Goal: Task Accomplishment & Management: Use online tool/utility

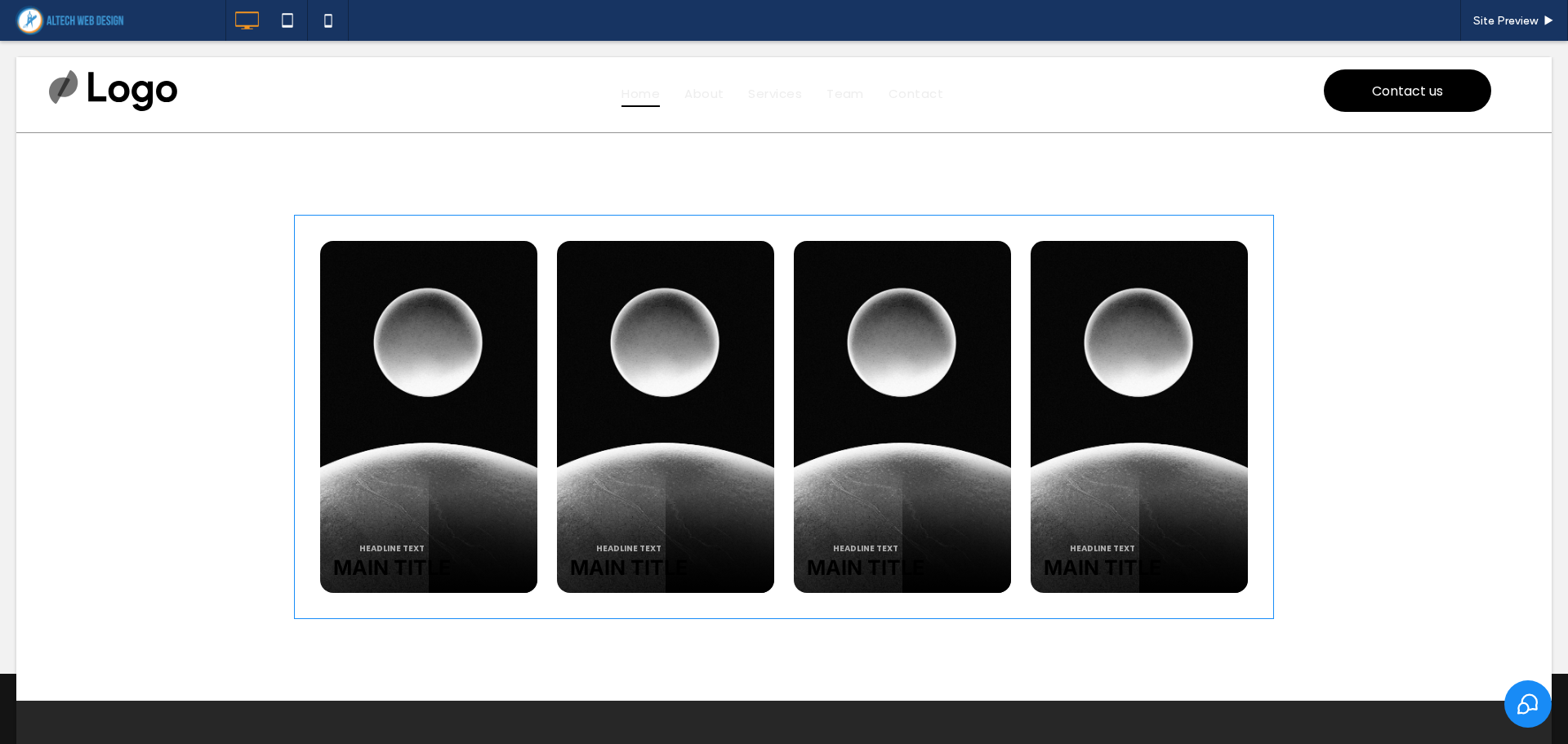
click at [415, 415] on span at bounding box center [784, 416] width 980 height 404
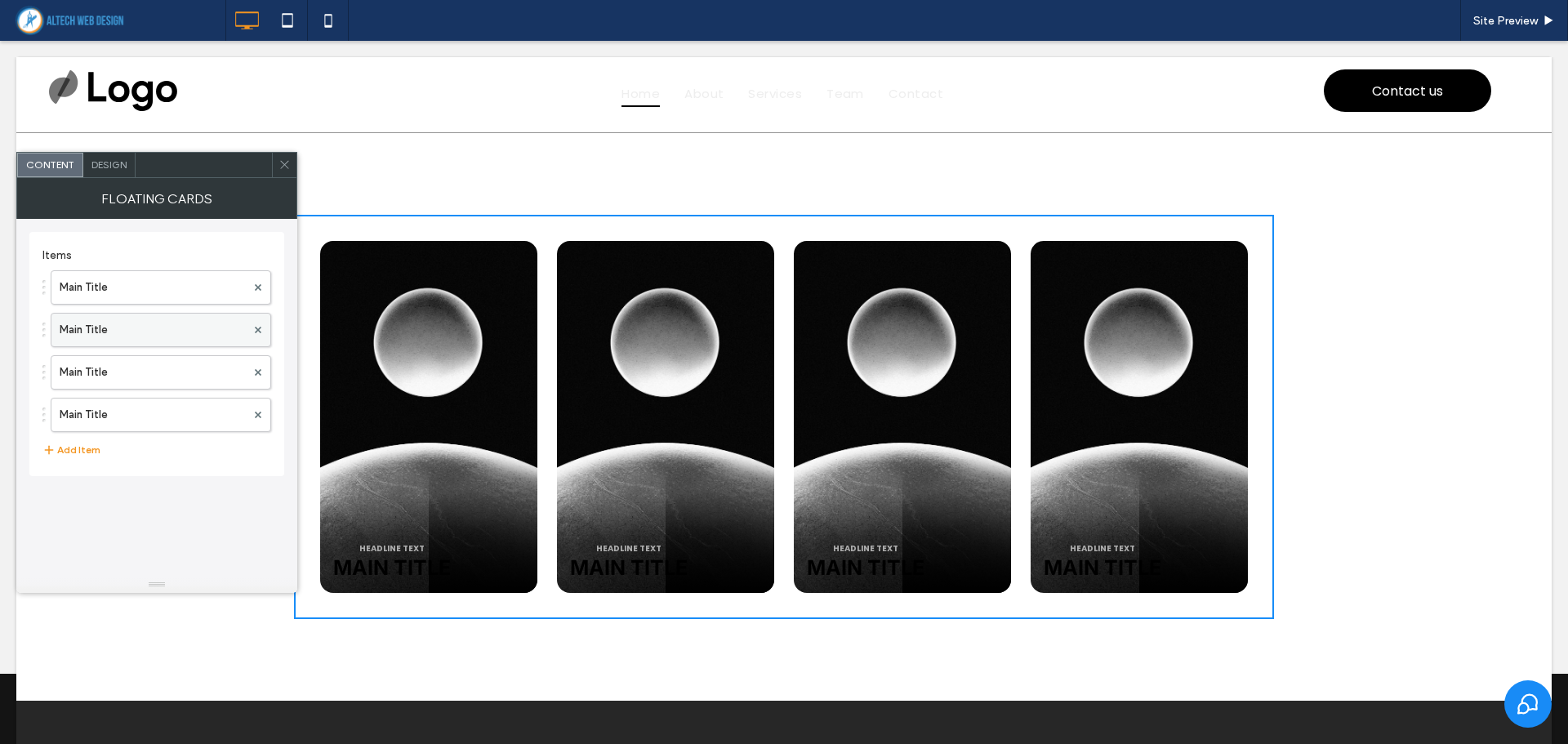
click at [207, 333] on label "Main Title" at bounding box center [153, 330] width 186 height 32
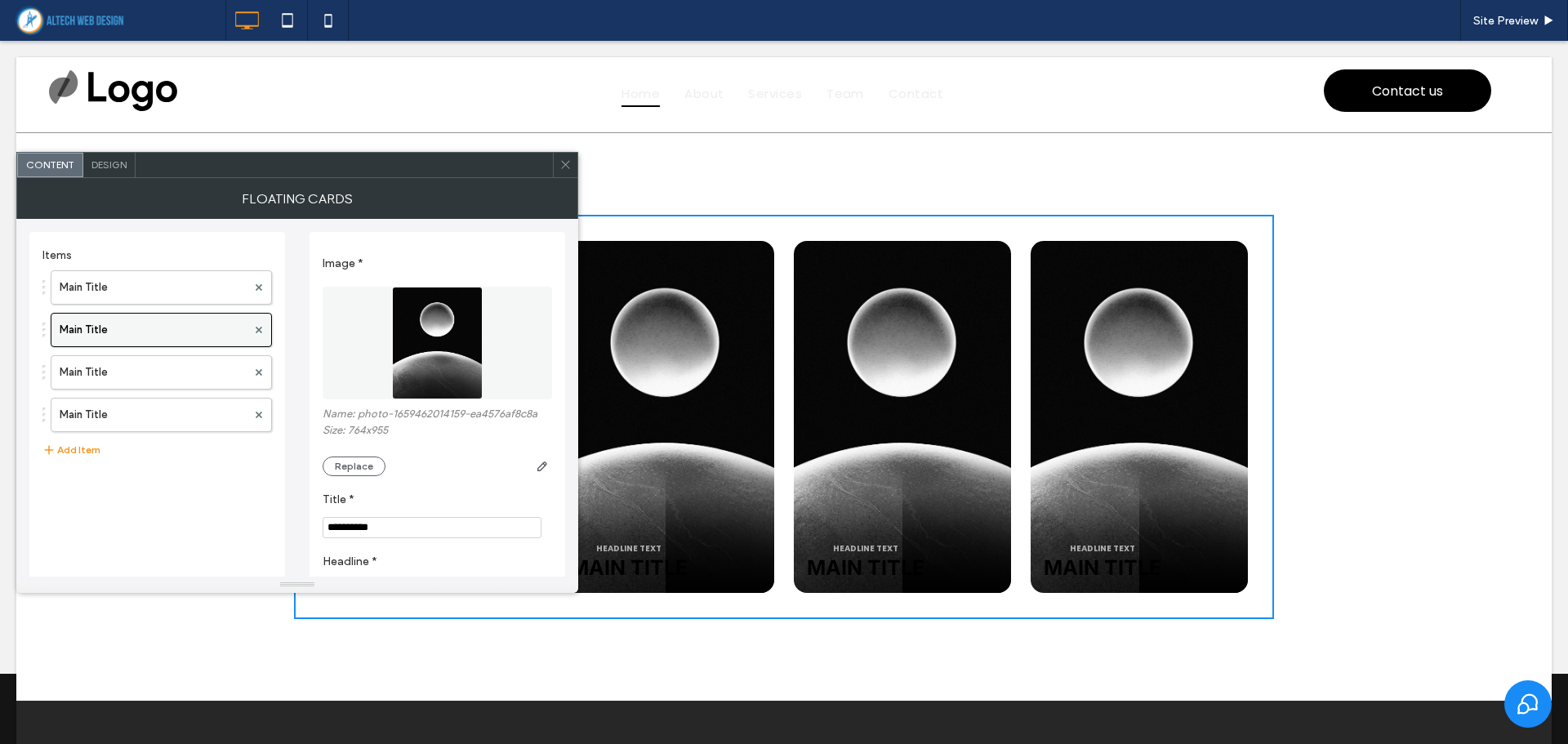
click at [204, 332] on label "Main Title" at bounding box center [153, 330] width 187 height 32
click at [736, 163] on div "Headline text Main Title Headline text Main Title Headline text Main Title Head…" at bounding box center [784, 417] width 1536 height 568
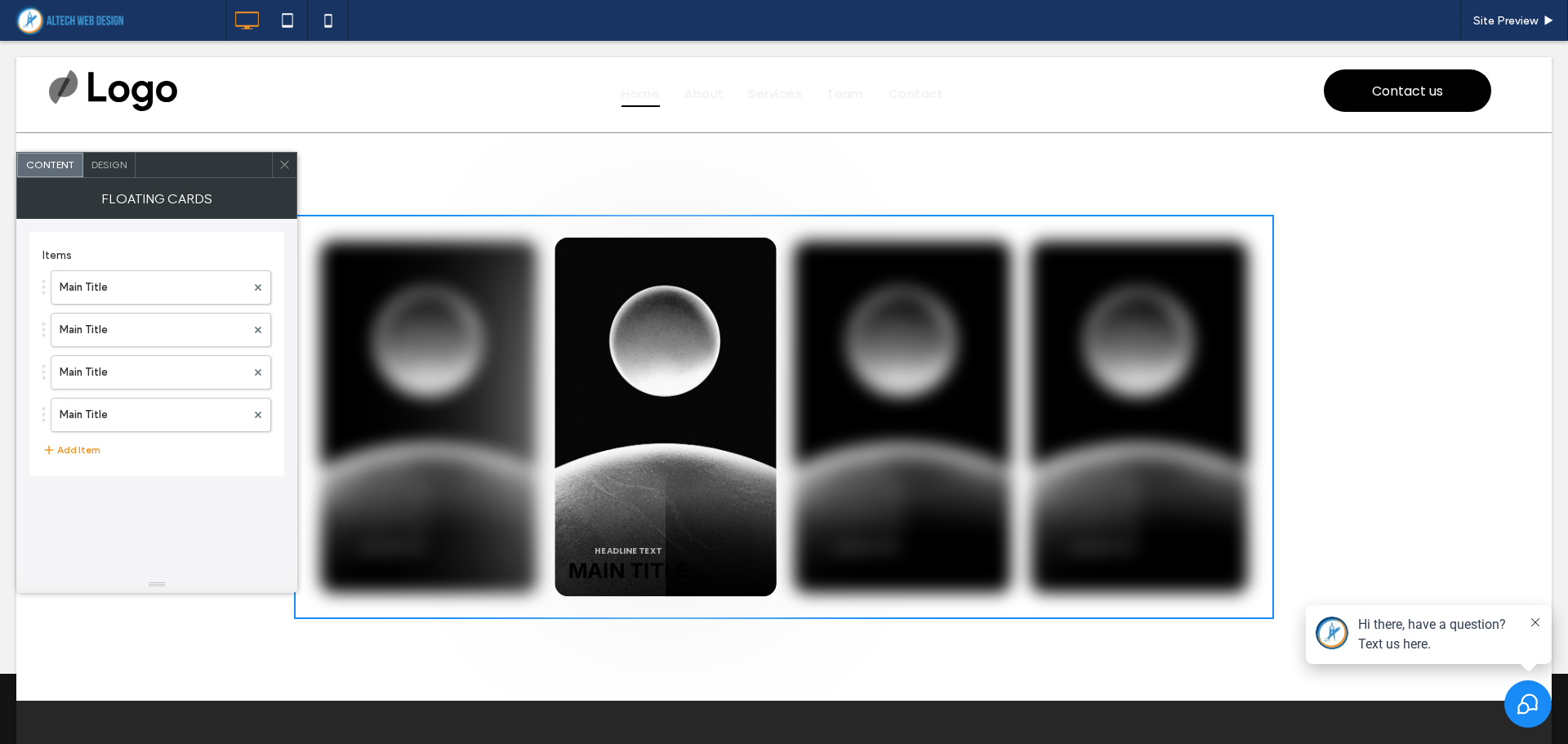
click at [597, 363] on div at bounding box center [664, 416] width 221 height 358
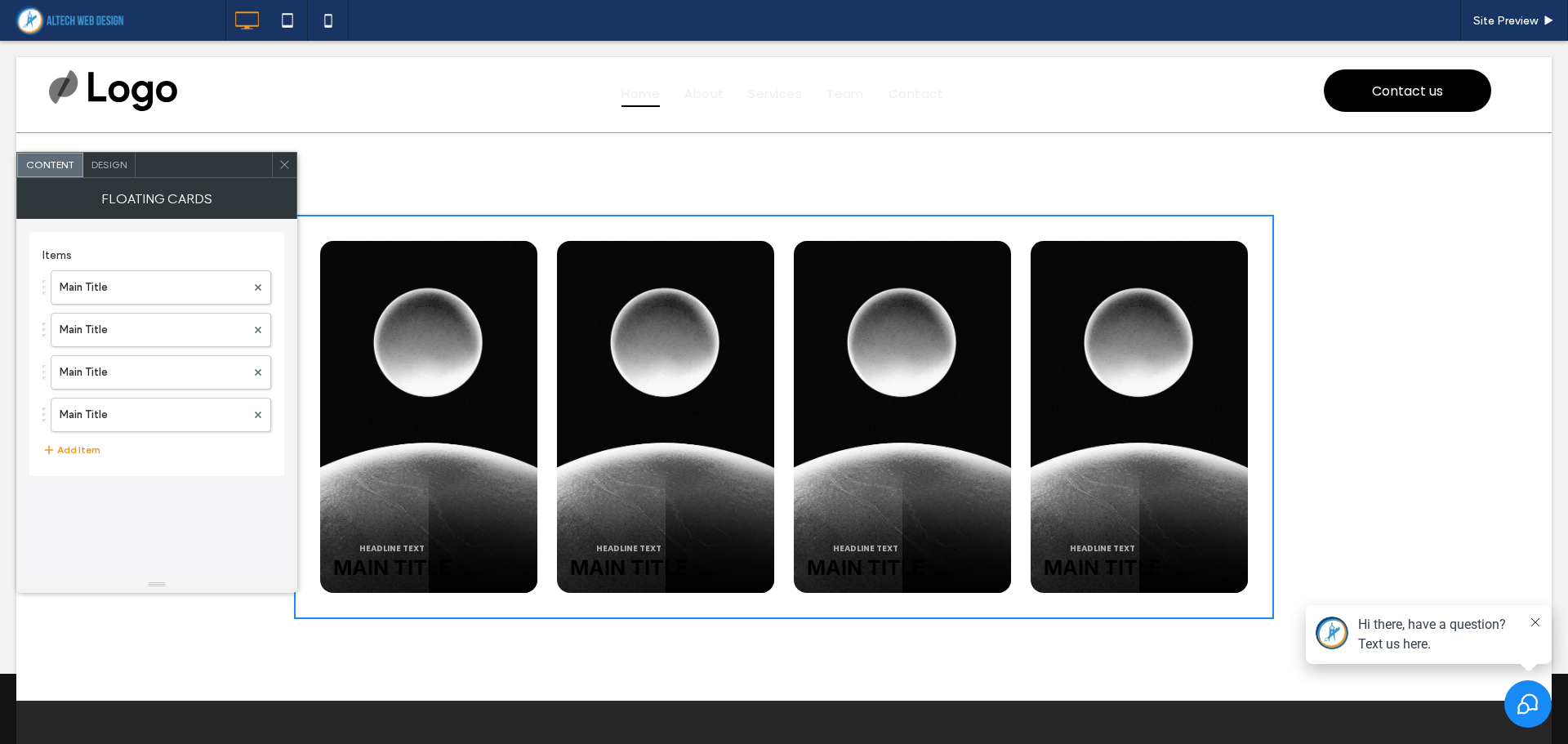
click at [490, 216] on section "Headline text Main Title Headline text Main Title Headline text Main Title Head…" at bounding box center [784, 416] width 980 height 404
click at [286, 160] on icon at bounding box center [285, 164] width 12 height 12
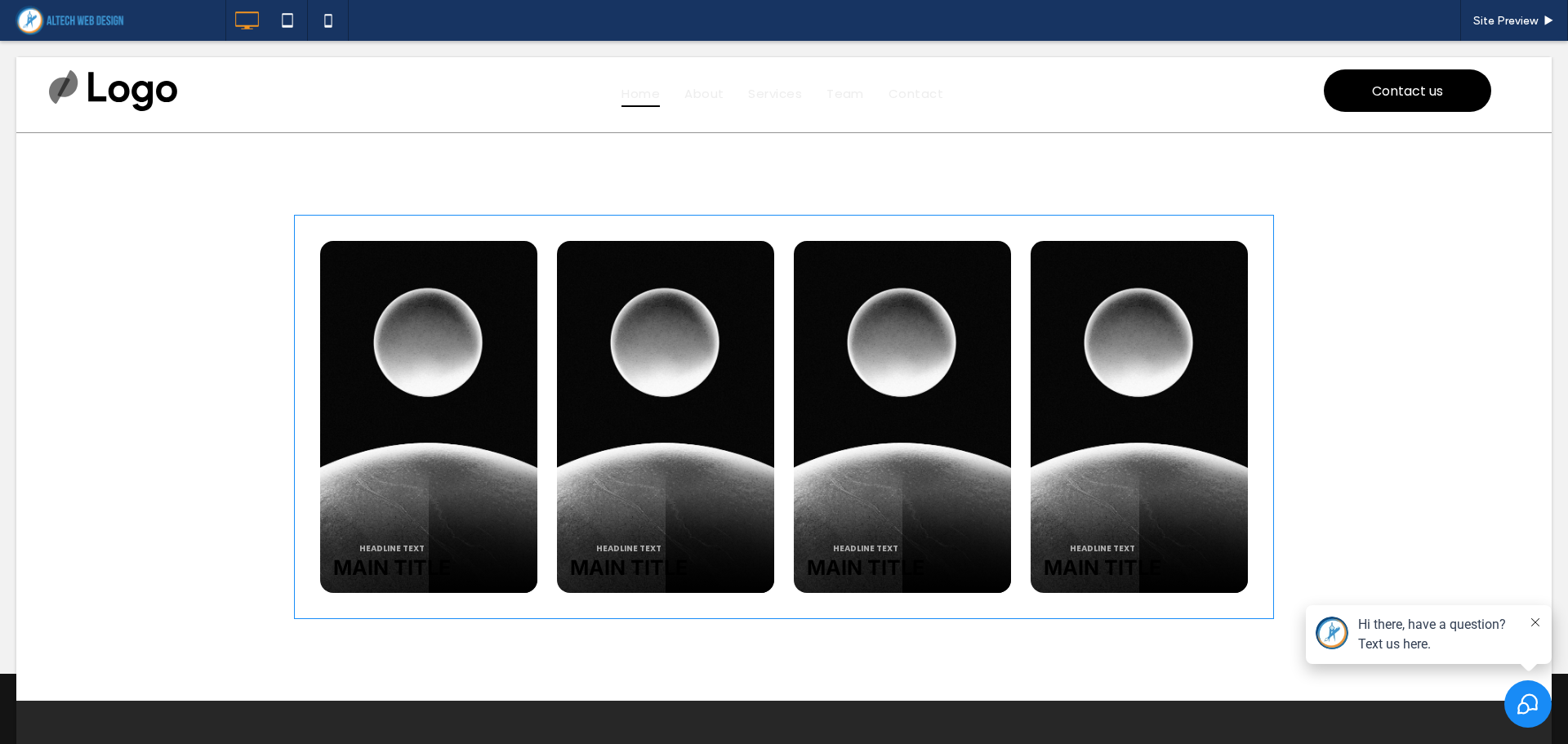
click at [650, 351] on span at bounding box center [784, 416] width 980 height 404
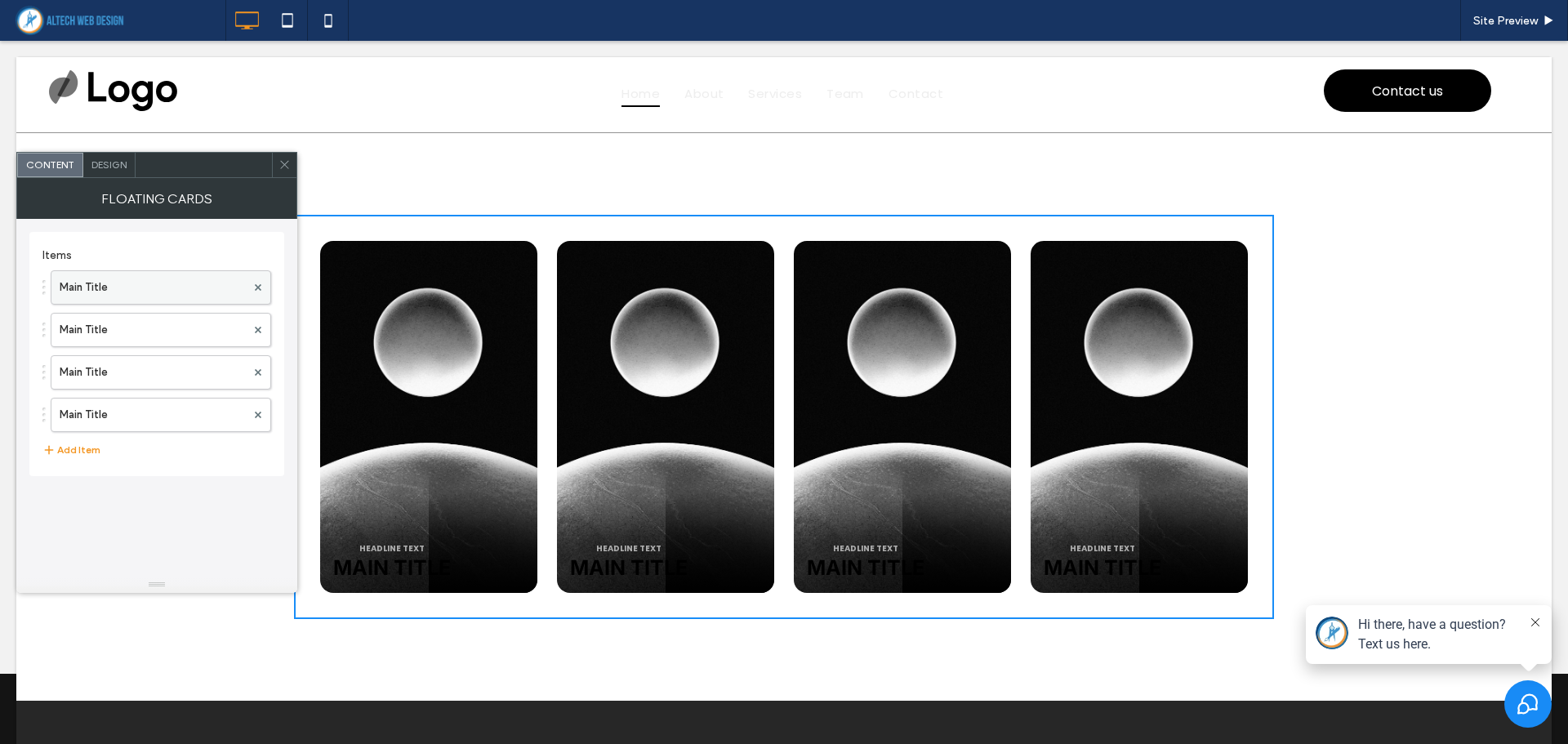
click at [201, 290] on label "Main Title" at bounding box center [153, 287] width 186 height 32
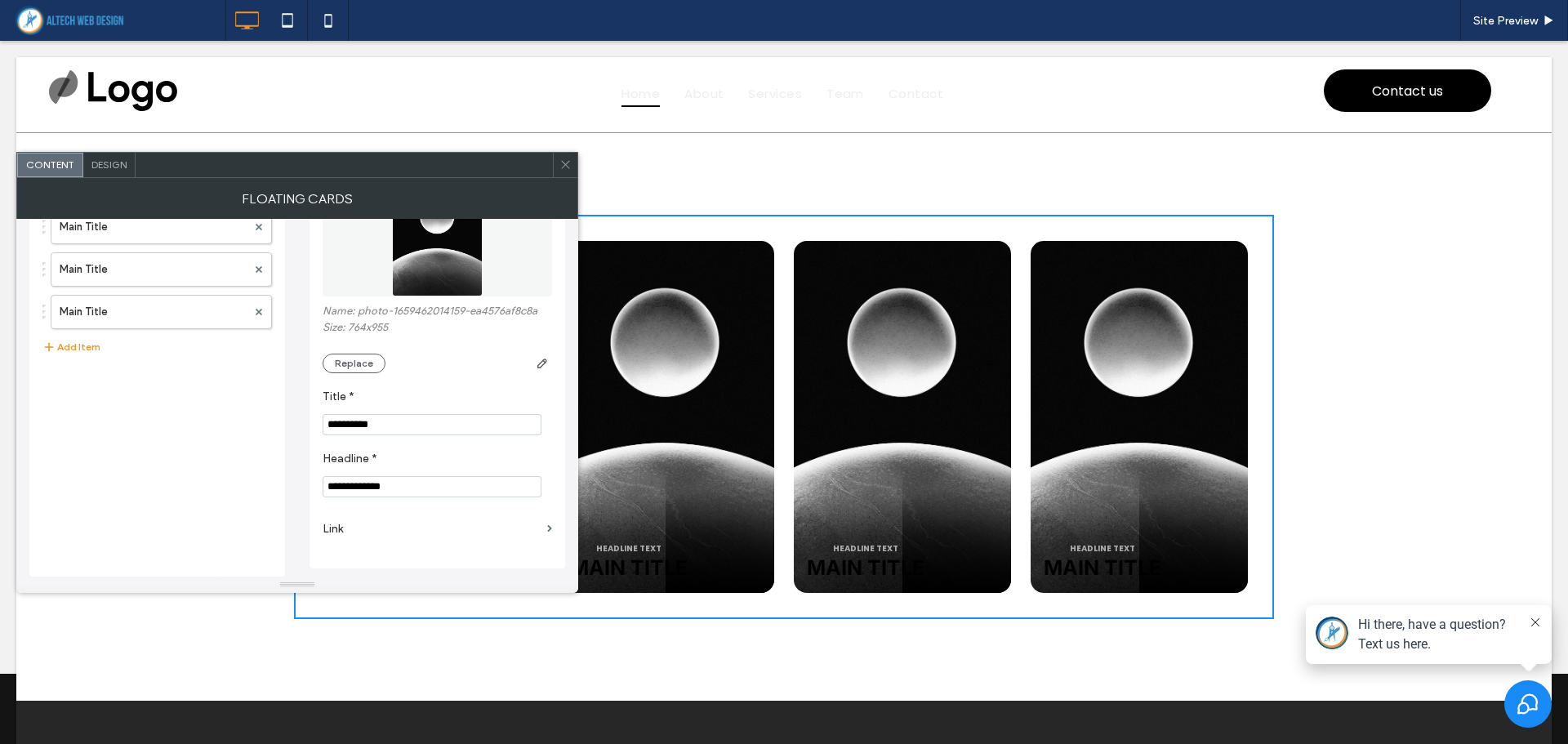
scroll to position [104, 0]
click at [455, 528] on label "Link" at bounding box center [431, 528] width 218 height 30
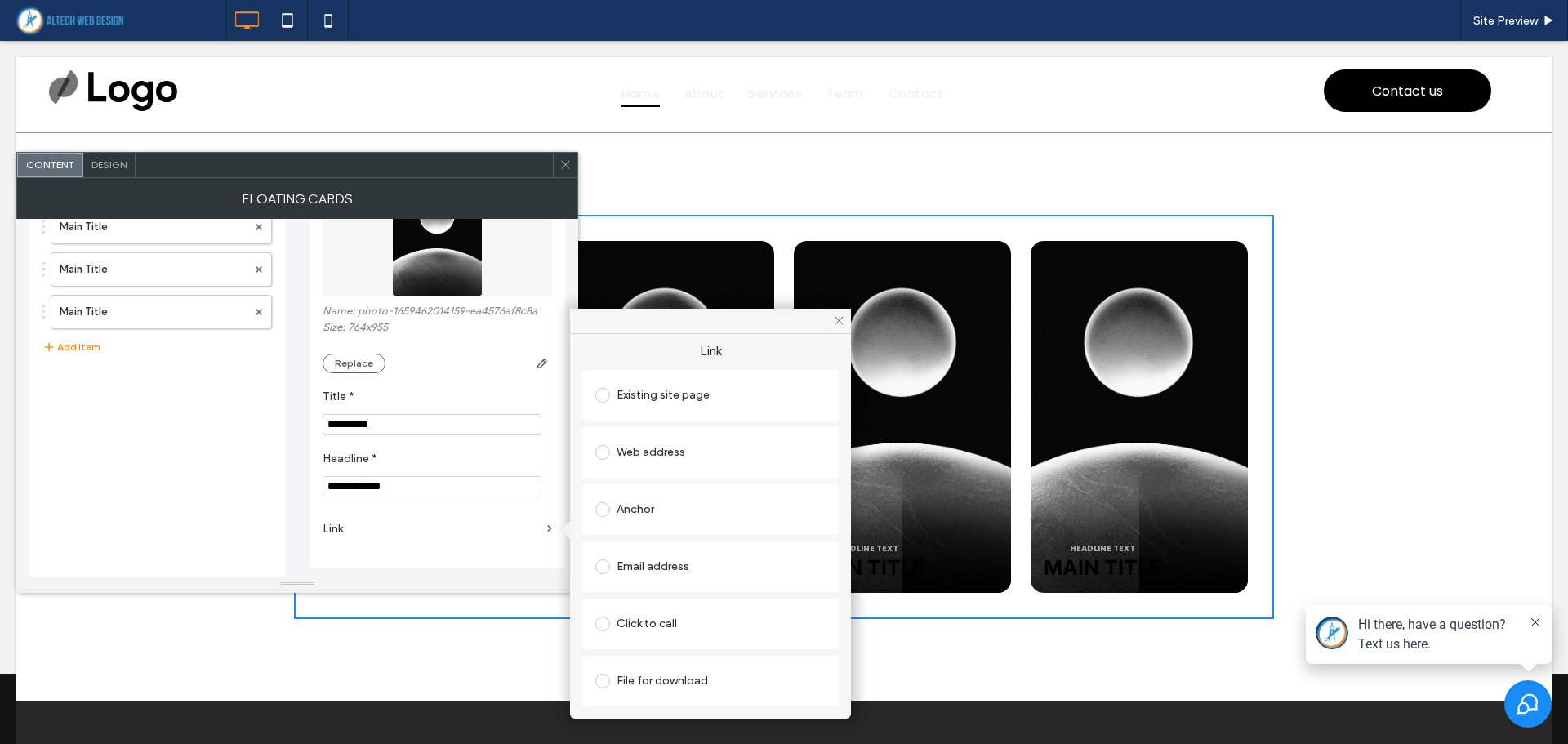
click at [663, 402] on div "Existing site page" at bounding box center [710, 395] width 230 height 27
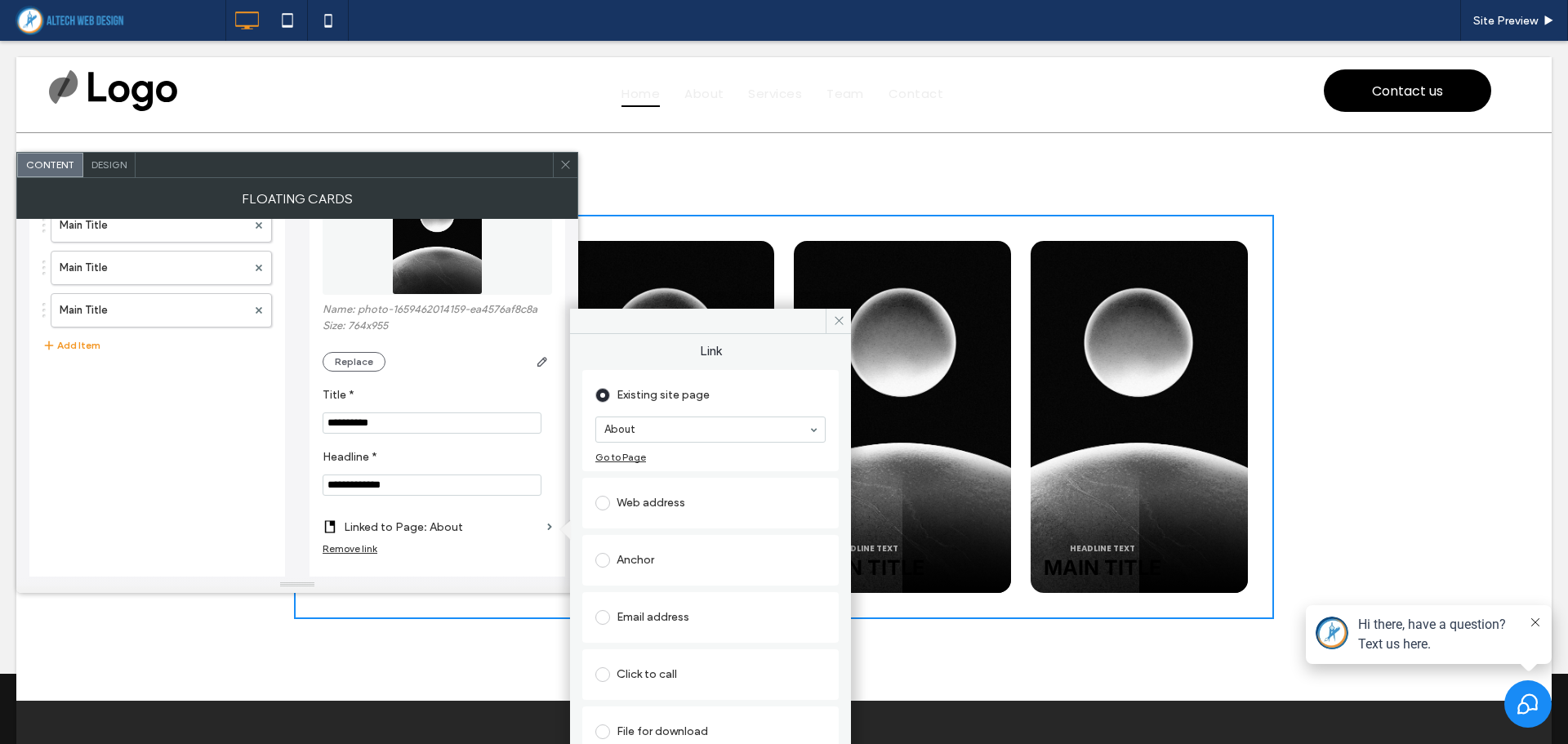
click at [613, 204] on div "Headline text Main Title Headline text Main Title Headline text Main Title Head…" at bounding box center [784, 417] width 1536 height 568
click at [571, 169] on icon at bounding box center [565, 164] width 12 height 12
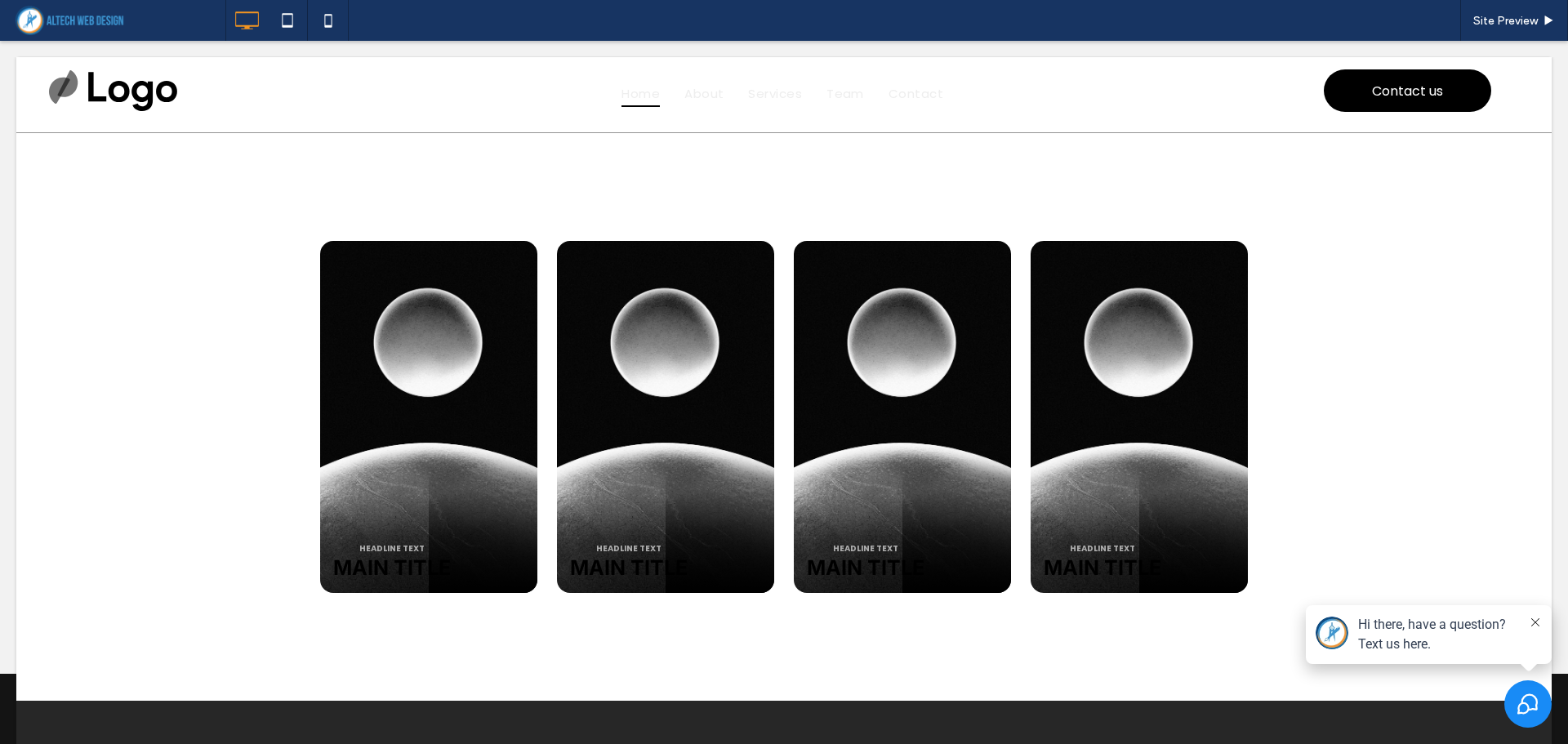
click at [173, 436] on div "Headline text Main Title Headline text Main Title Headline text Main Title Head…" at bounding box center [784, 417] width 1536 height 568
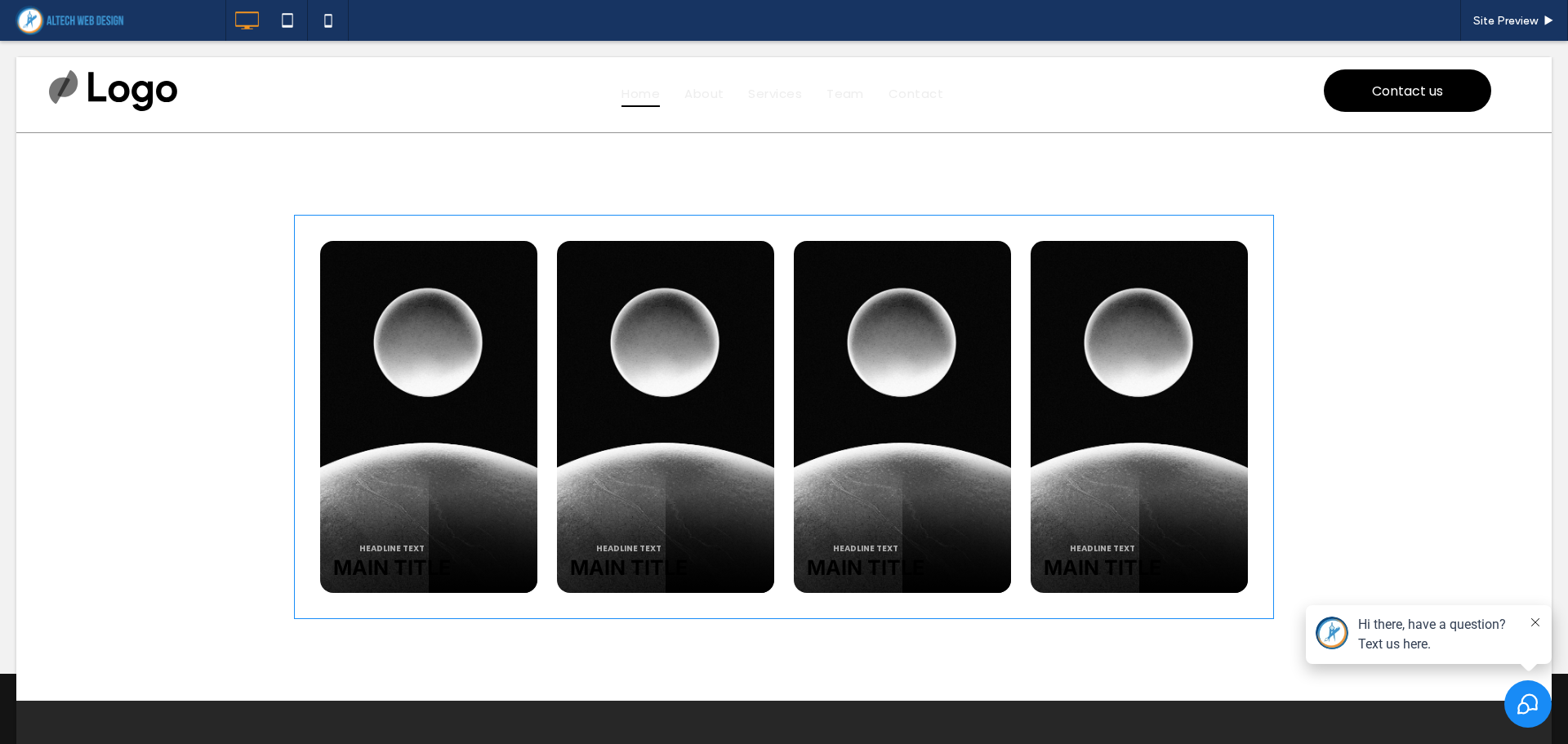
click at [419, 404] on span at bounding box center [784, 416] width 980 height 404
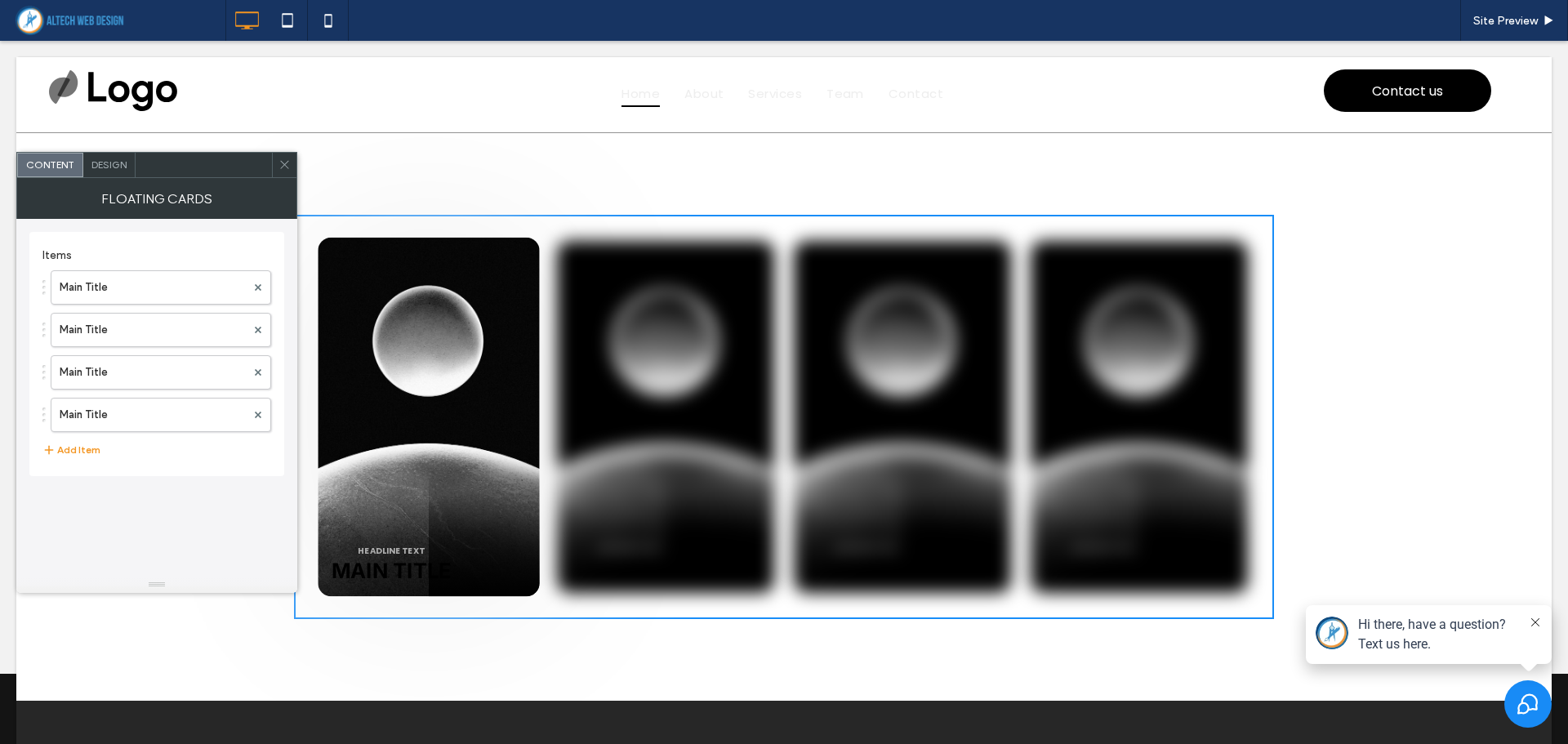
click at [419, 404] on div at bounding box center [428, 416] width 221 height 358
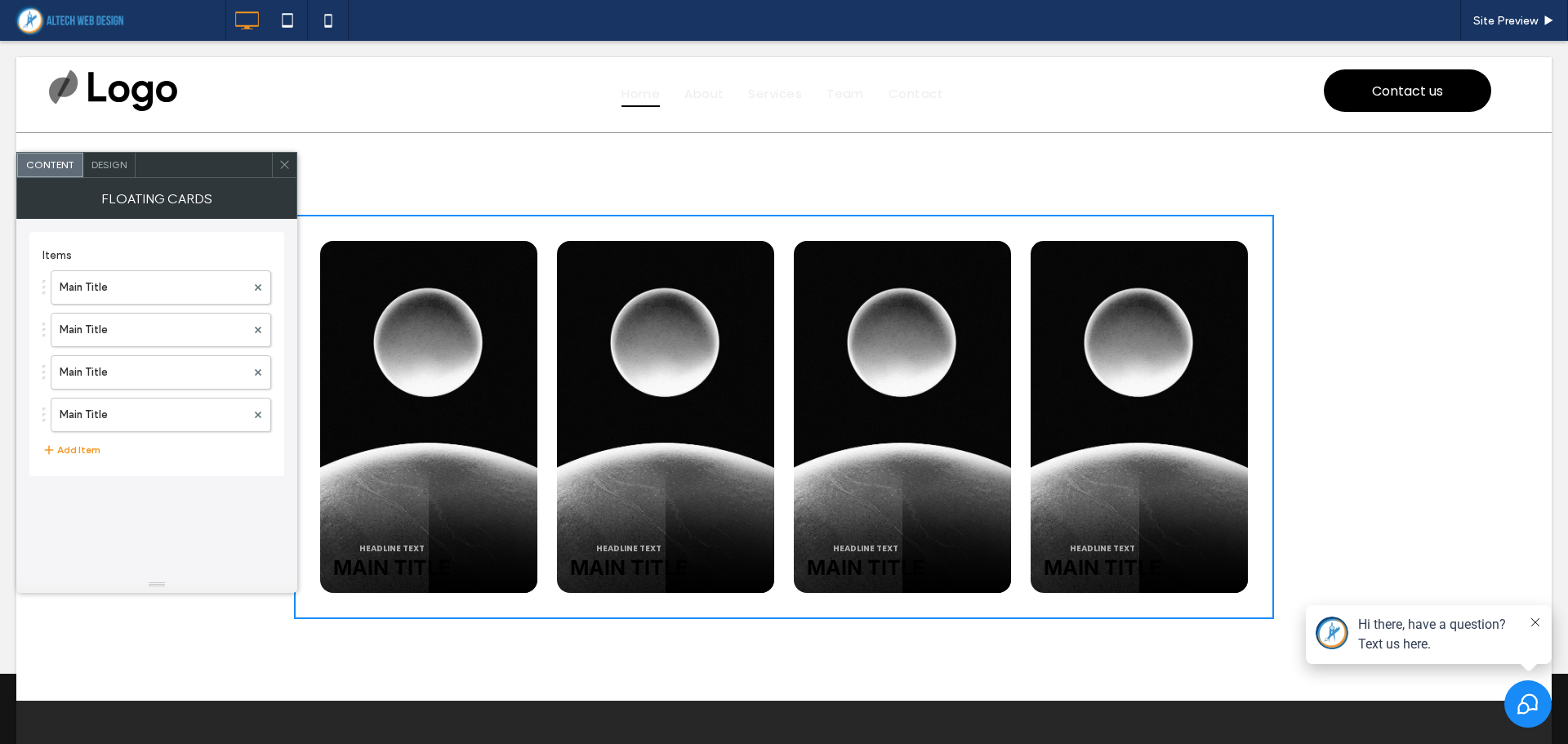
click at [280, 169] on span at bounding box center [285, 165] width 12 height 25
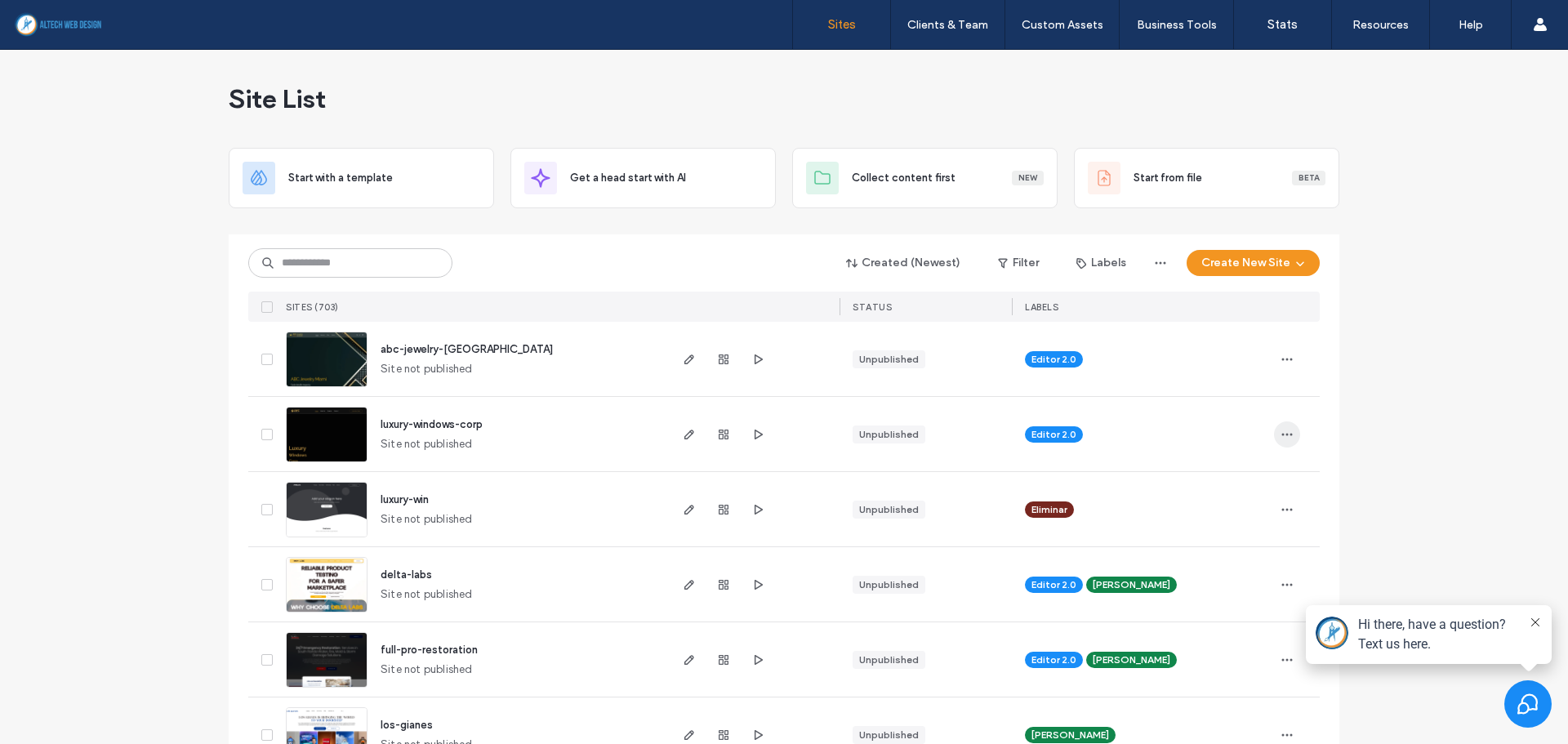
click at [1284, 436] on icon "button" at bounding box center [1287, 434] width 13 height 13
click at [1237, 564] on span "Assign Label" at bounding box center [1209, 570] width 60 height 16
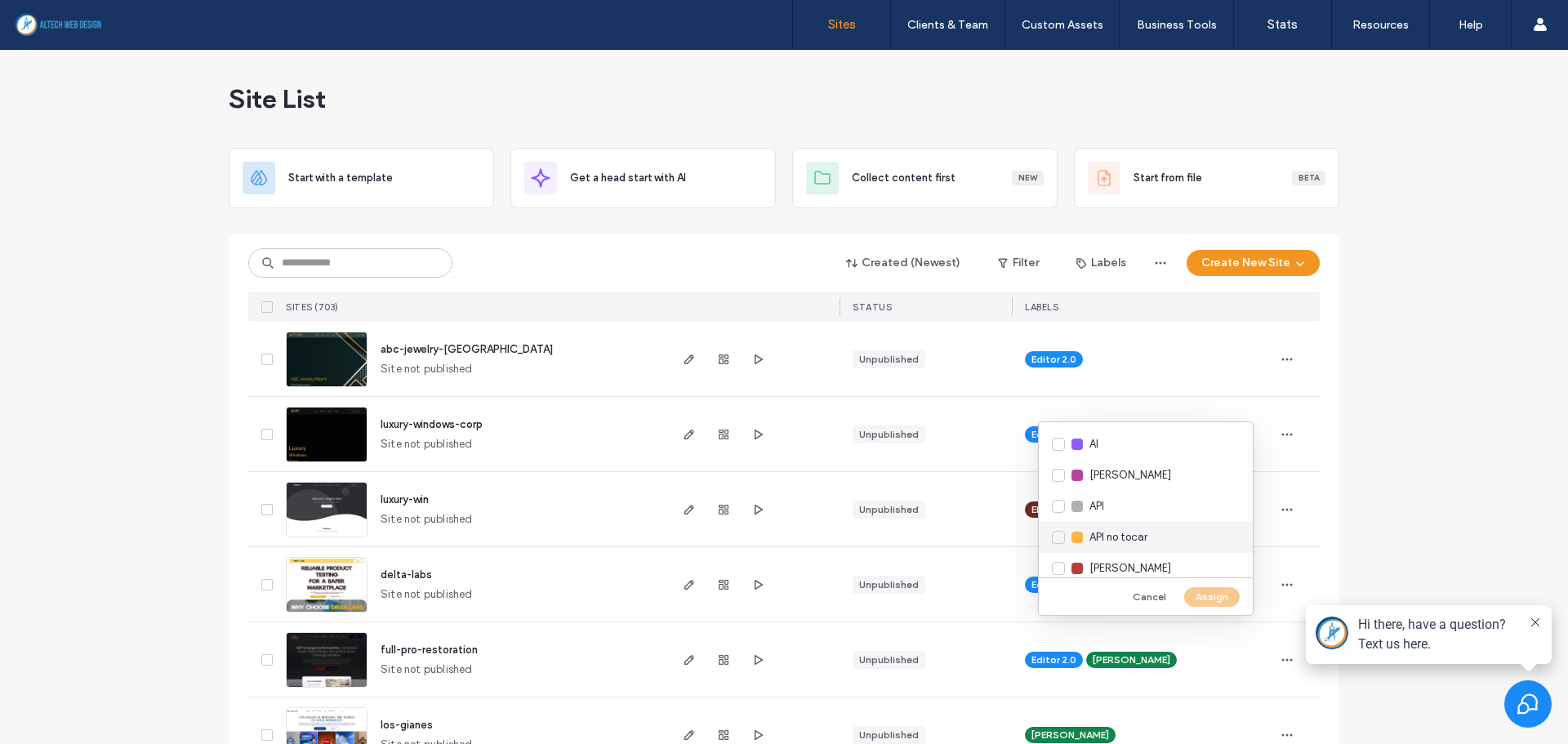
scroll to position [386, 0]
click at [1160, 522] on span "Wilfredo Palma" at bounding box center [1130, 524] width 82 height 16
click at [1213, 603] on button "Assign" at bounding box center [1211, 597] width 56 height 20
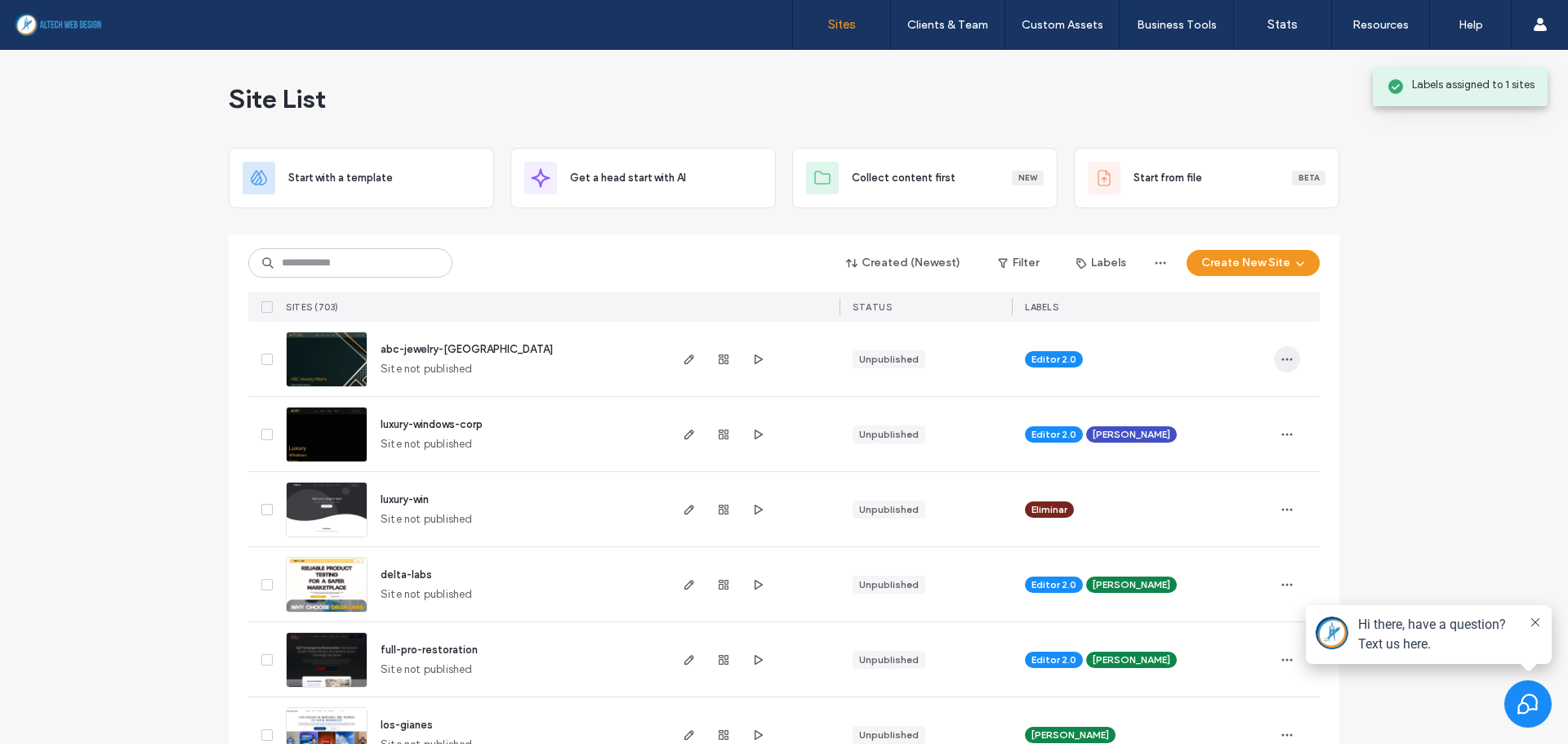
click at [1281, 362] on icon "button" at bounding box center [1287, 359] width 13 height 13
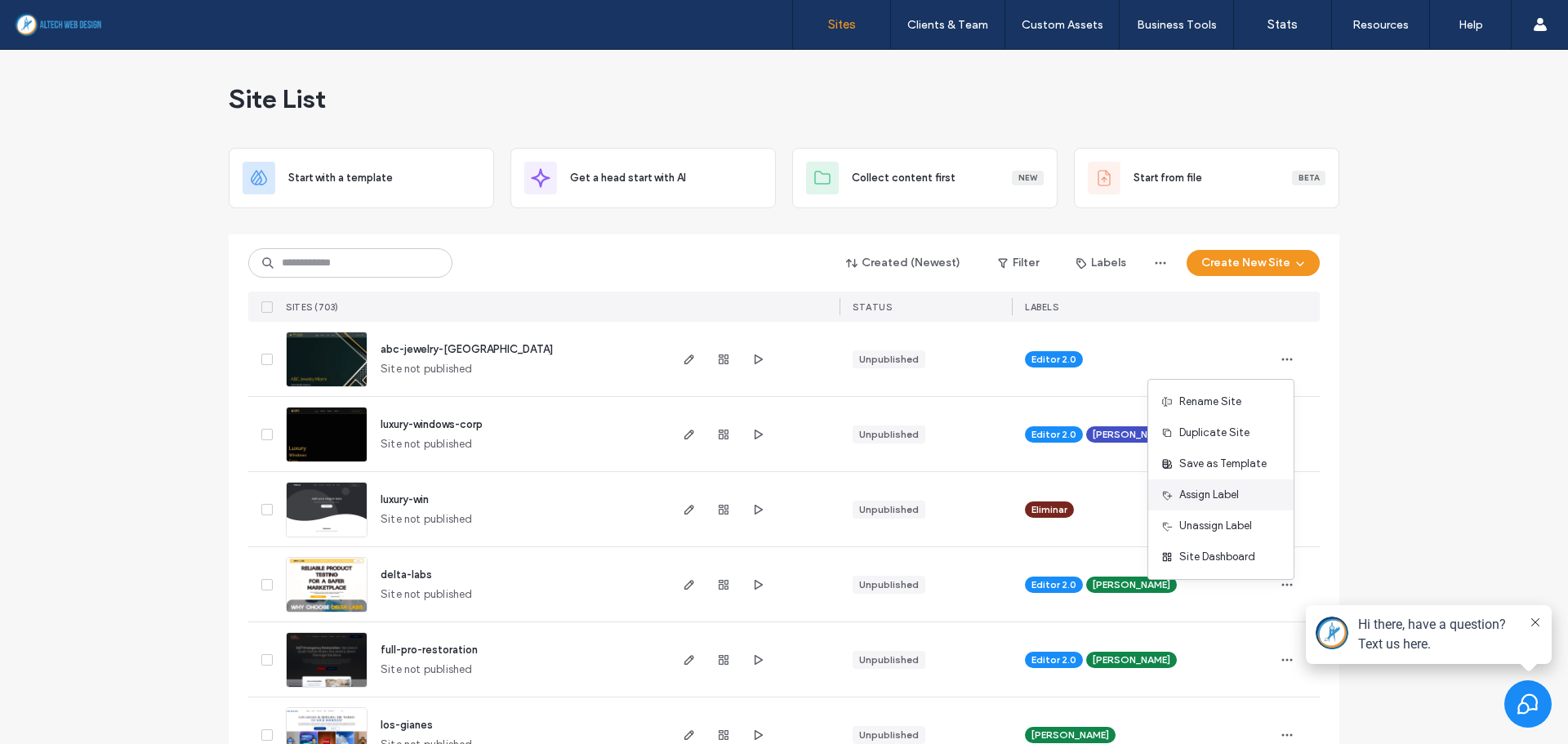
click at [1204, 499] on span "Assign Label" at bounding box center [1209, 494] width 60 height 16
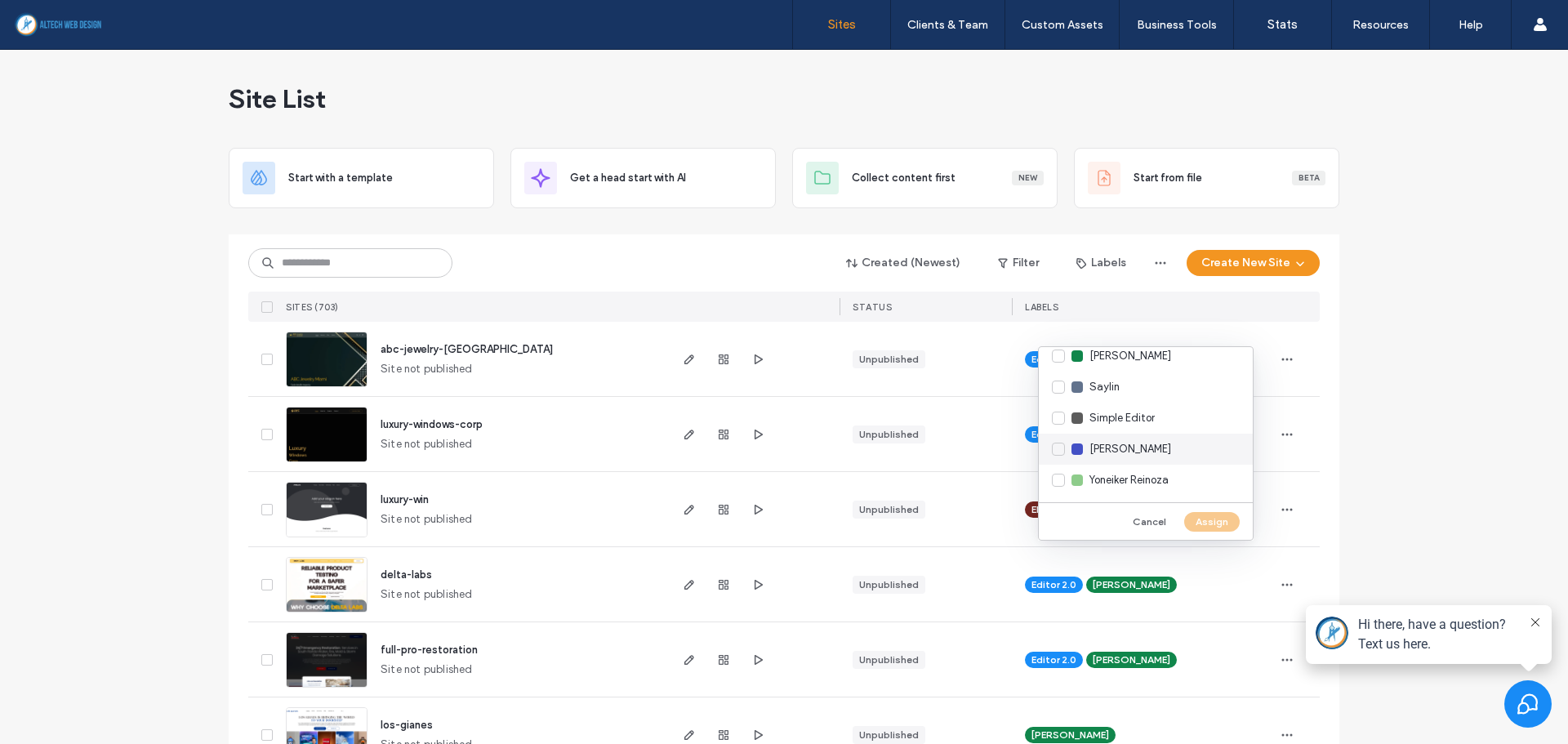
click at [1158, 452] on span "Wilfredo Palma" at bounding box center [1130, 449] width 82 height 16
click at [1200, 519] on button "Assign" at bounding box center [1211, 522] width 56 height 20
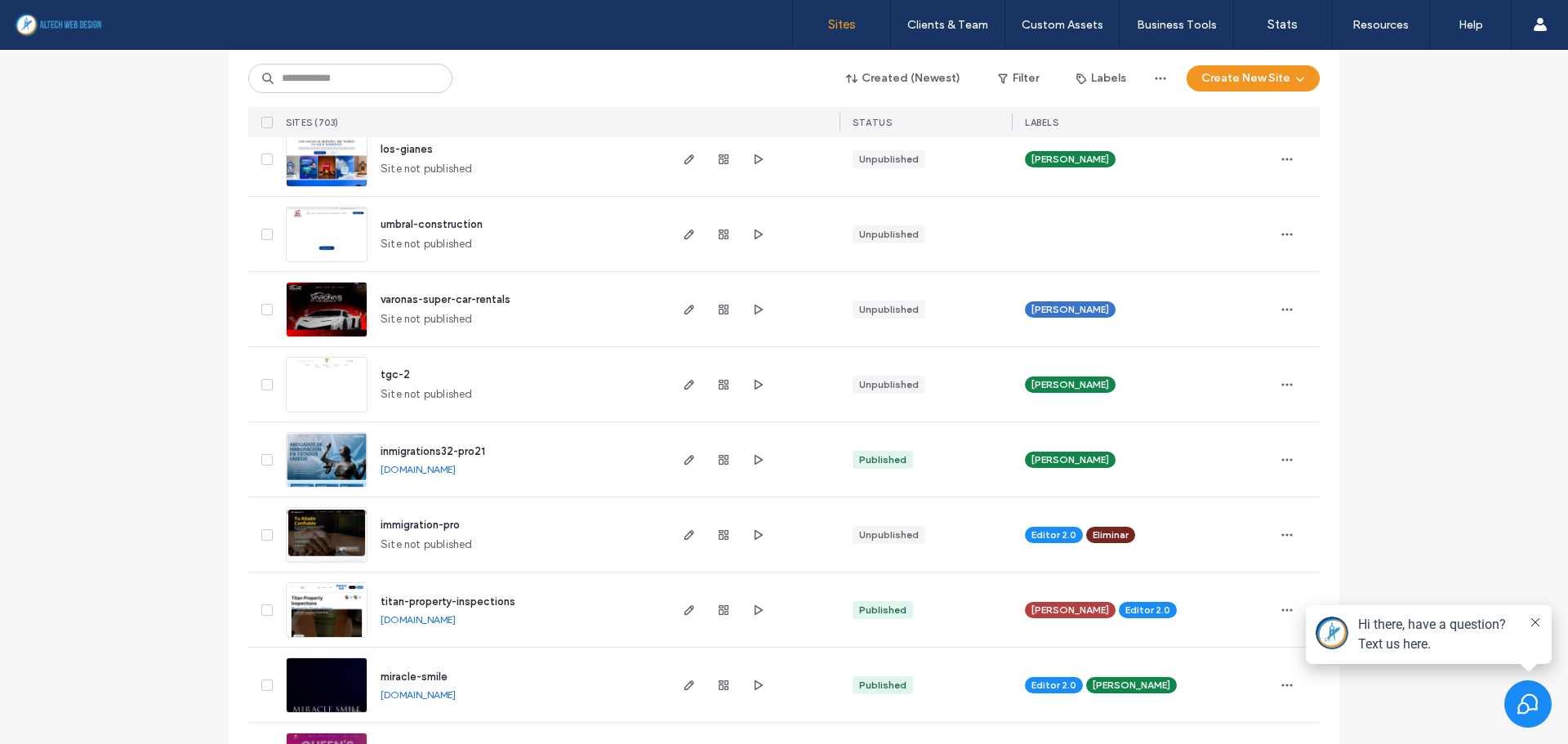
scroll to position [653, 0]
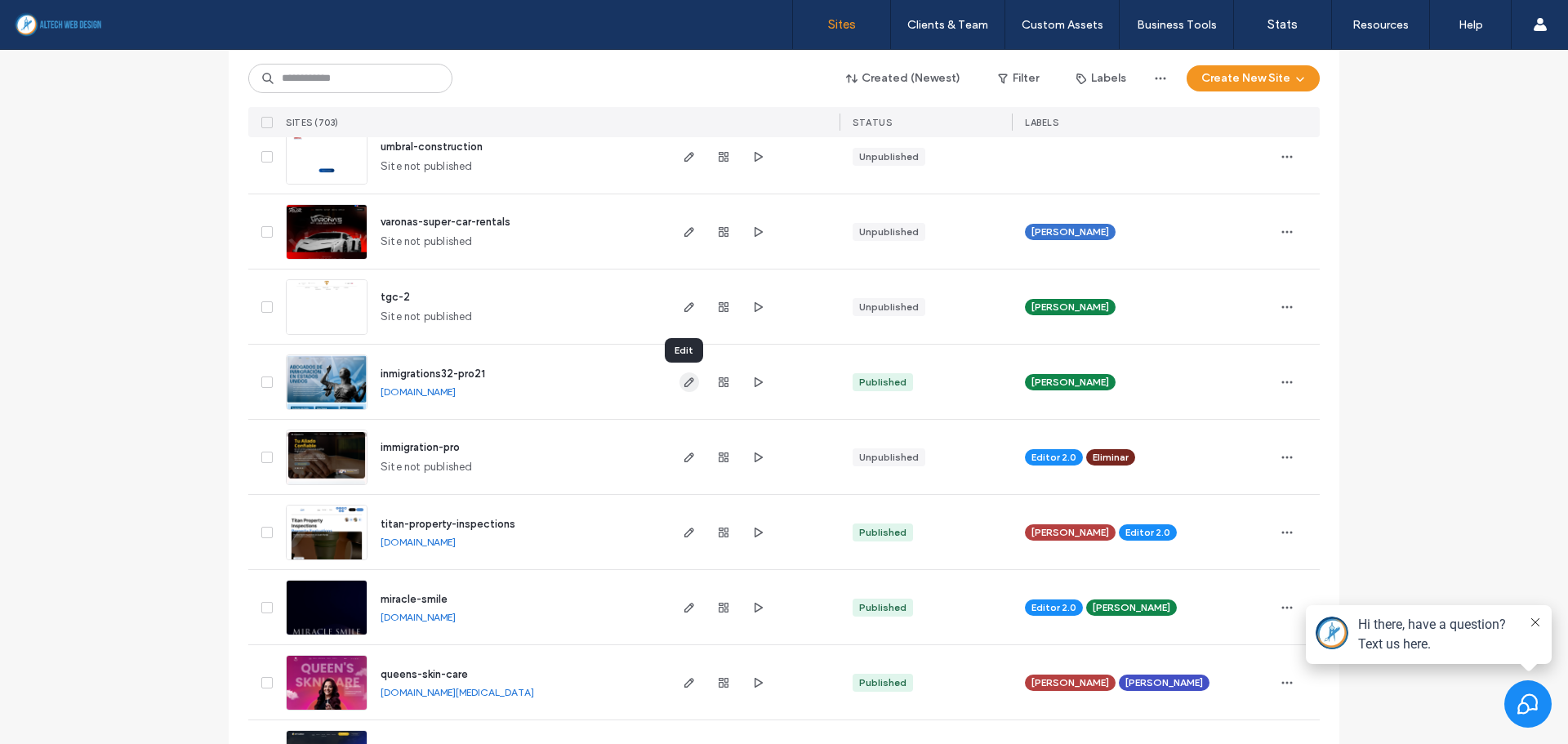
click at [682, 384] on icon "button" at bounding box center [688, 381] width 13 height 13
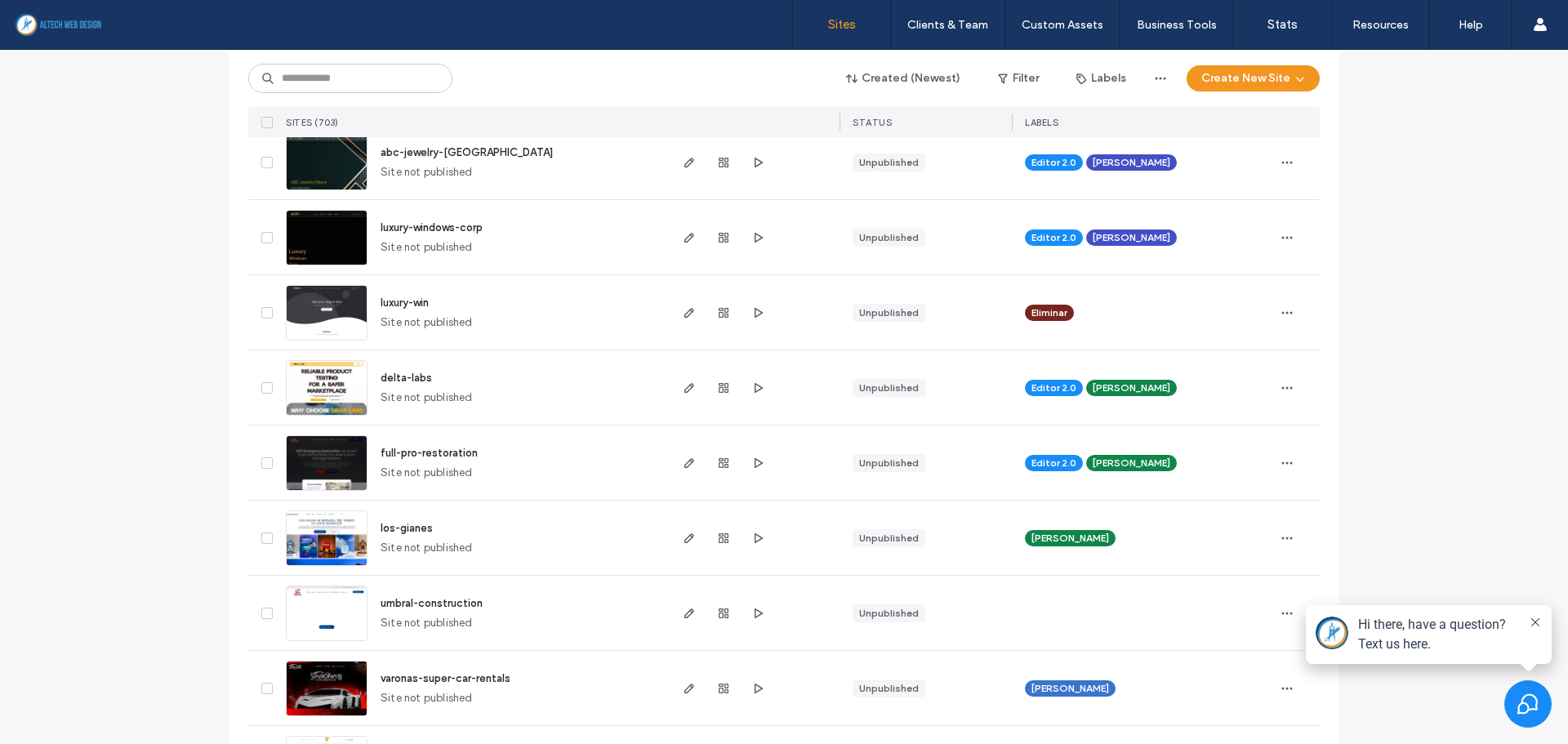
scroll to position [245, 0]
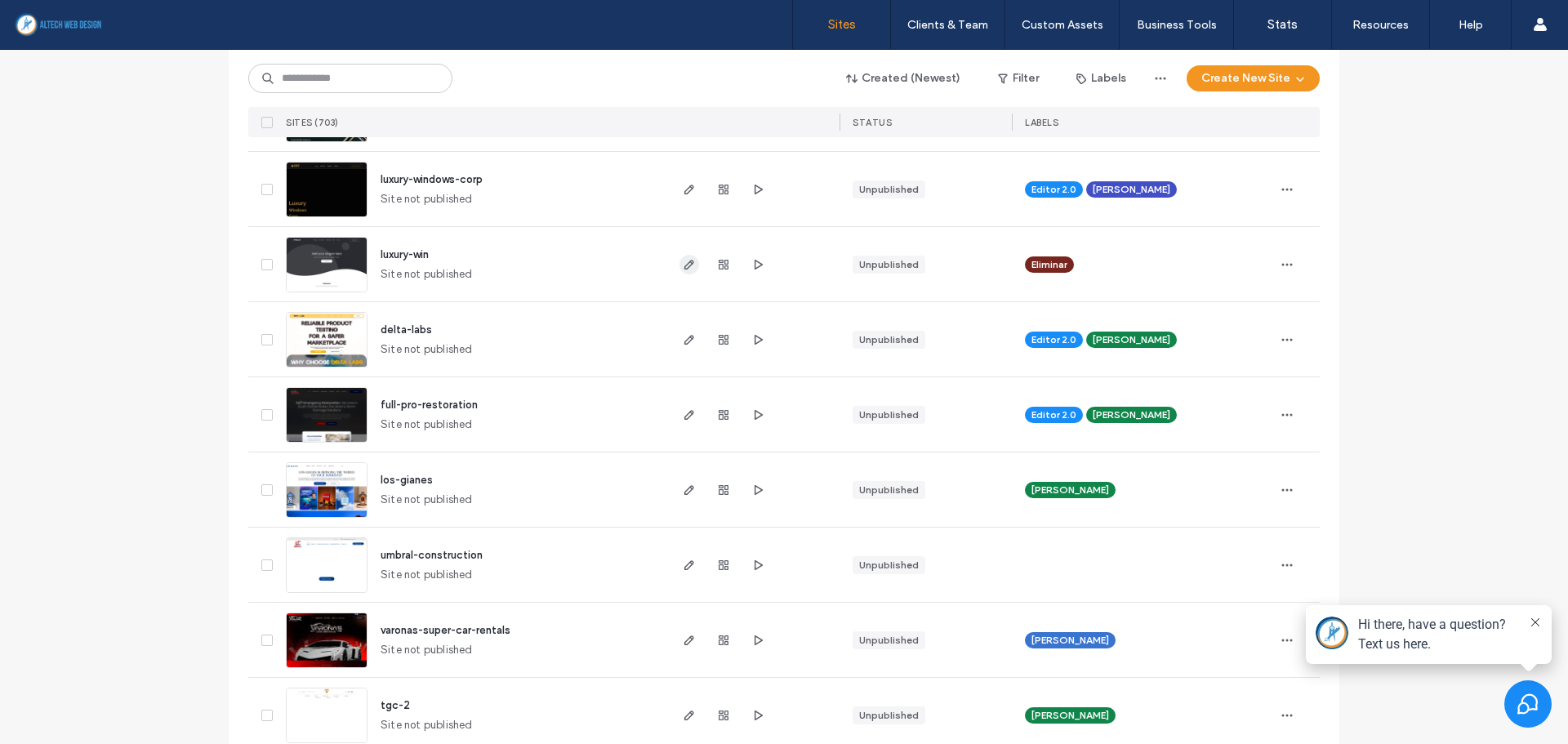
click at [682, 270] on icon "button" at bounding box center [688, 264] width 13 height 13
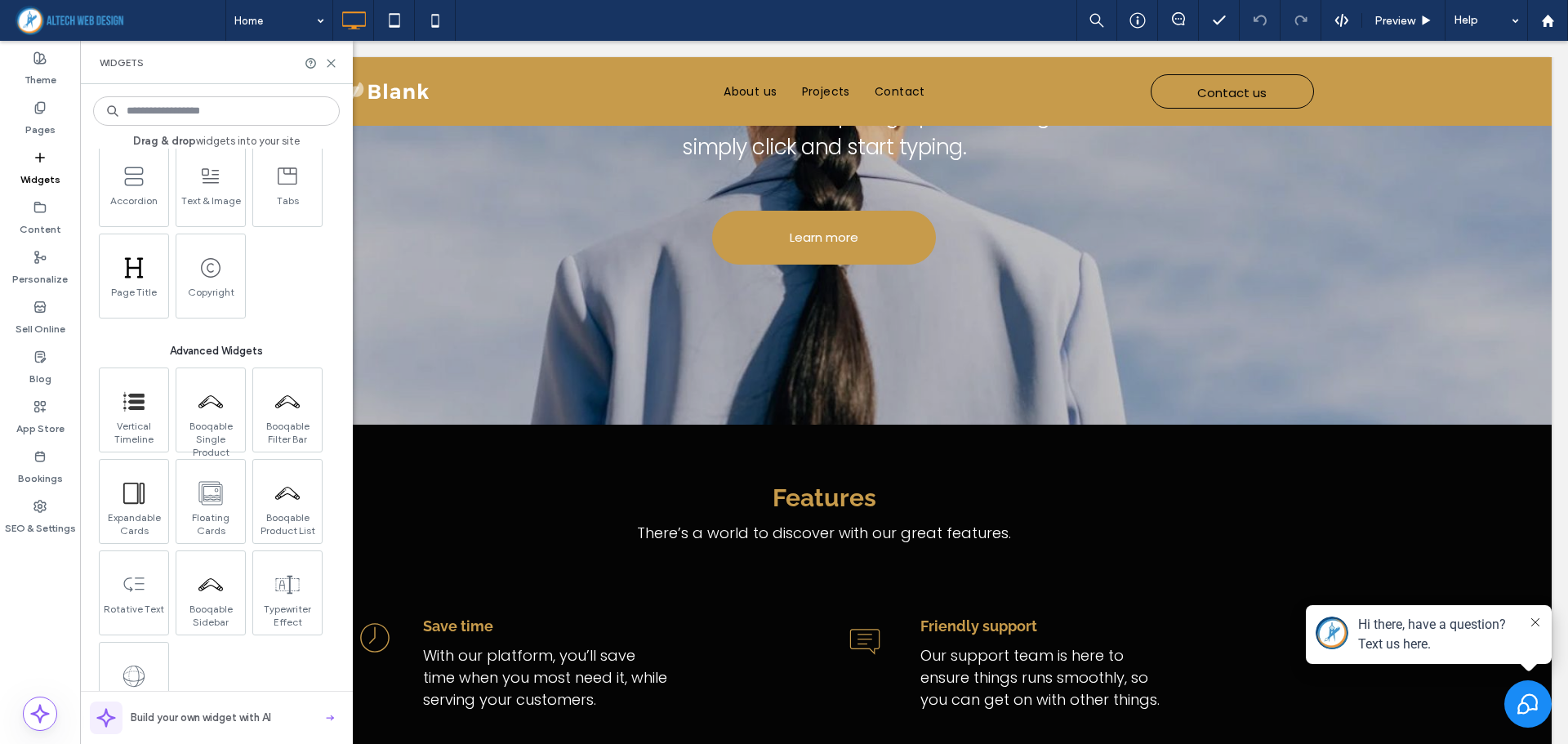
scroll to position [1225, 0]
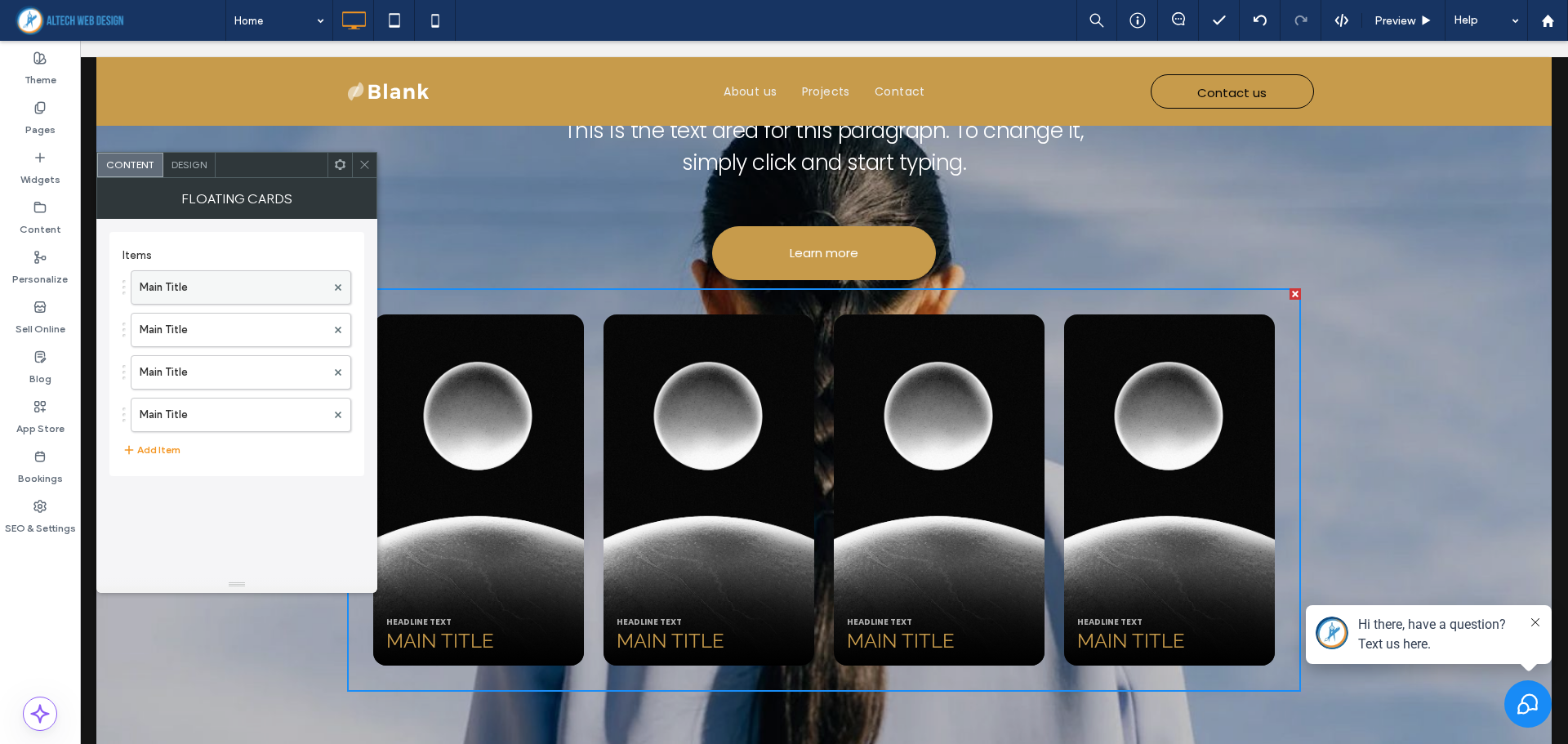
click at [238, 287] on label "Main Title" at bounding box center [233, 287] width 186 height 32
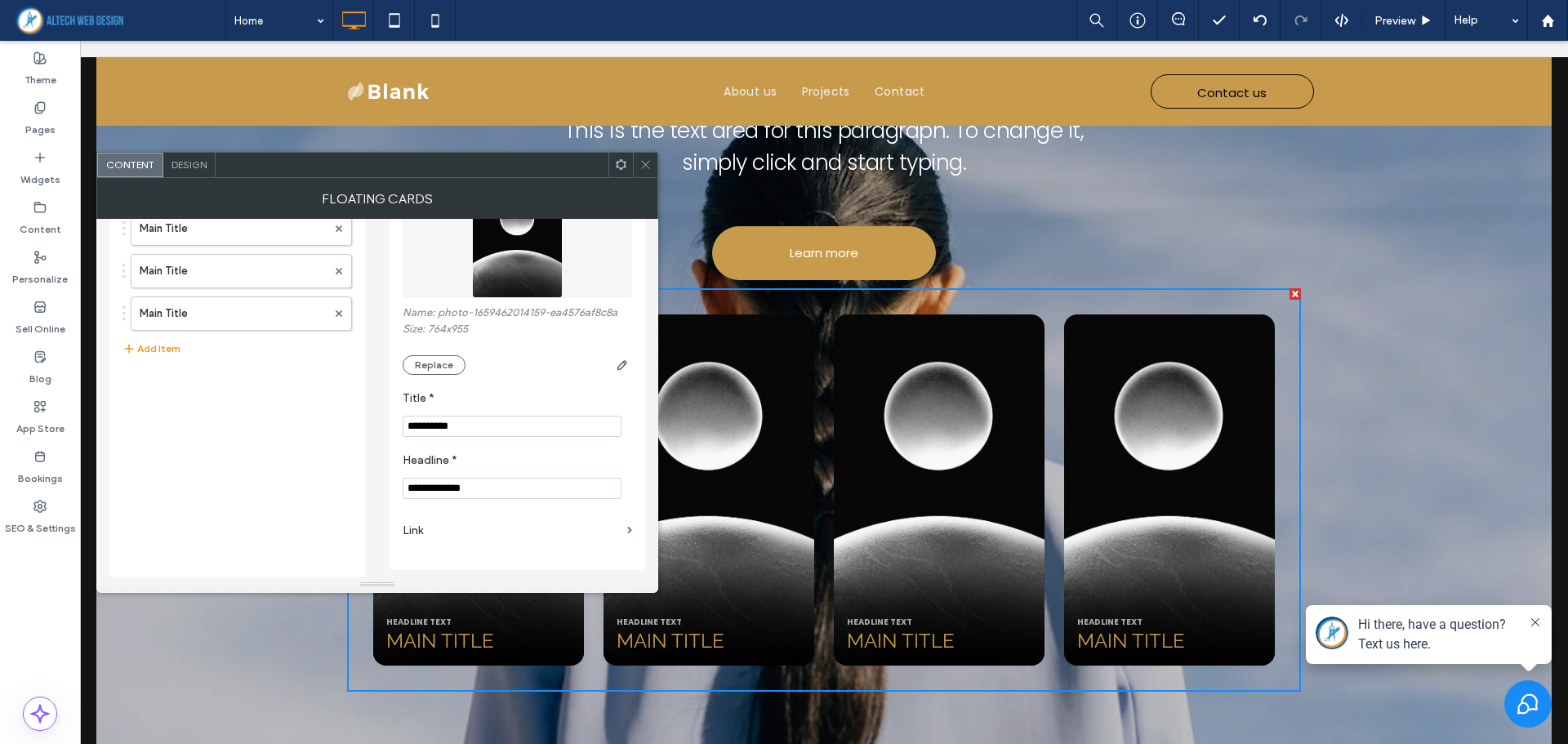
scroll to position [104, 0]
click at [485, 523] on label "Link" at bounding box center [511, 528] width 218 height 30
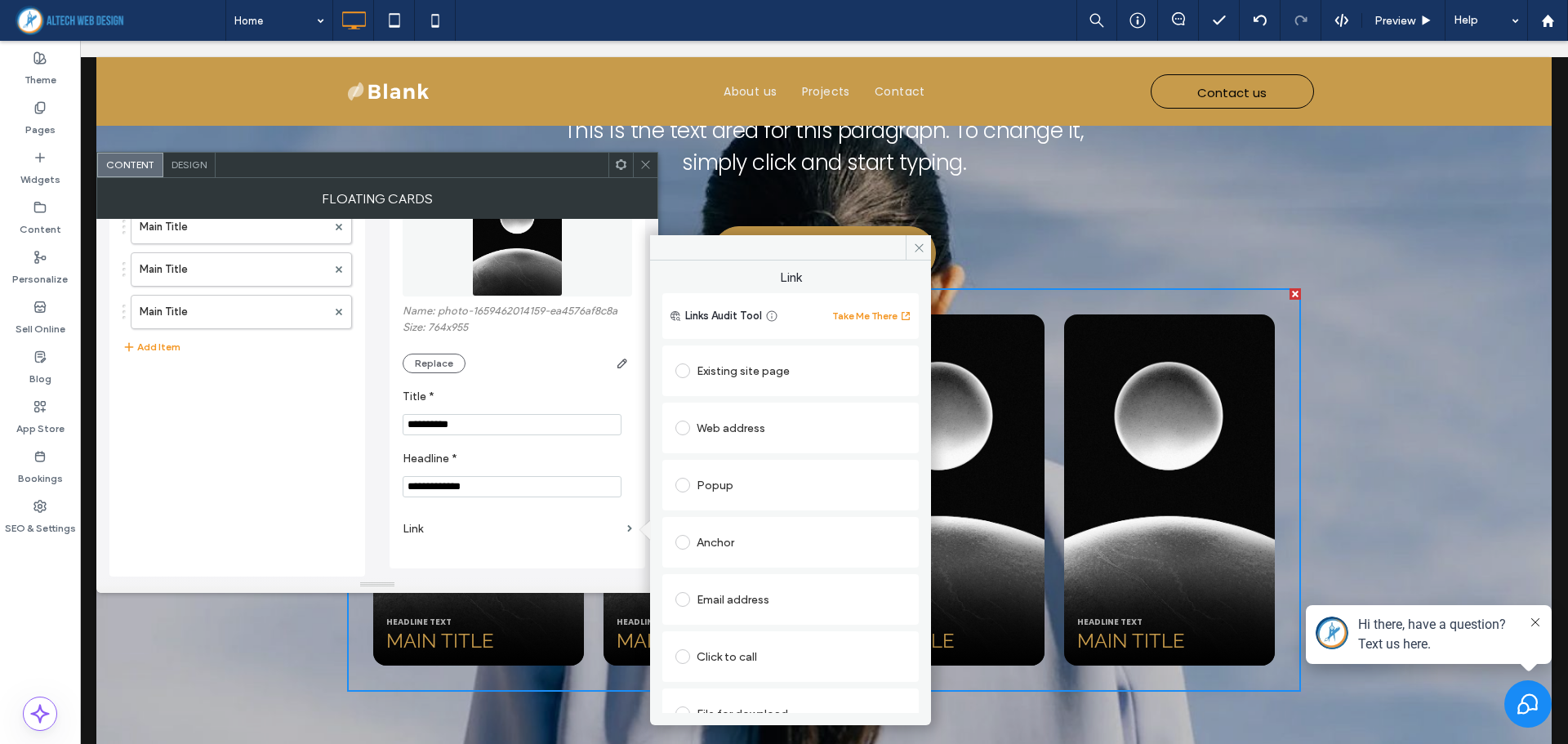
click at [485, 523] on label "Link" at bounding box center [511, 528] width 218 height 30
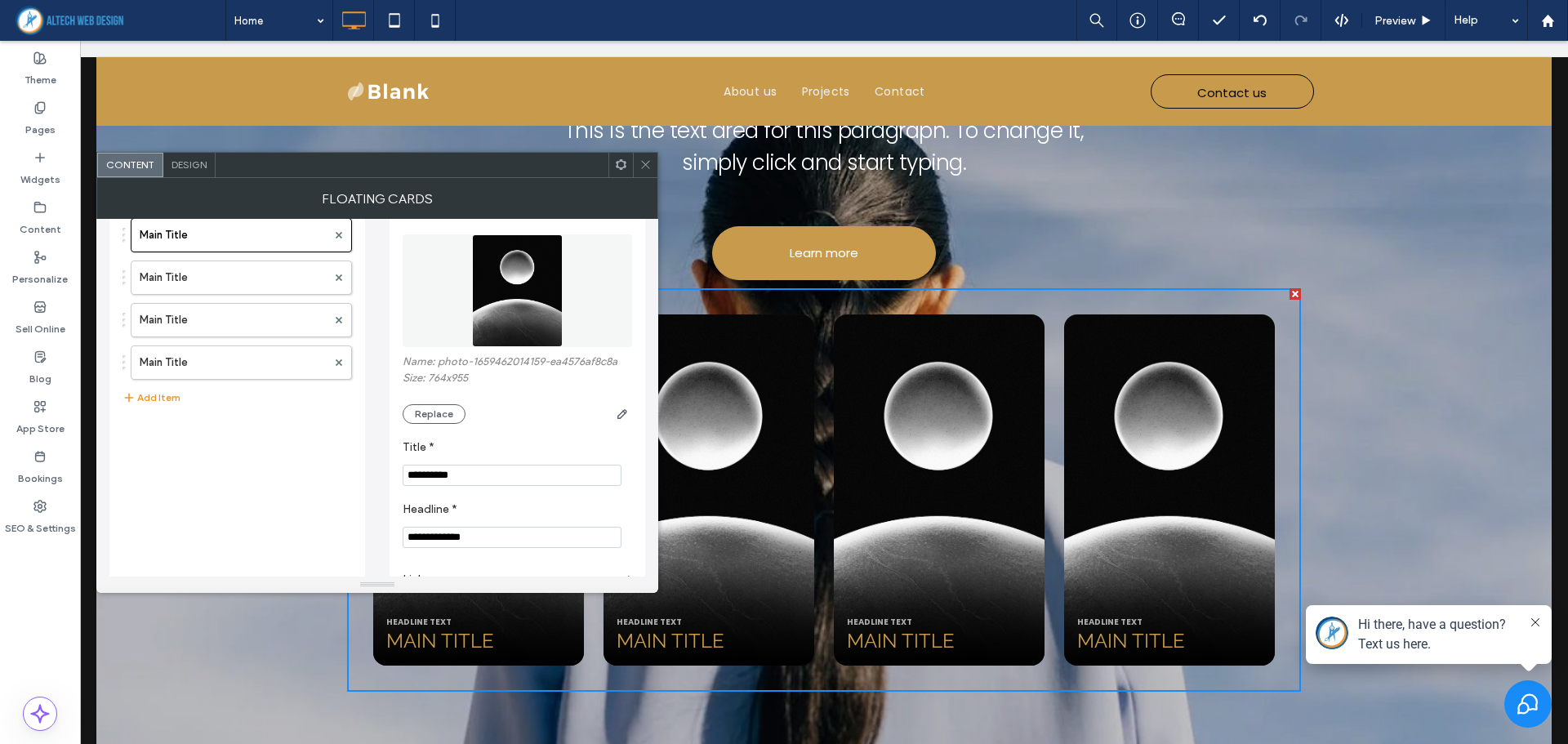
scroll to position [0, 0]
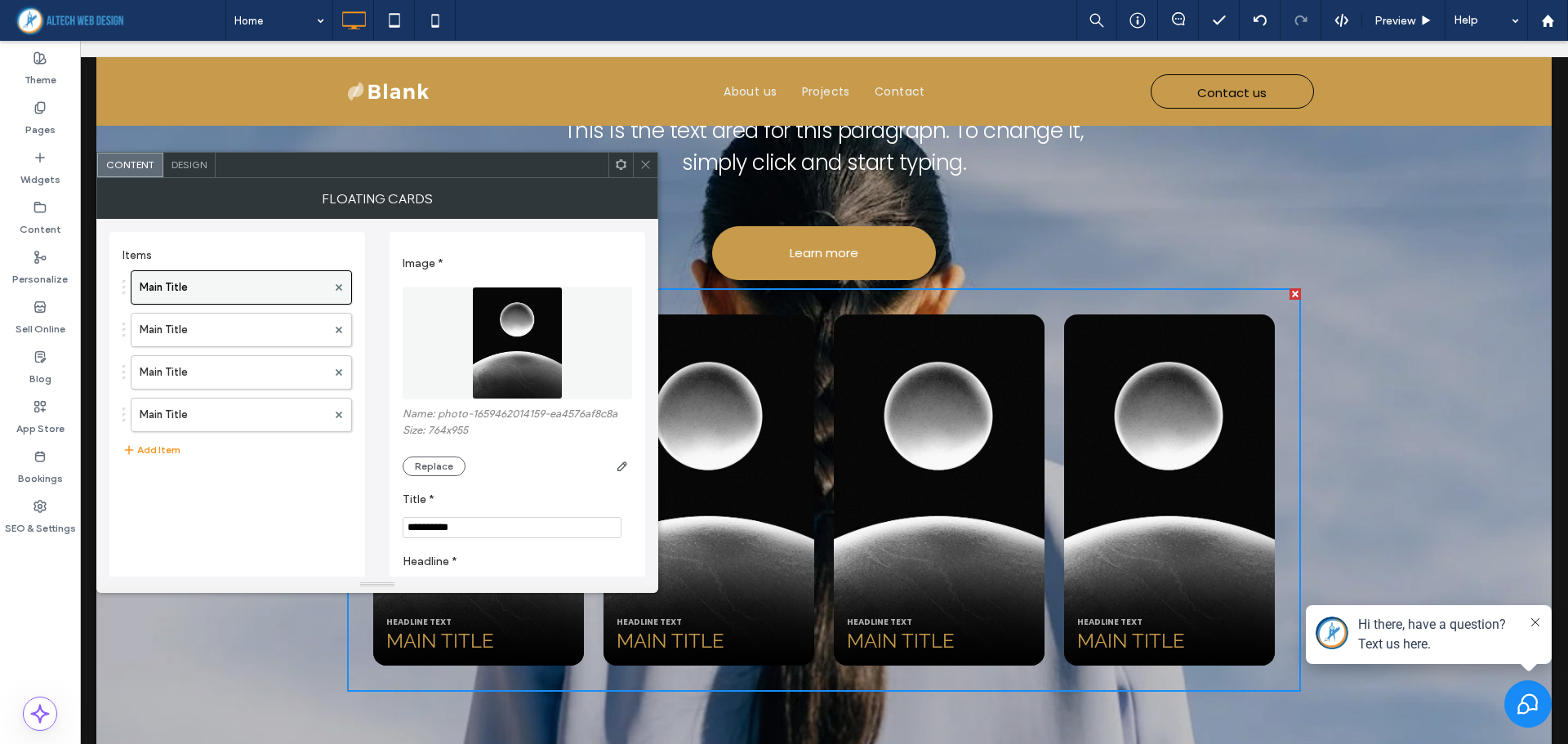
click at [191, 281] on label "Main Title" at bounding box center [233, 287] width 187 height 32
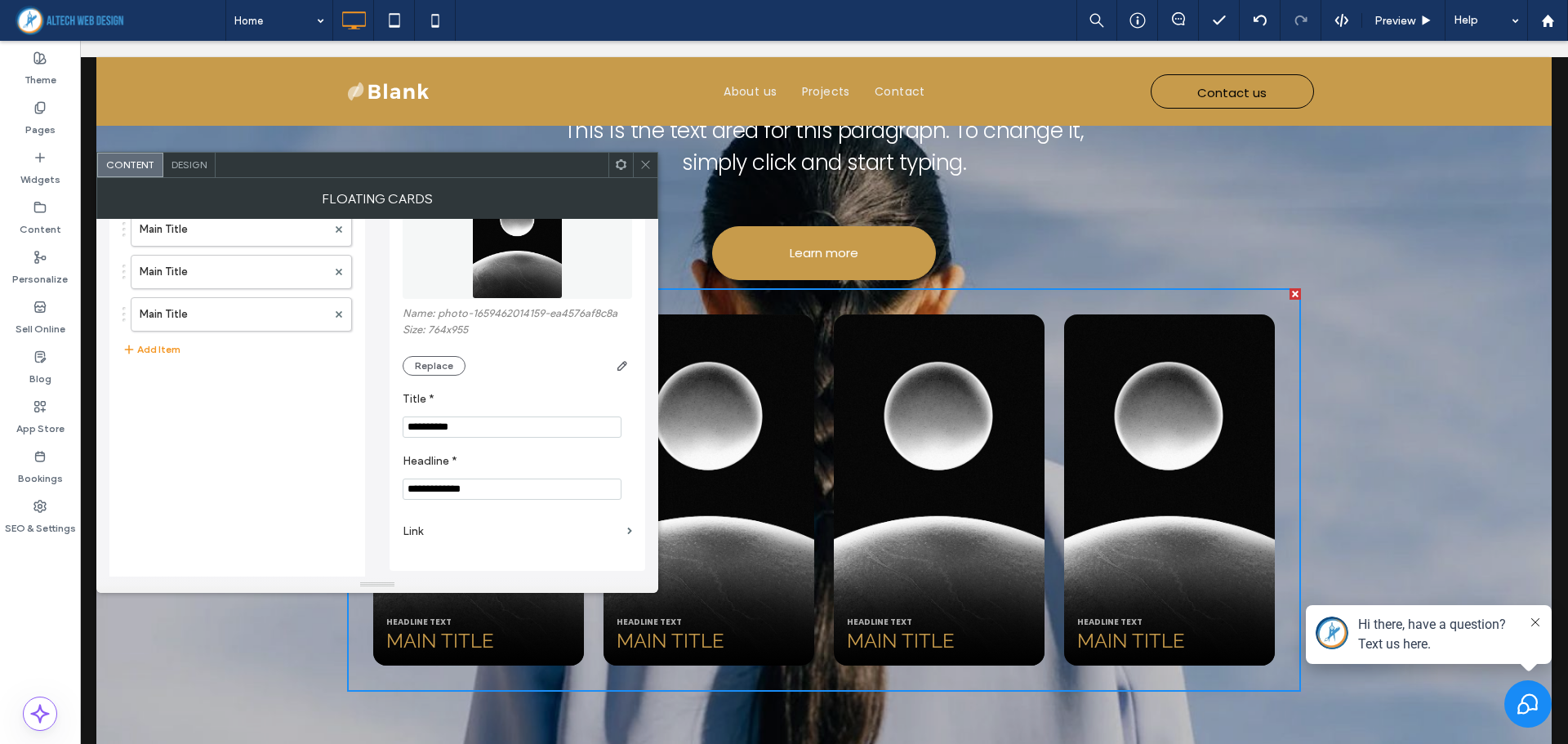
scroll to position [104, 0]
click at [474, 522] on label "Link" at bounding box center [511, 528] width 218 height 30
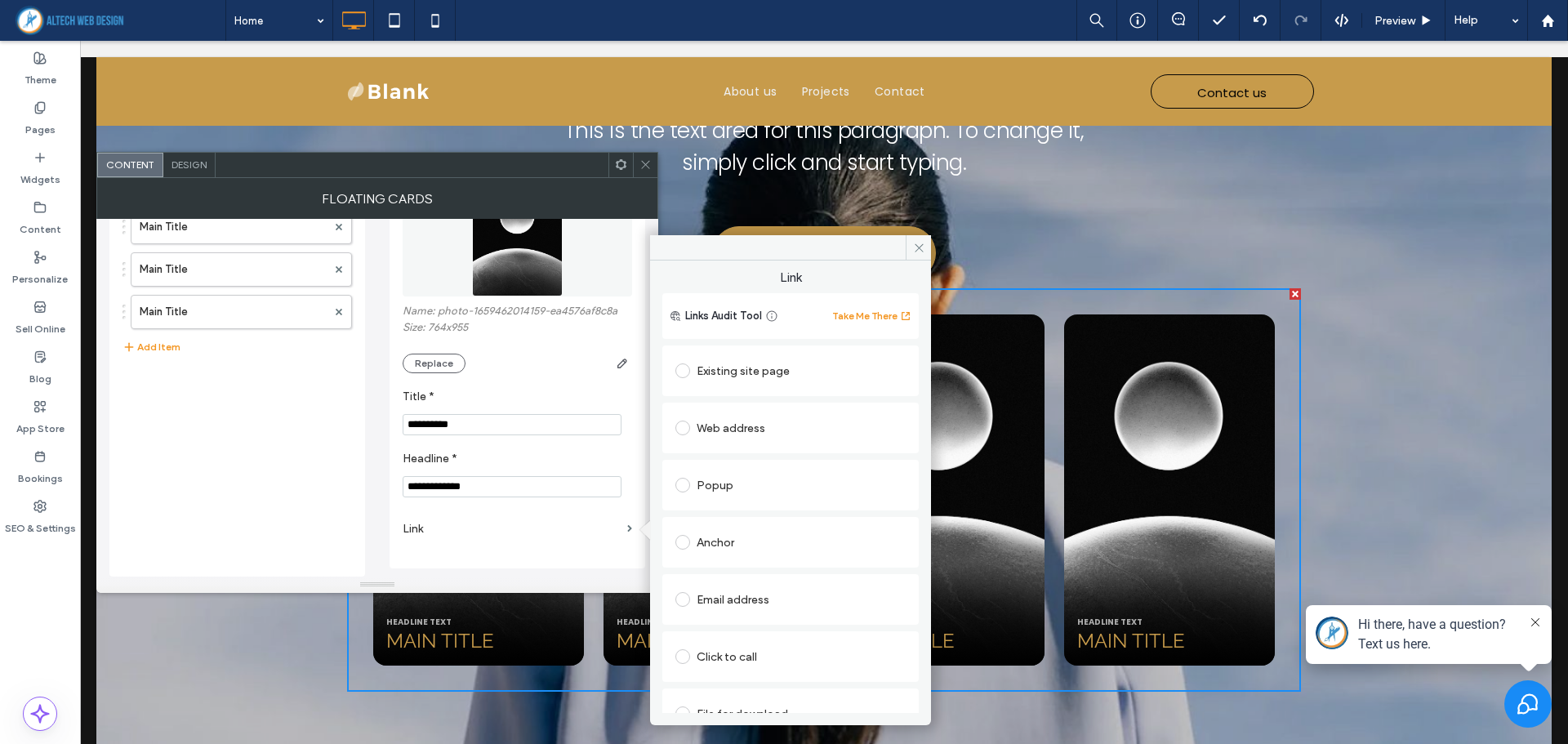
click at [736, 365] on div "Existing site page" at bounding box center [790, 370] width 230 height 27
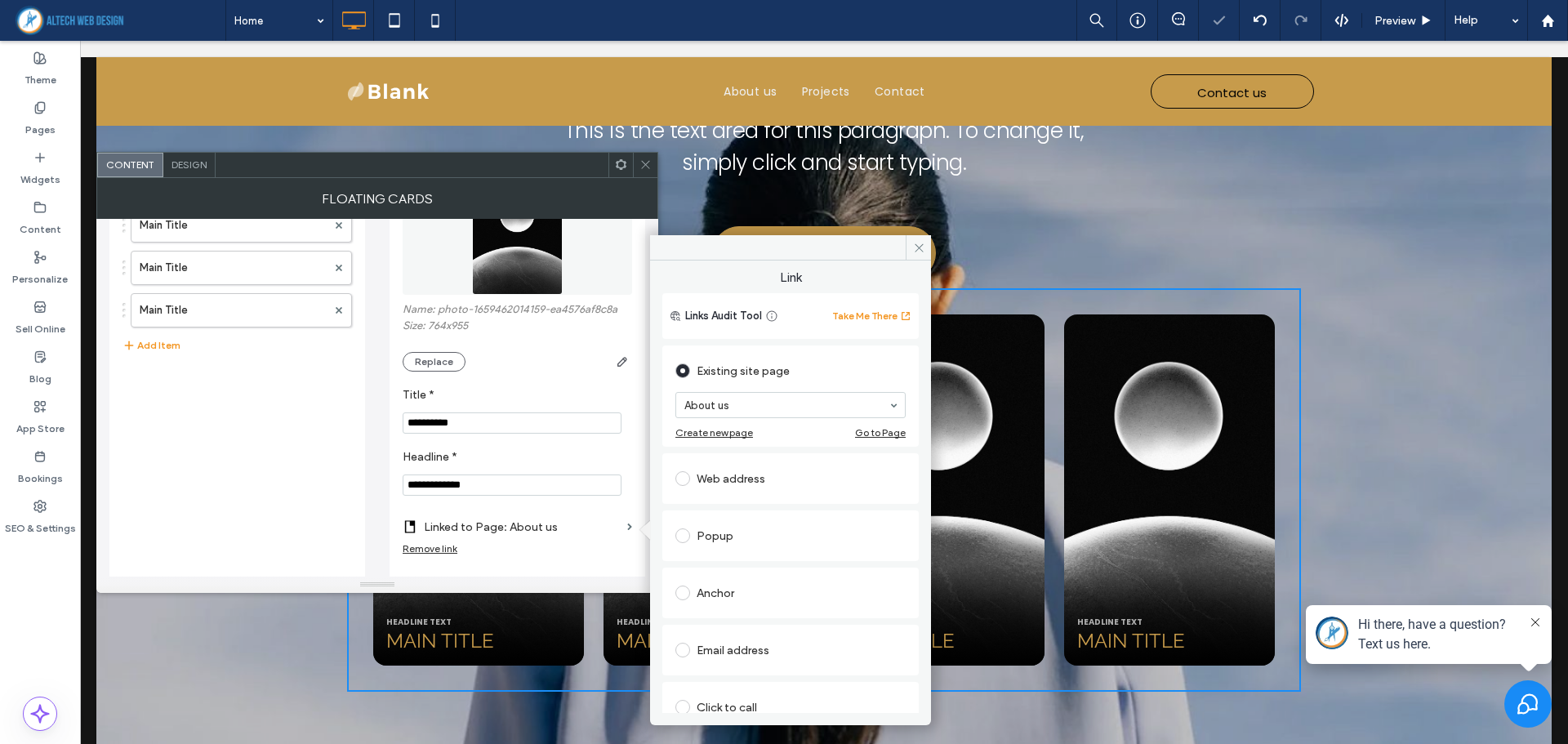
click at [315, 458] on div "Items Main Title Main Title Main Title Main Title Add Item" at bounding box center [237, 357] width 229 height 444
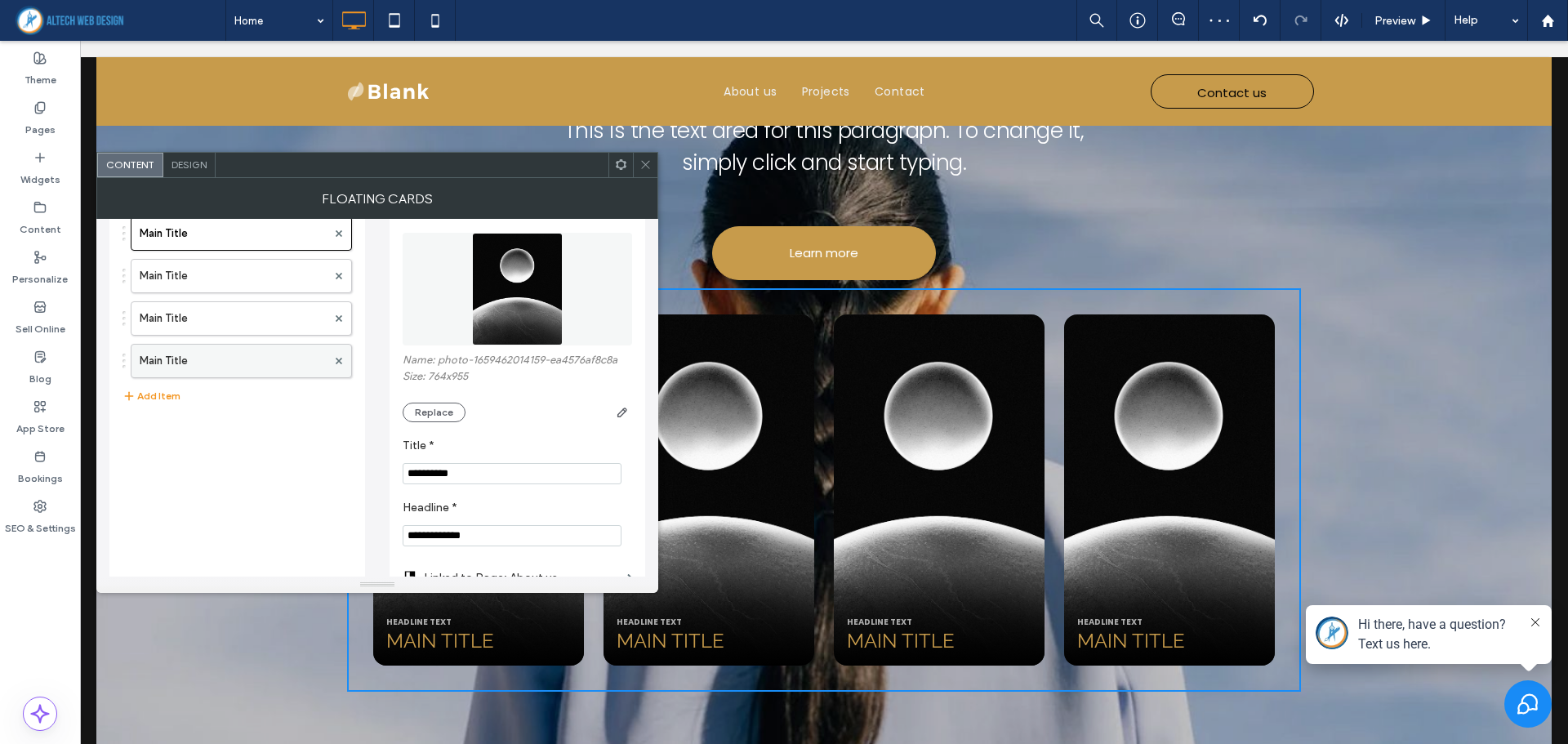
scroll to position [0, 0]
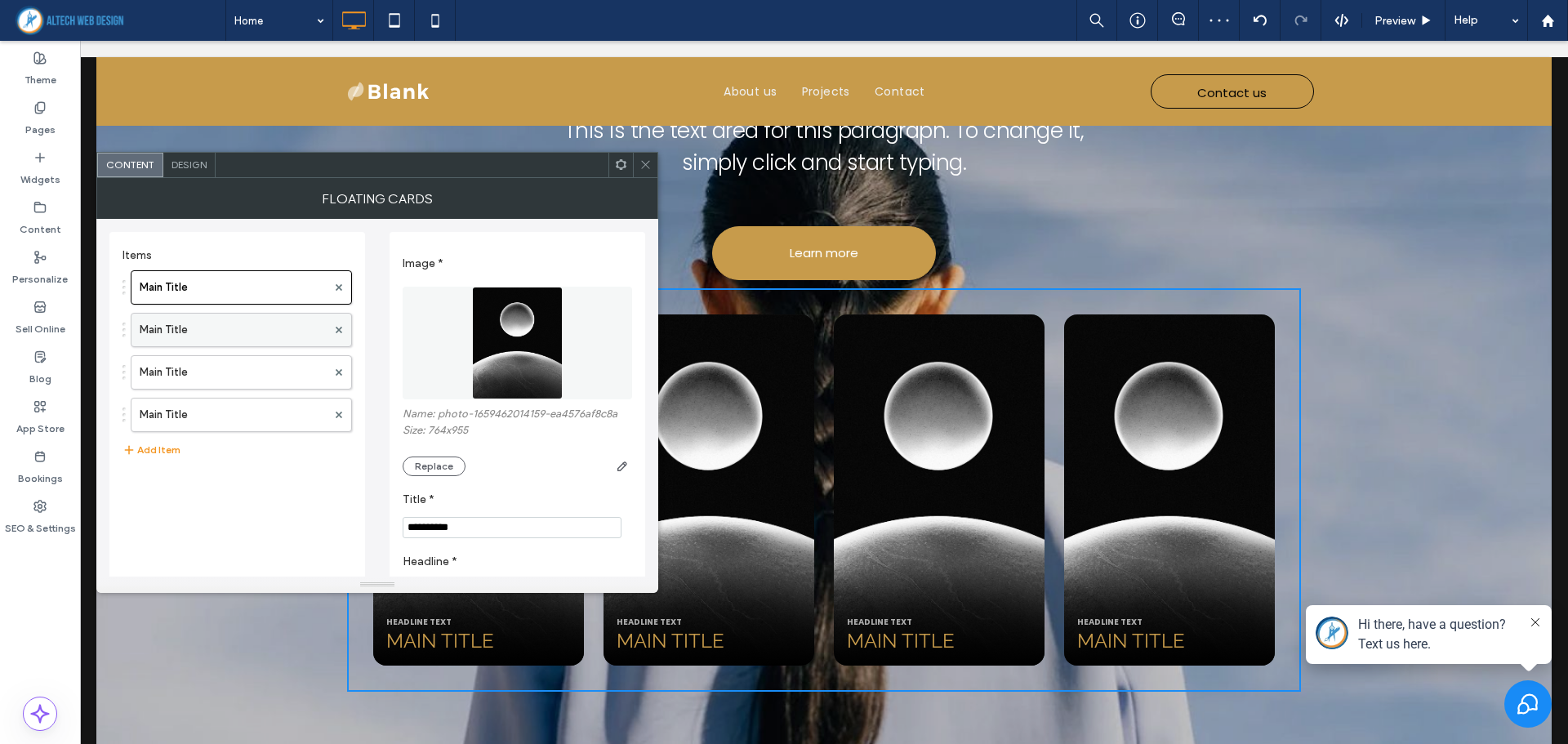
click at [254, 339] on label "Main Title" at bounding box center [233, 330] width 187 height 32
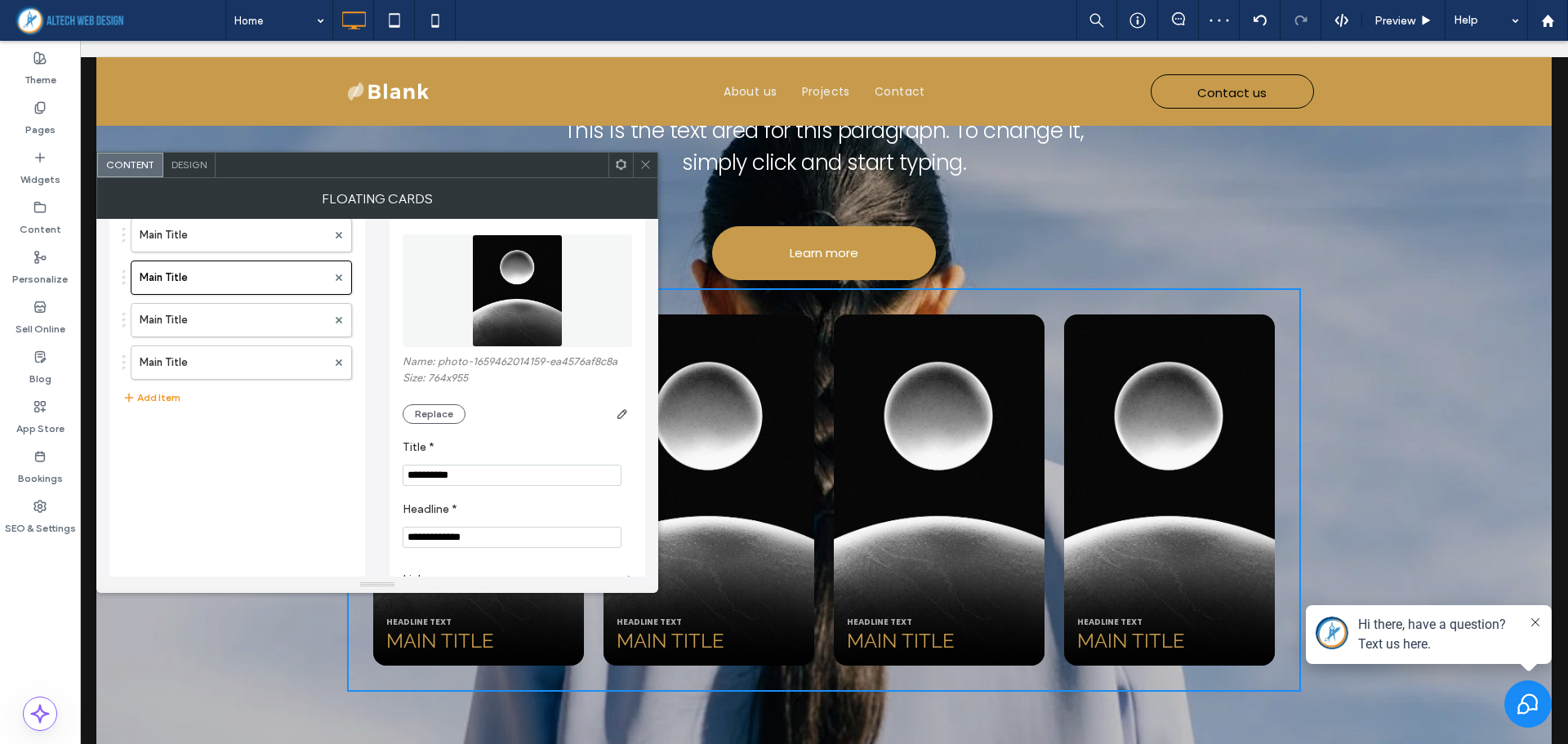
scroll to position [104, 0]
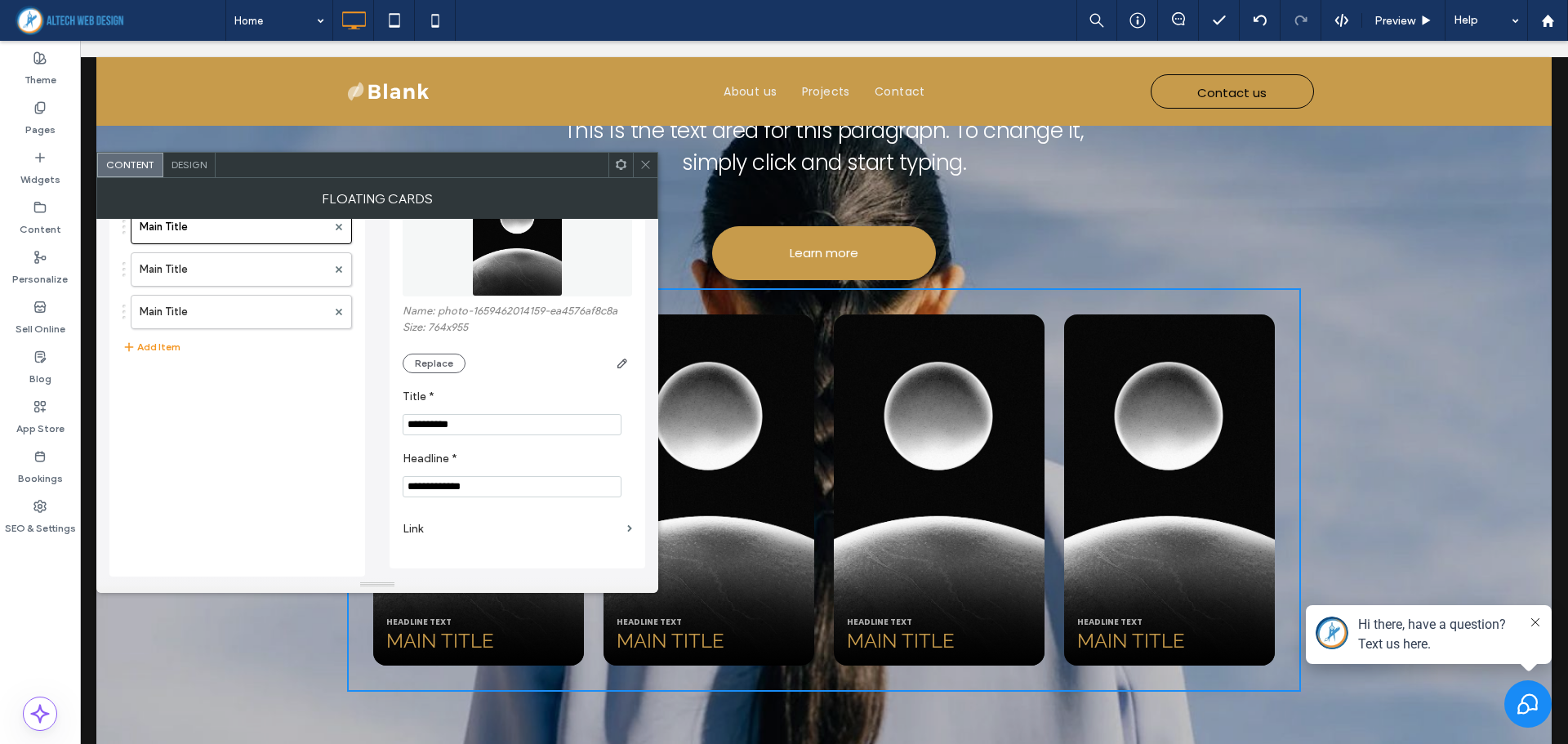
click at [420, 523] on label "Link" at bounding box center [511, 528] width 218 height 30
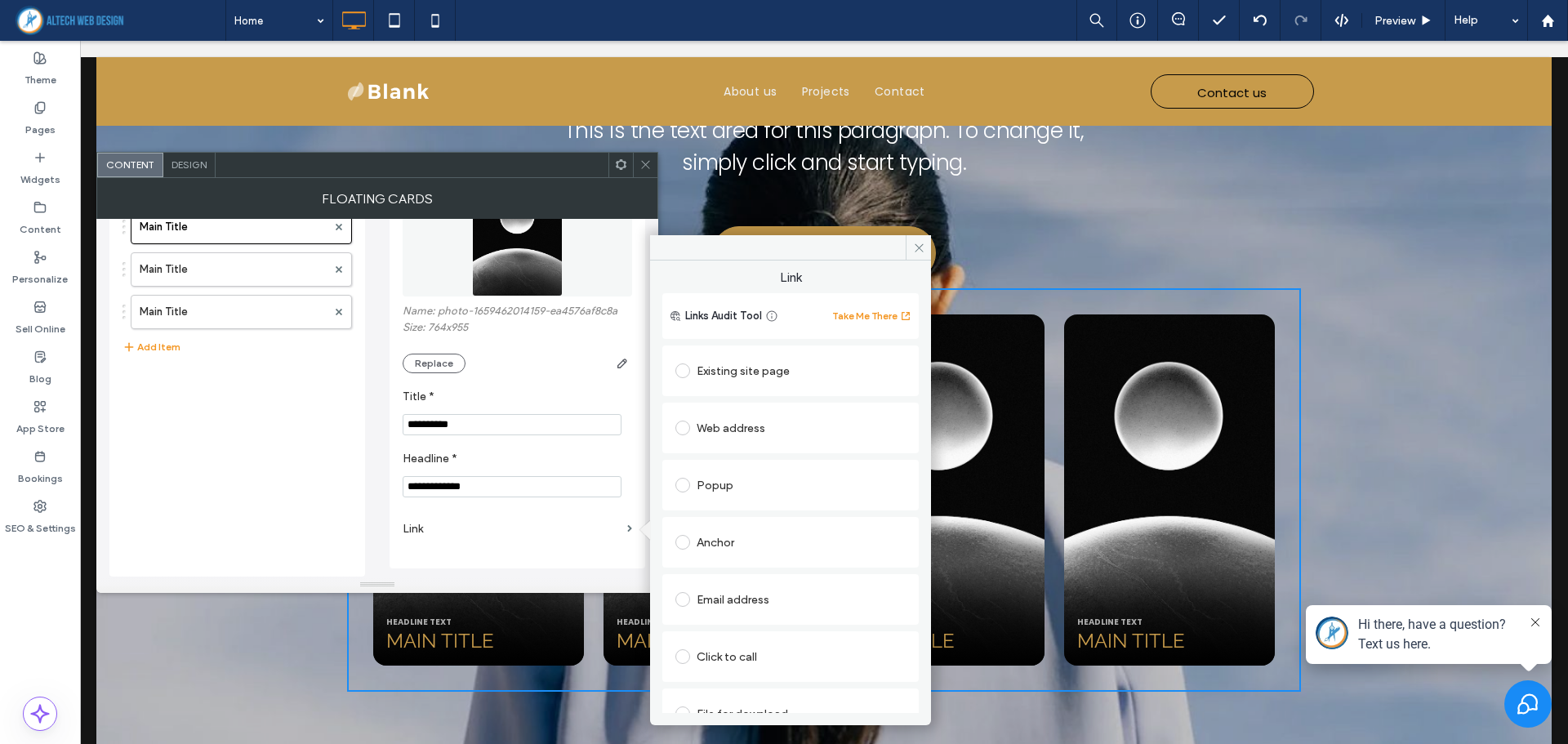
click at [729, 369] on div "Existing site page" at bounding box center [790, 370] width 230 height 27
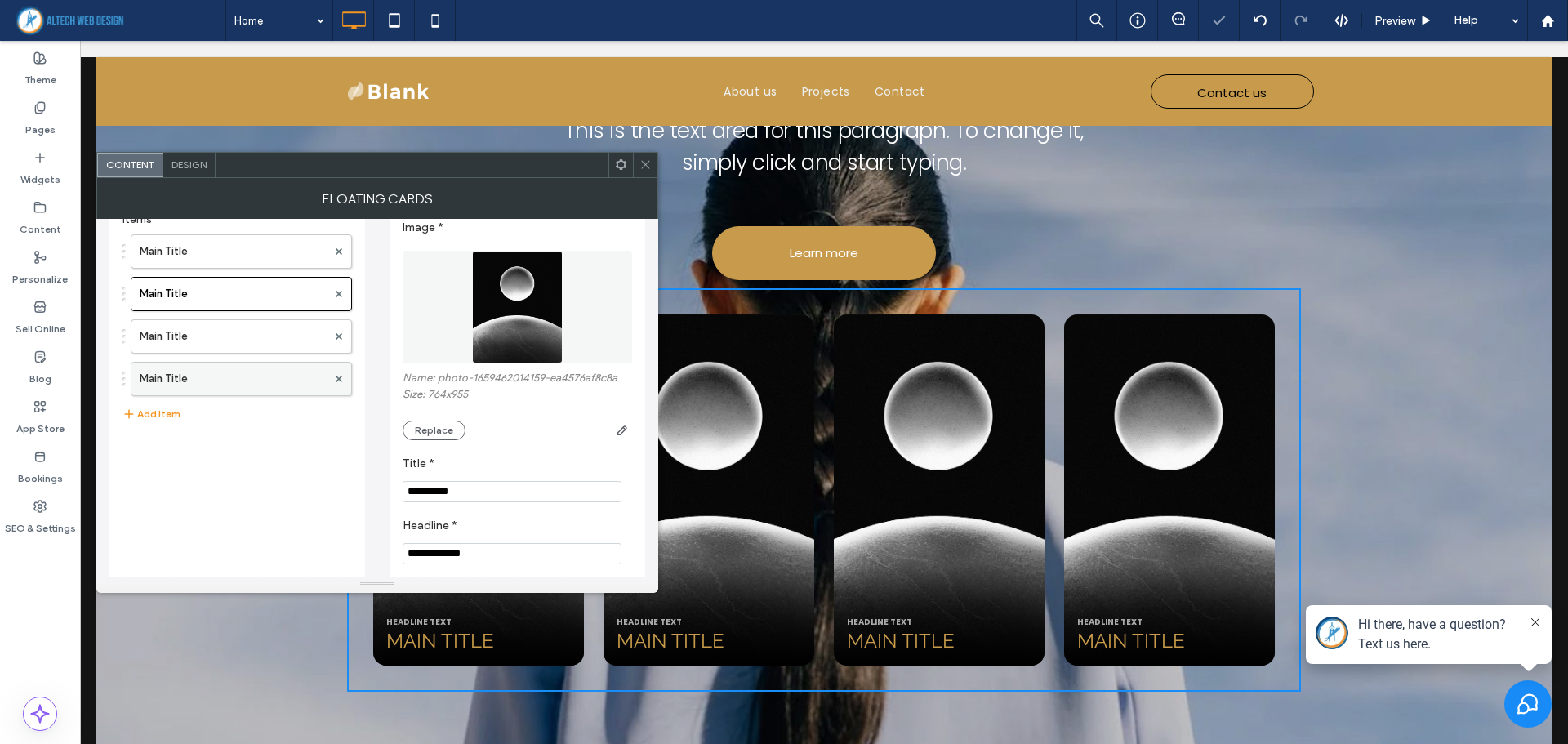
scroll to position [0, 0]
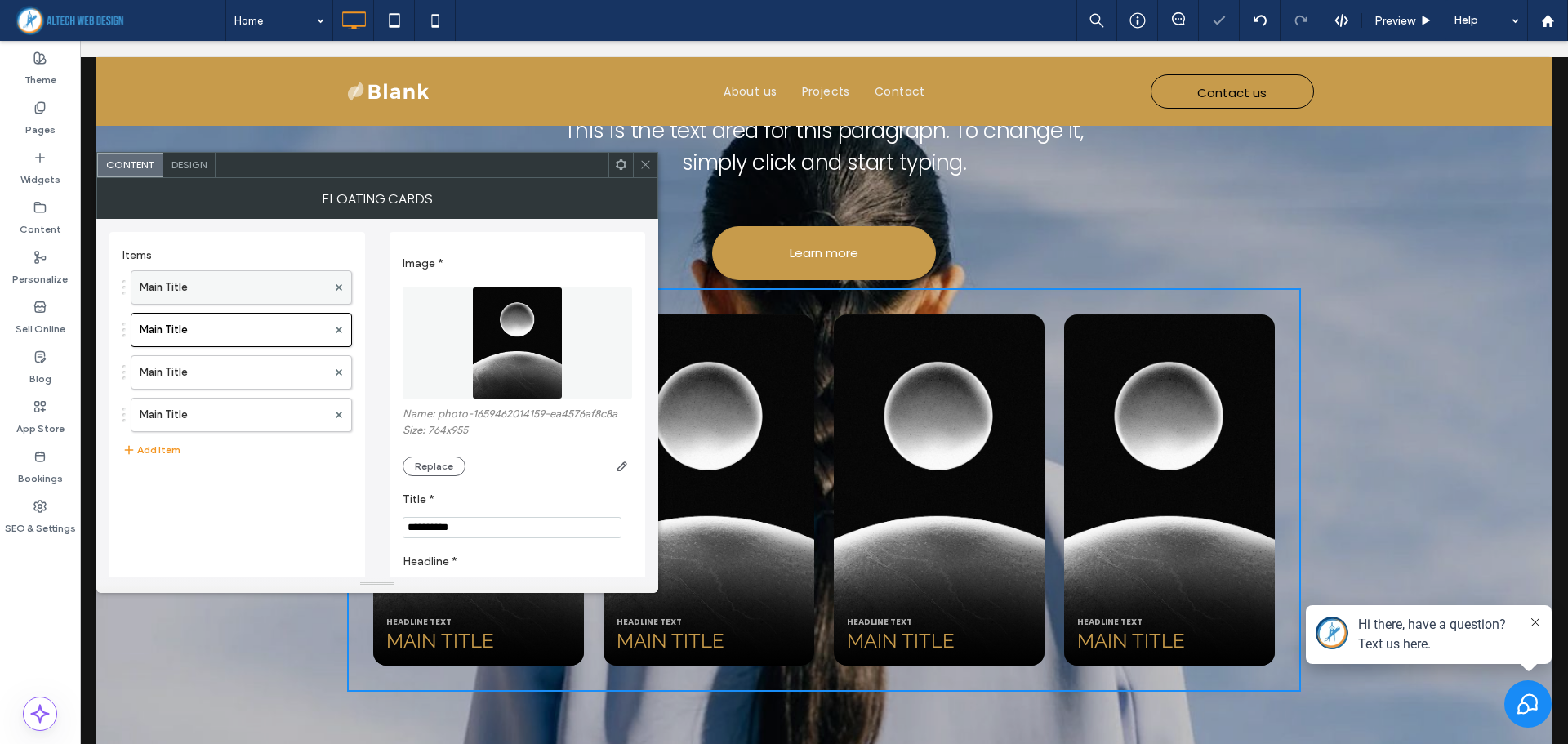
click at [230, 296] on label "Main Title" at bounding box center [233, 287] width 187 height 32
drag, startPoint x: 464, startPoint y: 529, endPoint x: 309, endPoint y: 552, distance: 156.7
click at [309, 552] on div "**********" at bounding box center [377, 455] width 536 height 473
type input "*****"
click at [231, 333] on label "Main Title" at bounding box center [233, 330] width 187 height 32
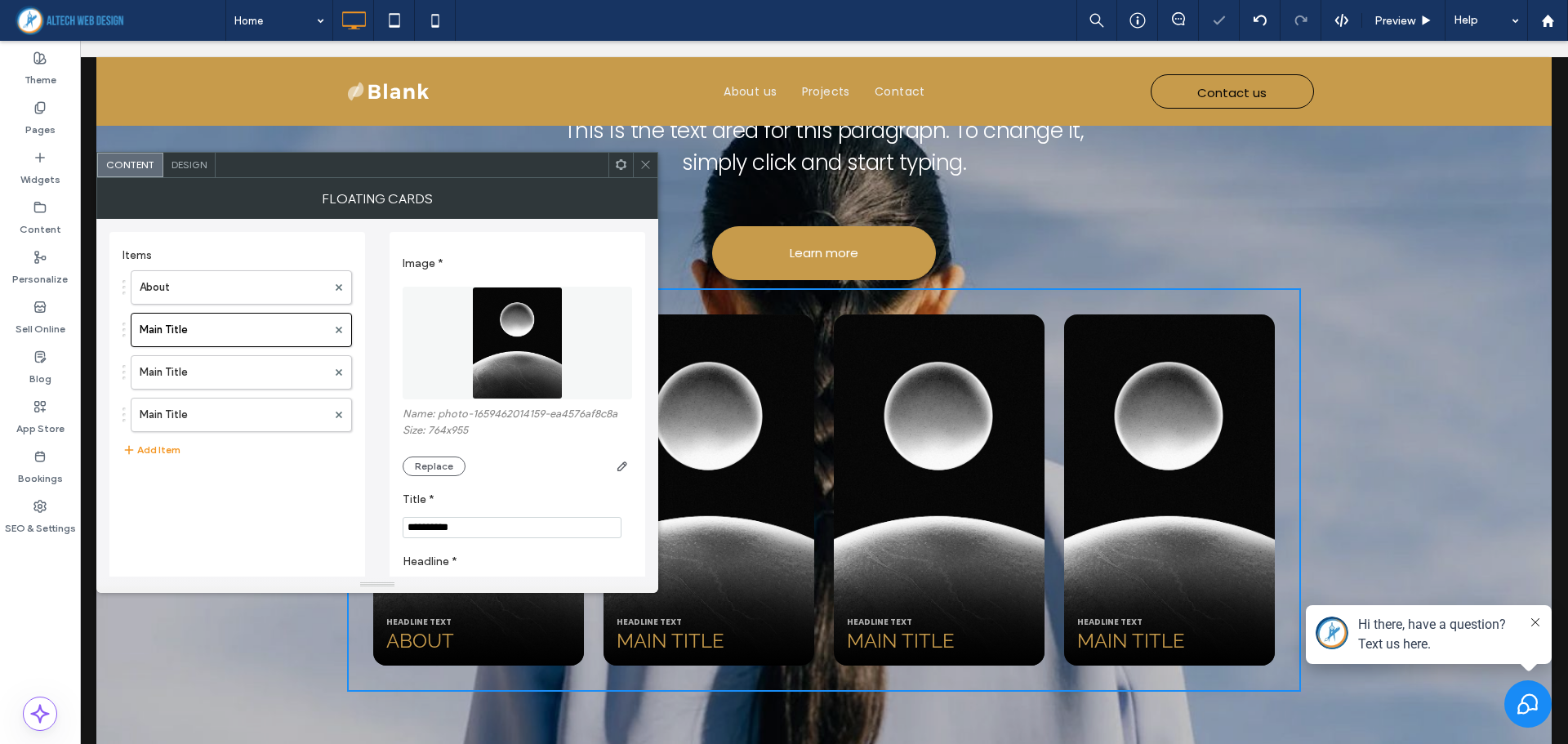
scroll to position [117, 0]
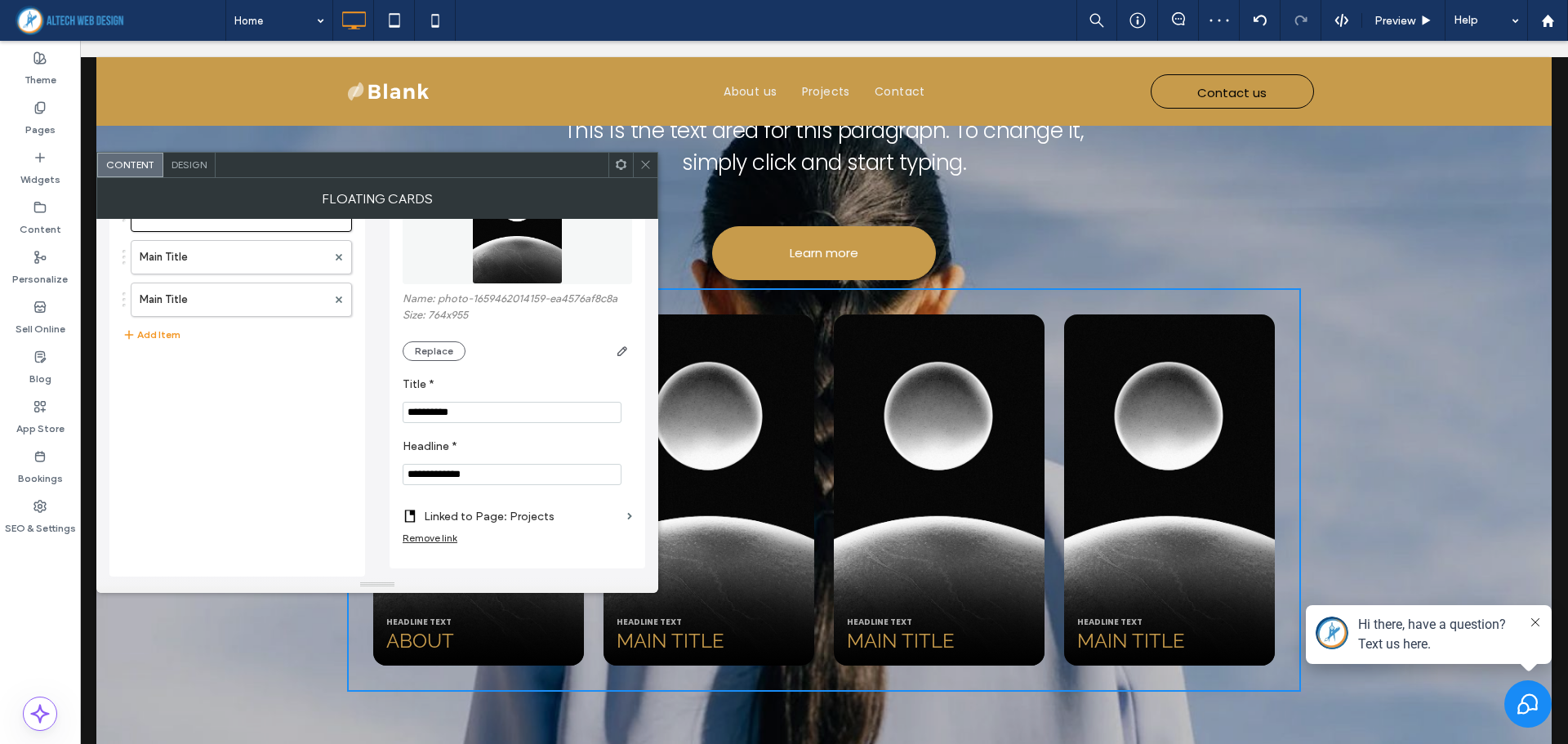
drag, startPoint x: 492, startPoint y: 411, endPoint x: 345, endPoint y: 408, distance: 147.0
click at [345, 408] on div "**********" at bounding box center [377, 340] width 536 height 473
type input "********"
click at [1354, 360] on div "Write down an introduction title here This is the text area for this paragraph.…" at bounding box center [824, 317] width 1455 height 1054
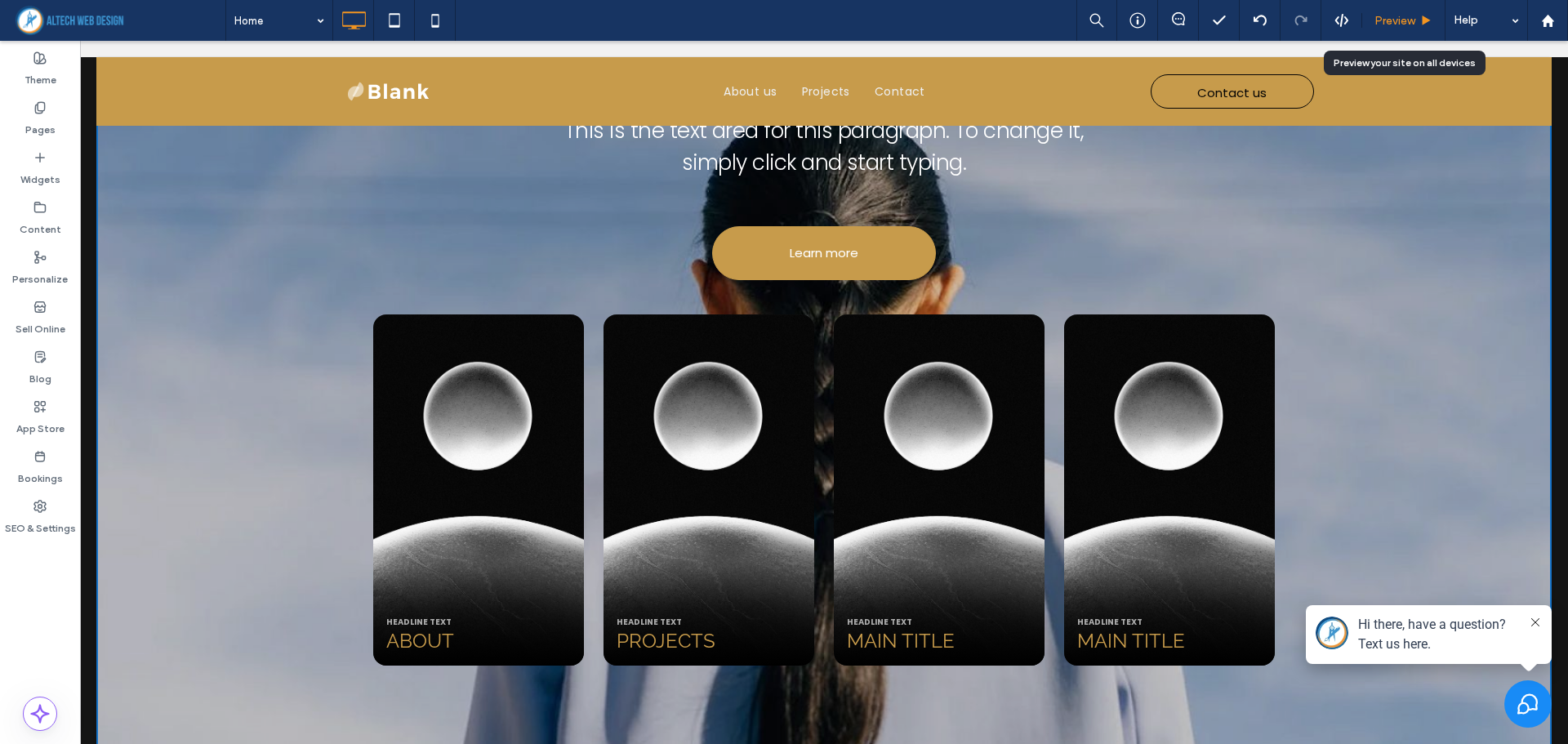
click at [1393, 24] on span "Preview" at bounding box center [1394, 21] width 41 height 14
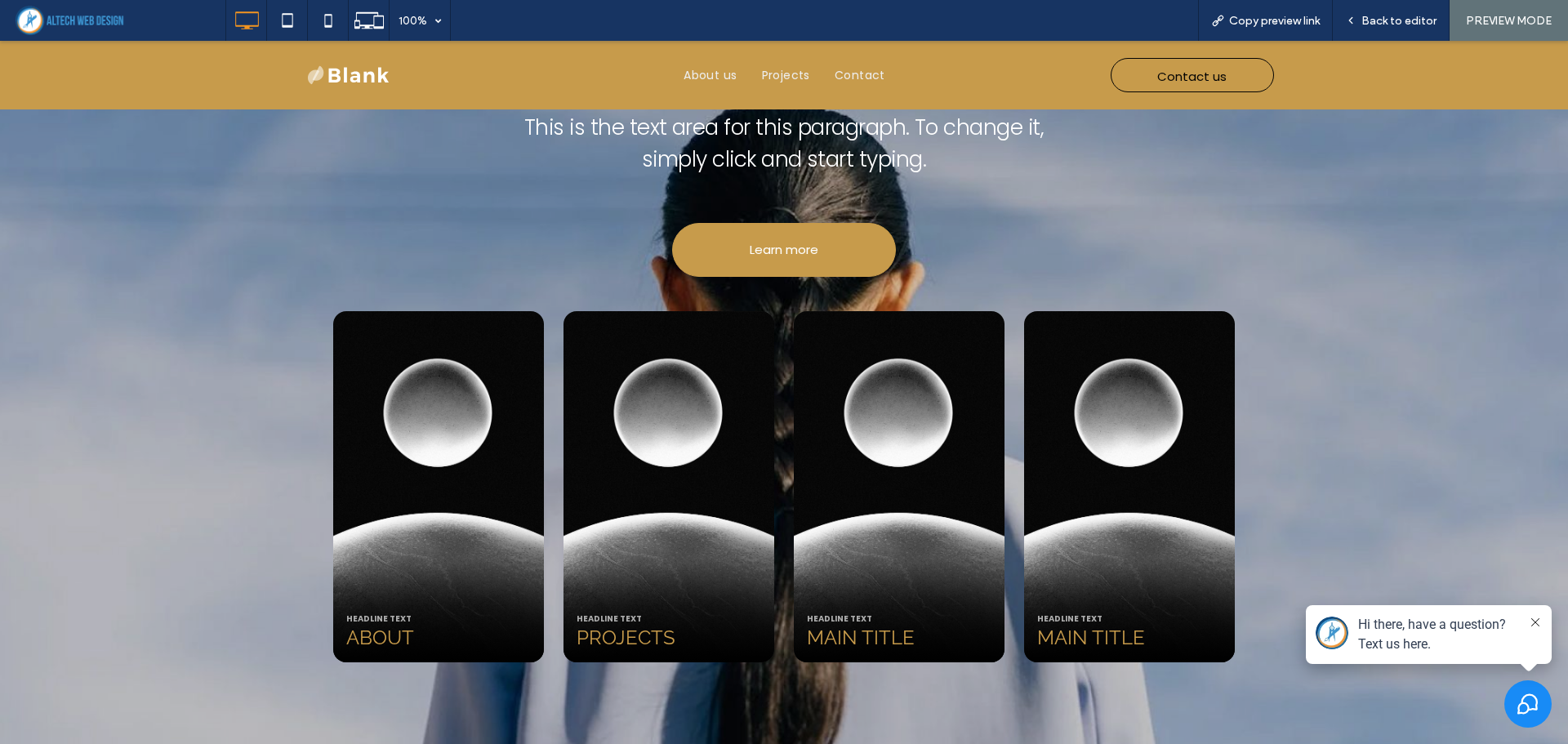
scroll to position [907, 0]
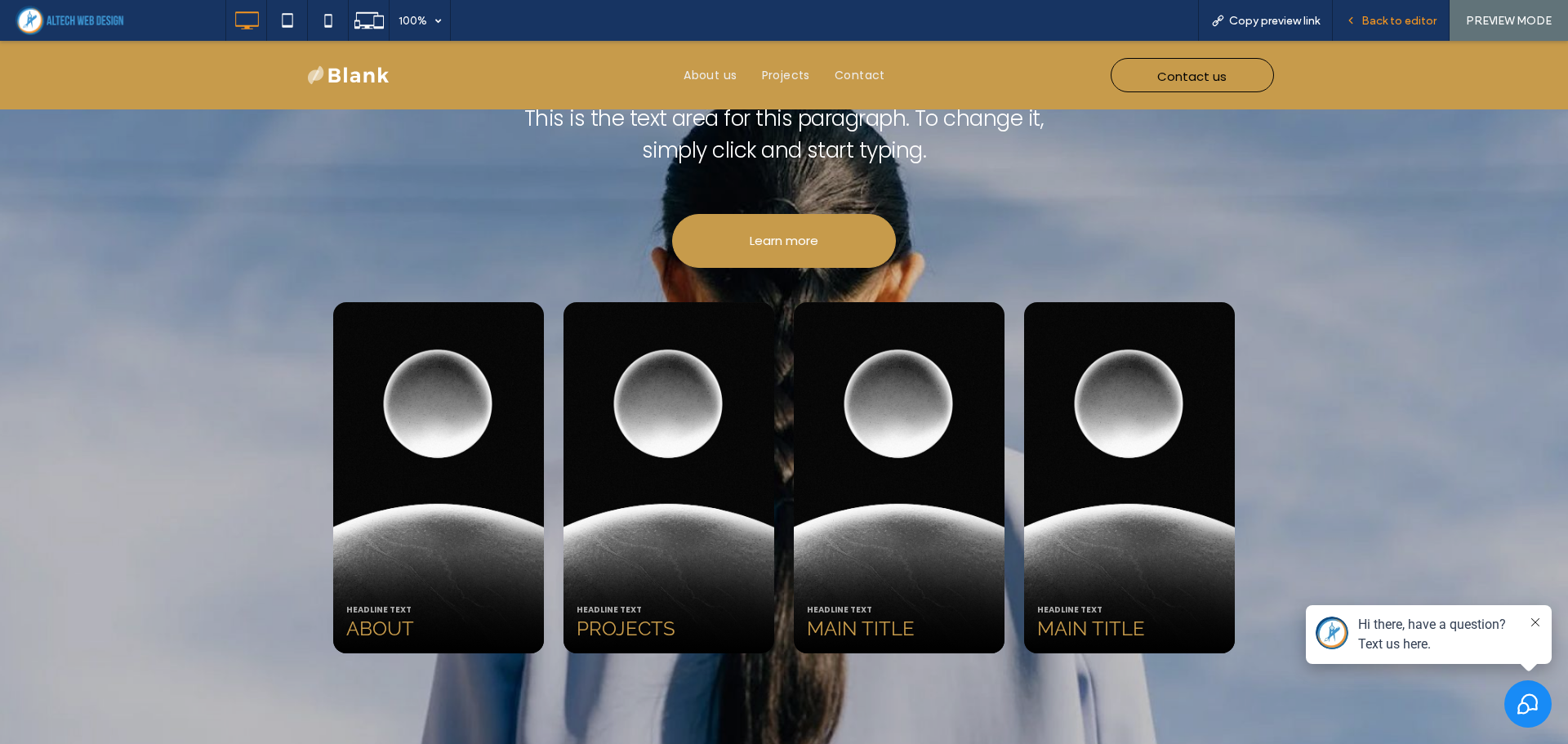
click at [1386, 9] on div "Back to editor" at bounding box center [1391, 21] width 117 height 41
click at [1386, 31] on div "Back to editor" at bounding box center [1391, 21] width 117 height 41
click at [1380, 21] on span "Back to editor" at bounding box center [1399, 21] width 75 height 14
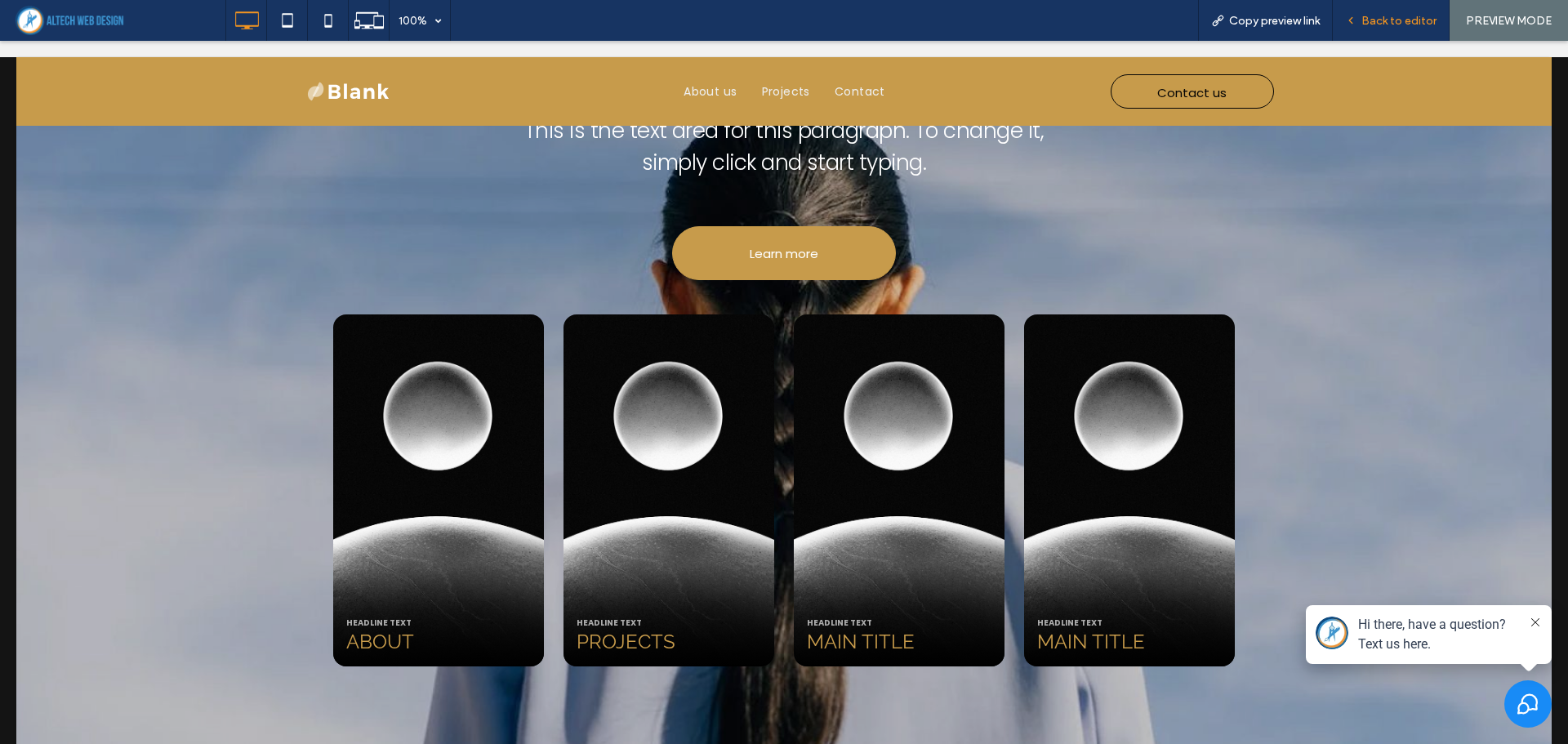
scroll to position [898, 0]
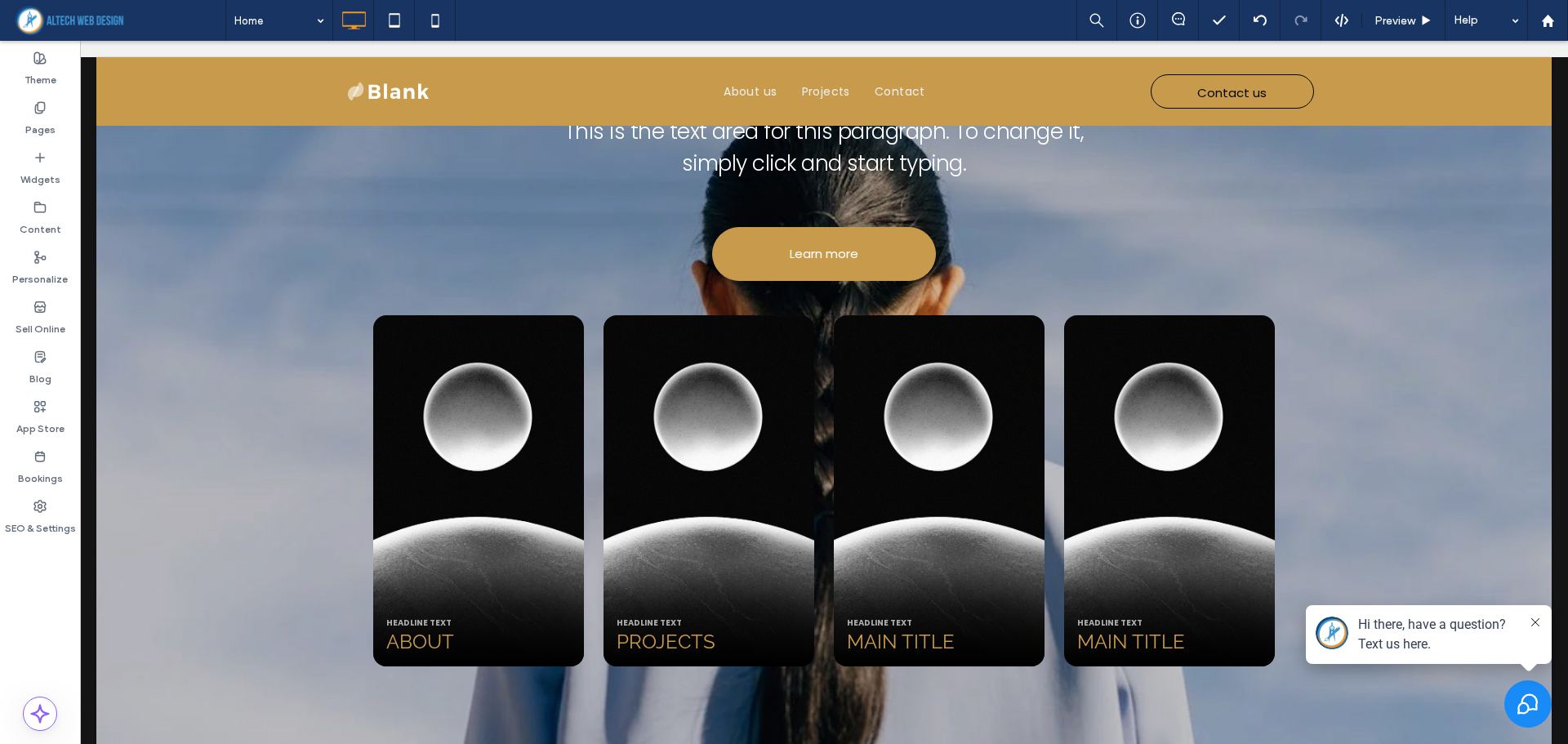
click at [1391, 236] on div "Write down an introduction title here This is the text area for this paragraph.…" at bounding box center [824, 318] width 1455 height 1054
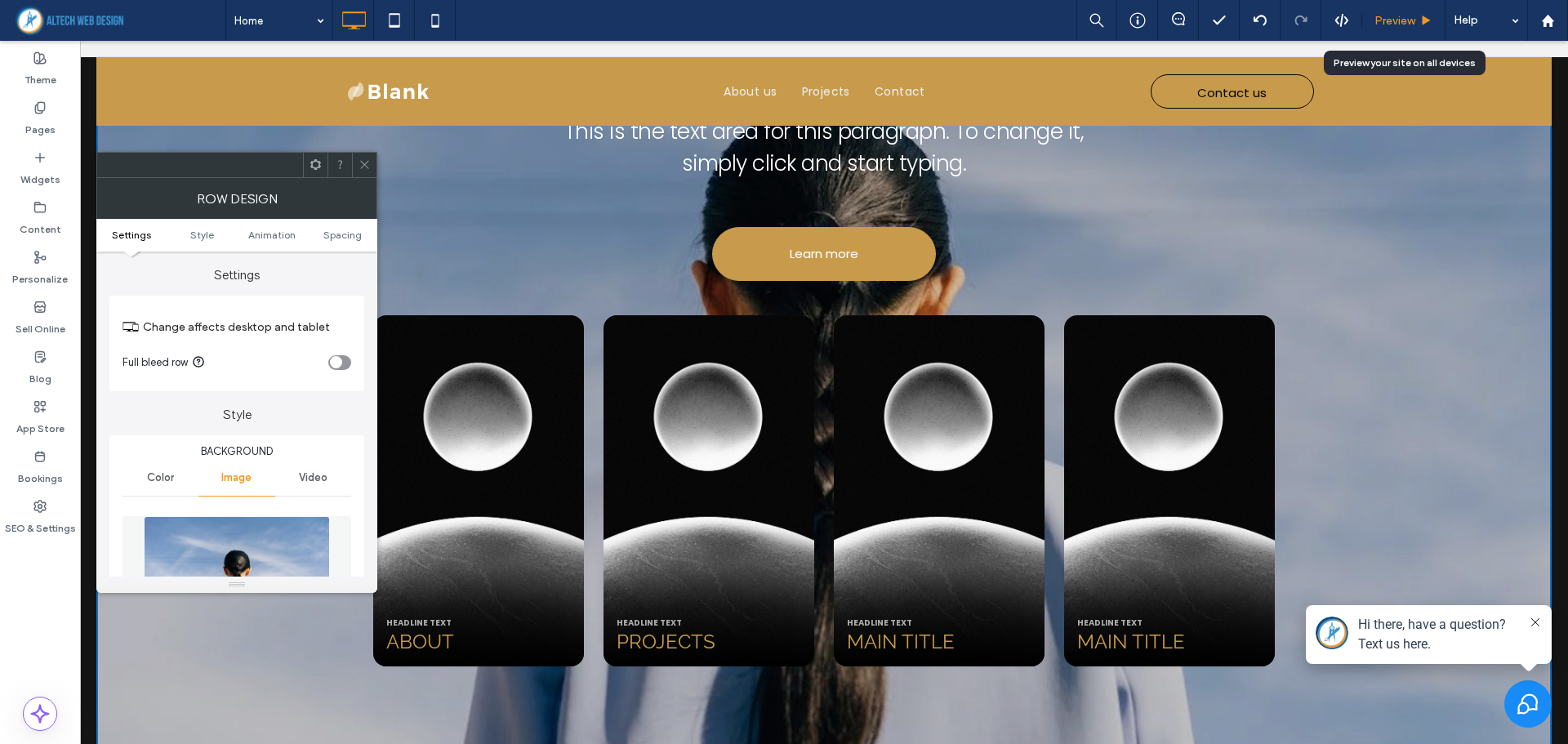
click at [1390, 17] on span "Preview" at bounding box center [1394, 21] width 41 height 14
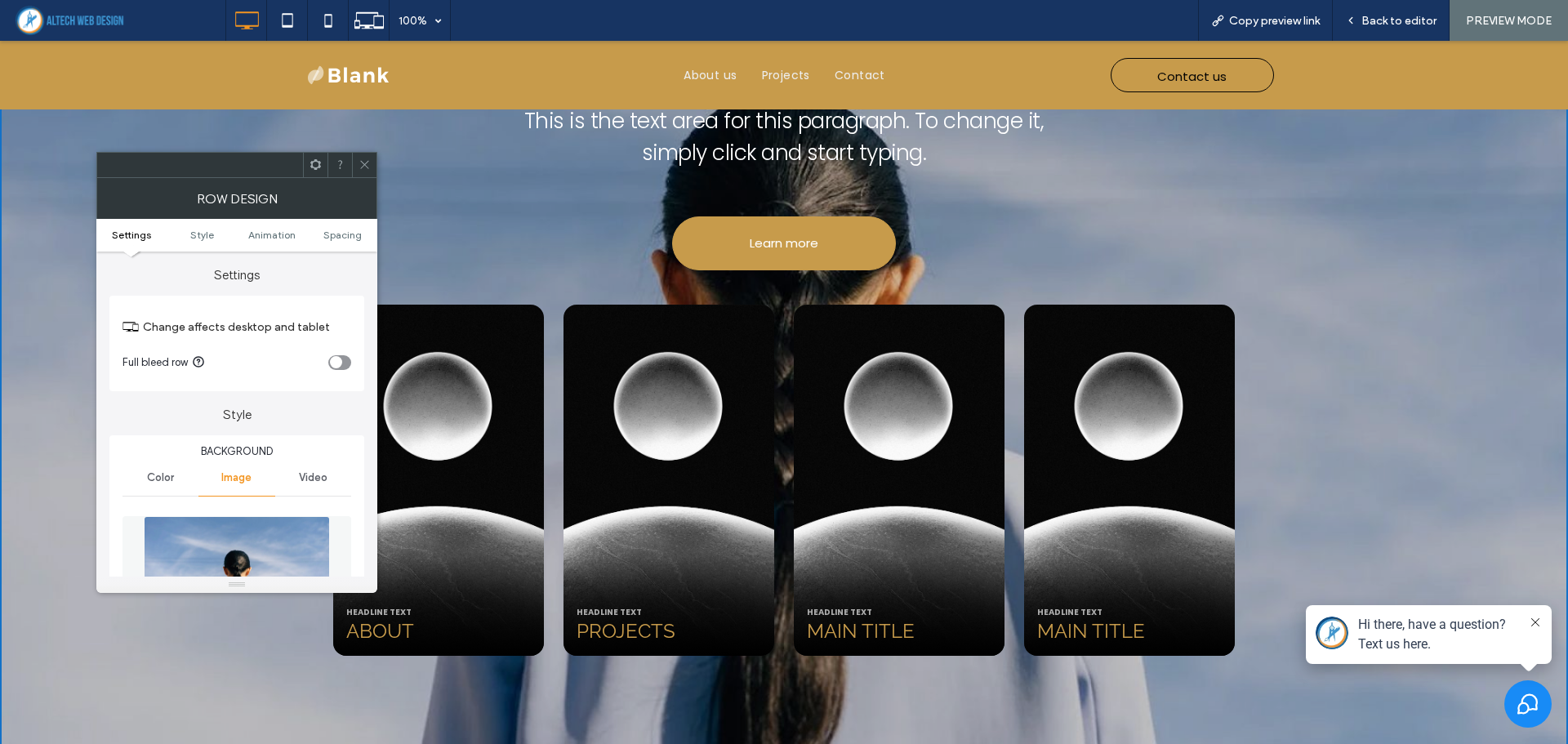
scroll to position [906, 0]
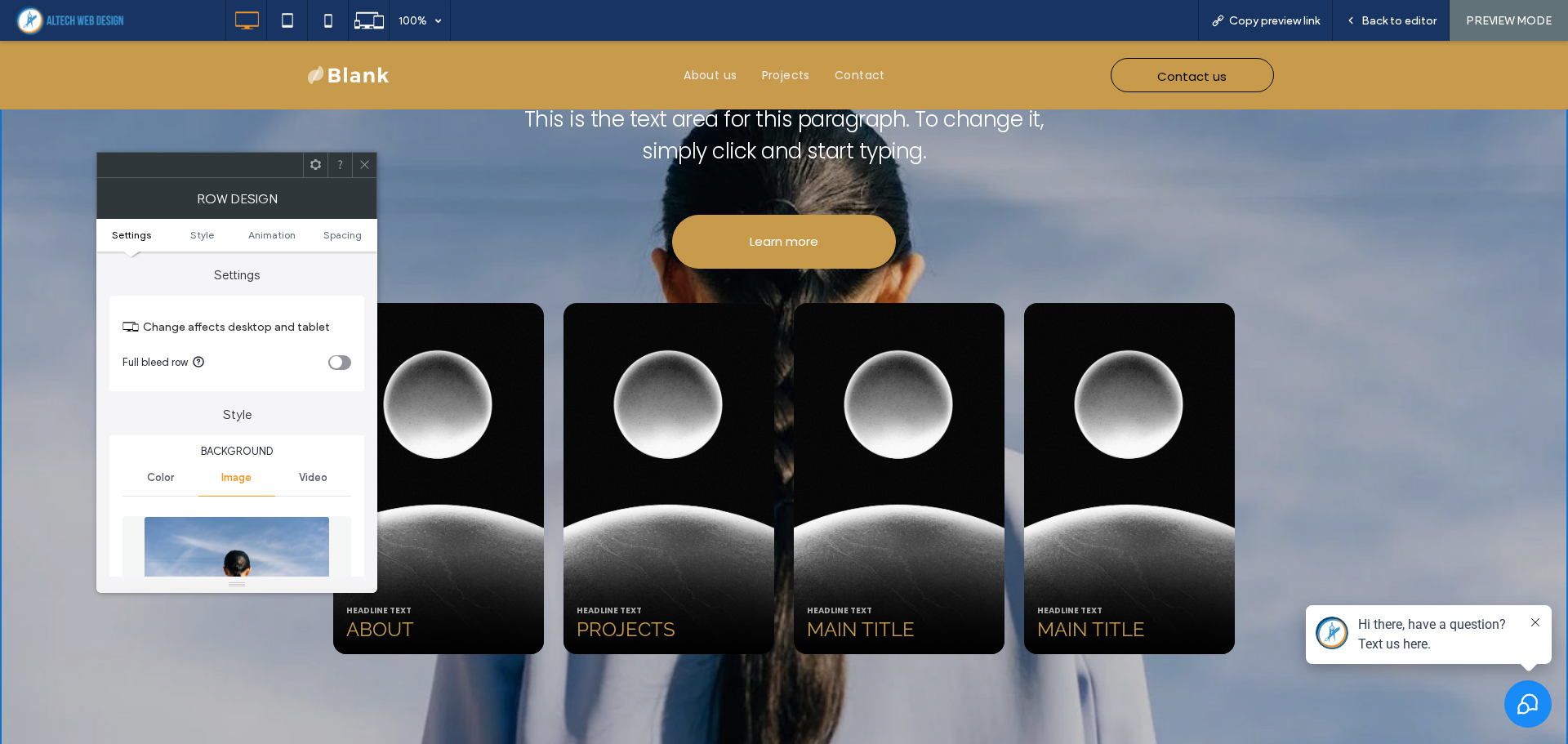
click at [358, 163] on icon at bounding box center [364, 164] width 12 height 12
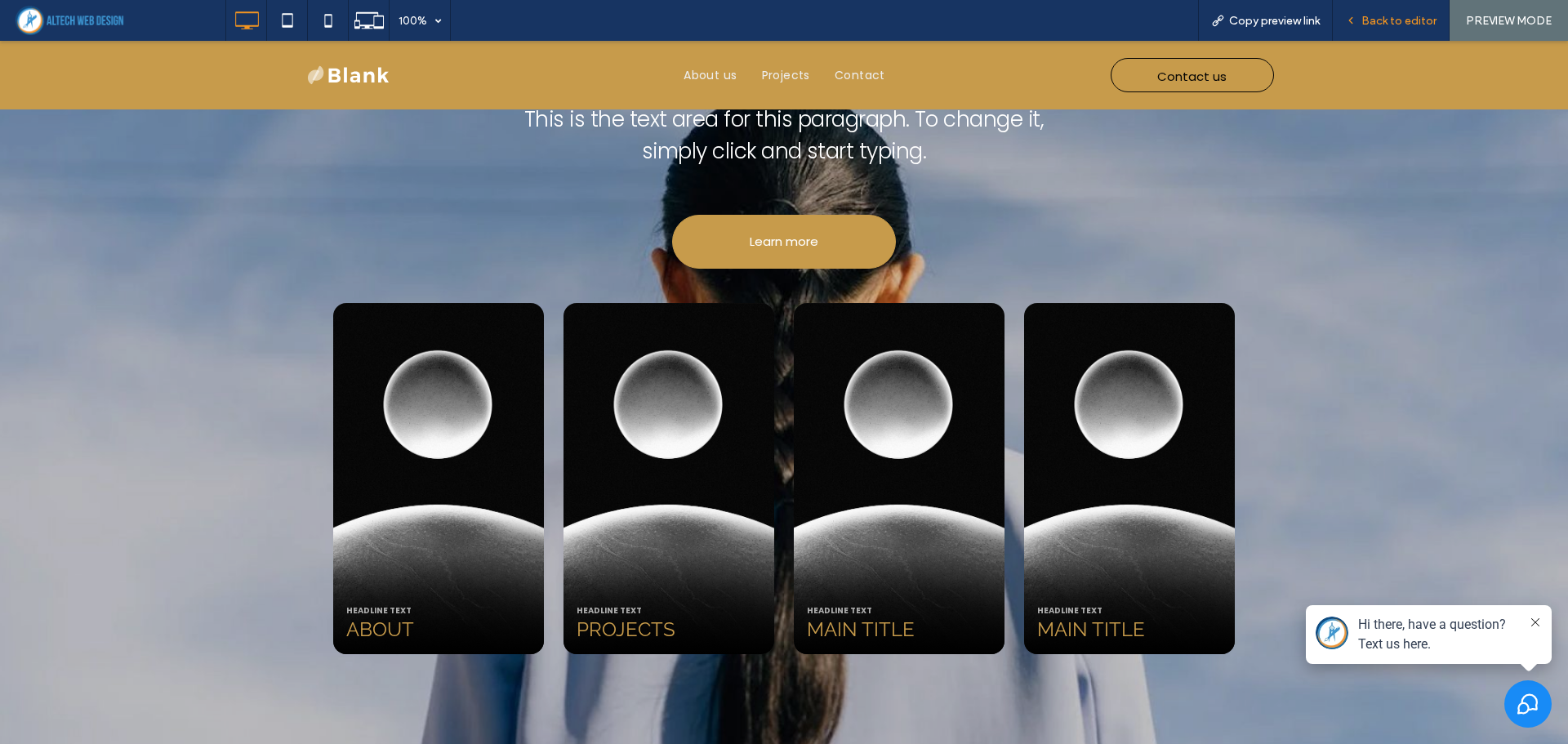
click at [1378, 19] on span "Back to editor" at bounding box center [1399, 21] width 75 height 14
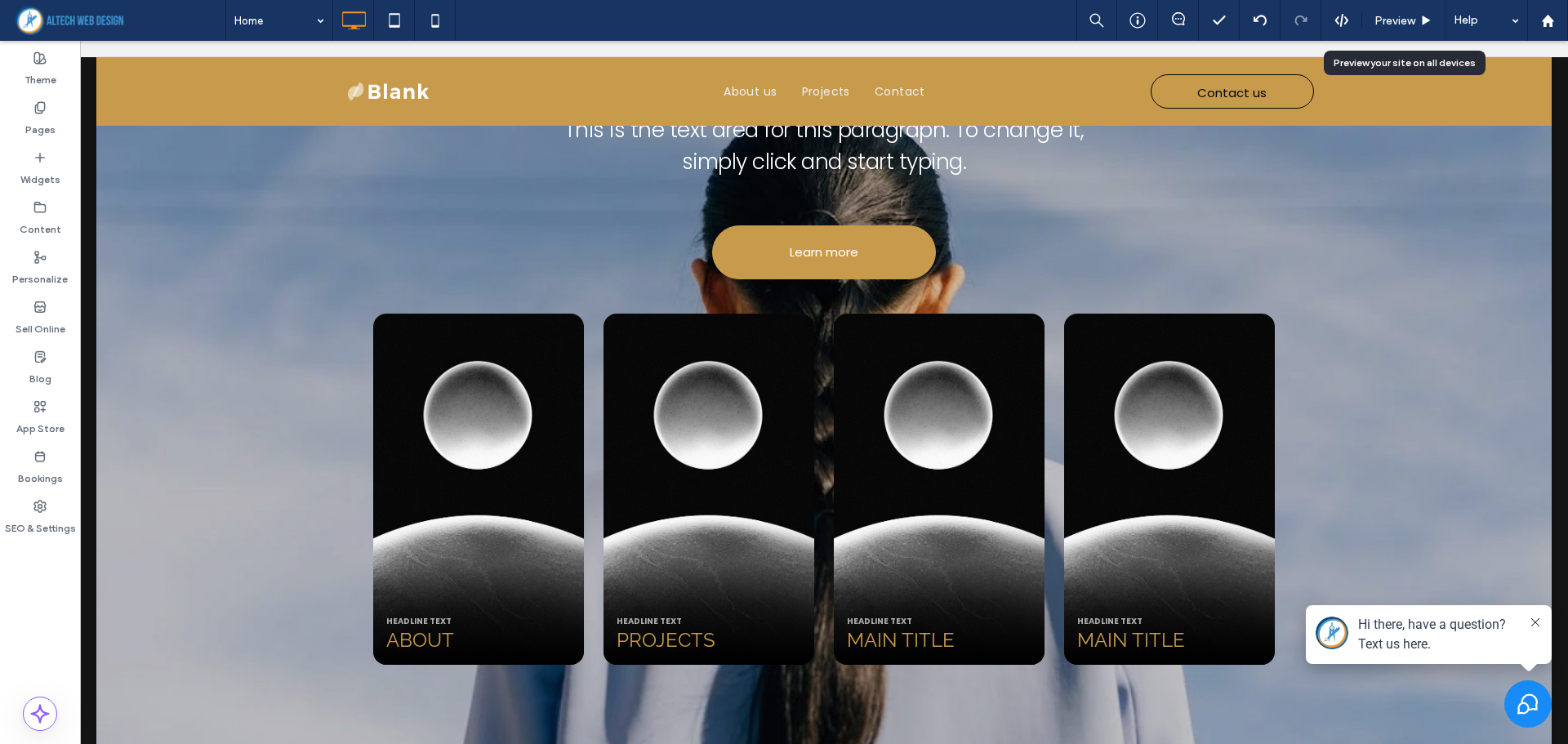
scroll to position [897, 0]
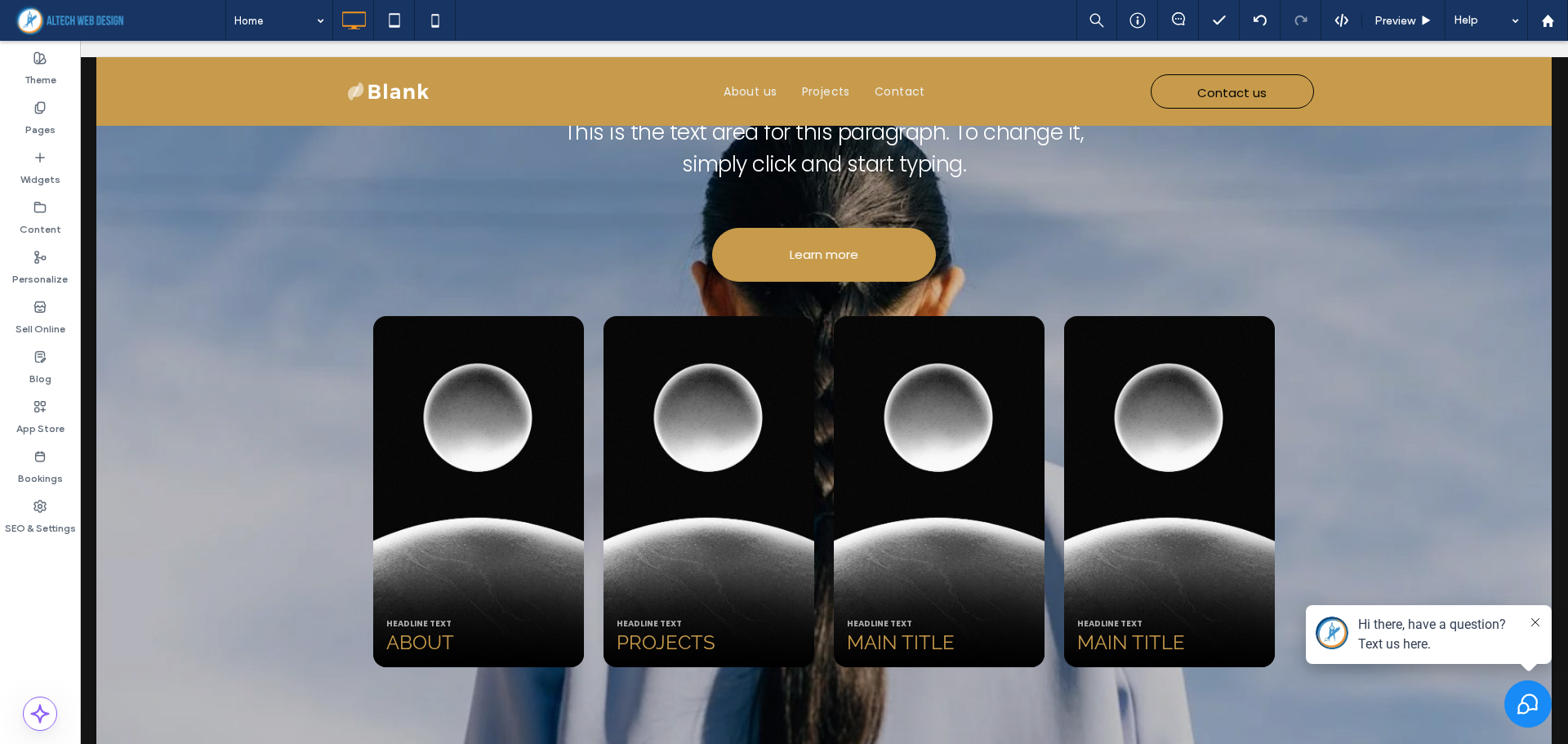
click at [1403, 164] on div "Write down an introduction title here This is the text area for this paragraph.…" at bounding box center [824, 318] width 1455 height 1054
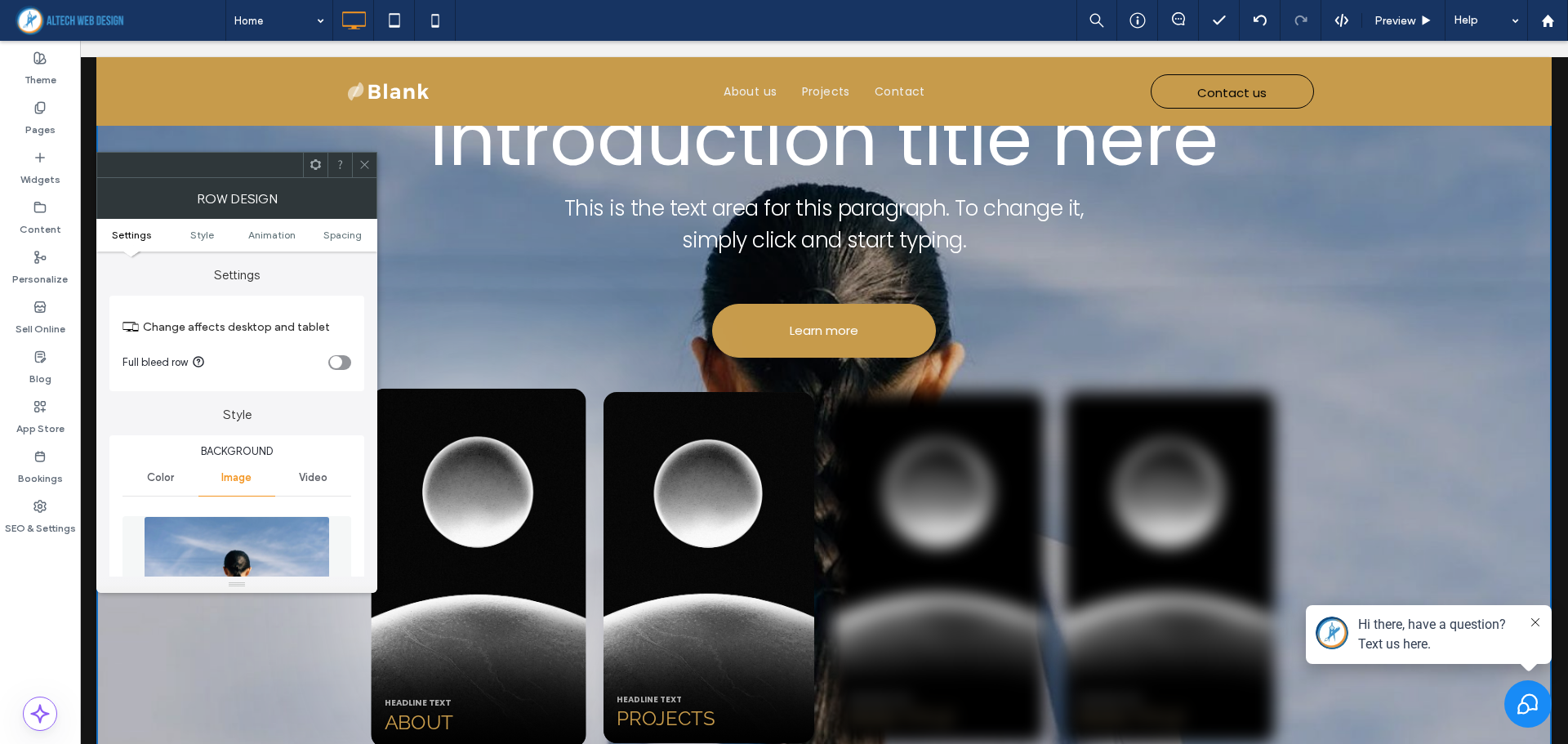
scroll to position [1142, 0]
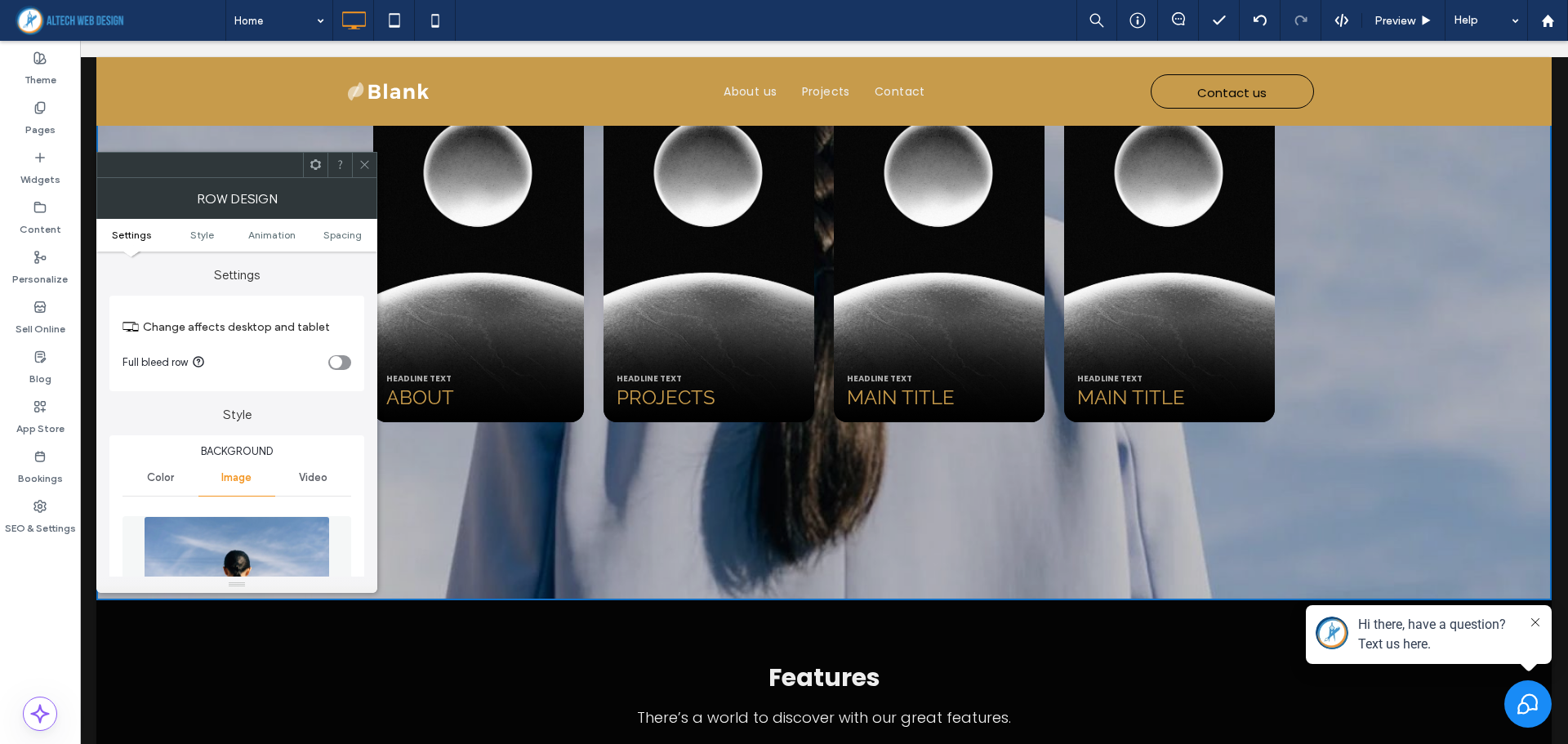
drag, startPoint x: 364, startPoint y: 168, endPoint x: 306, endPoint y: 119, distance: 75.9
click at [364, 168] on icon at bounding box center [364, 164] width 12 height 12
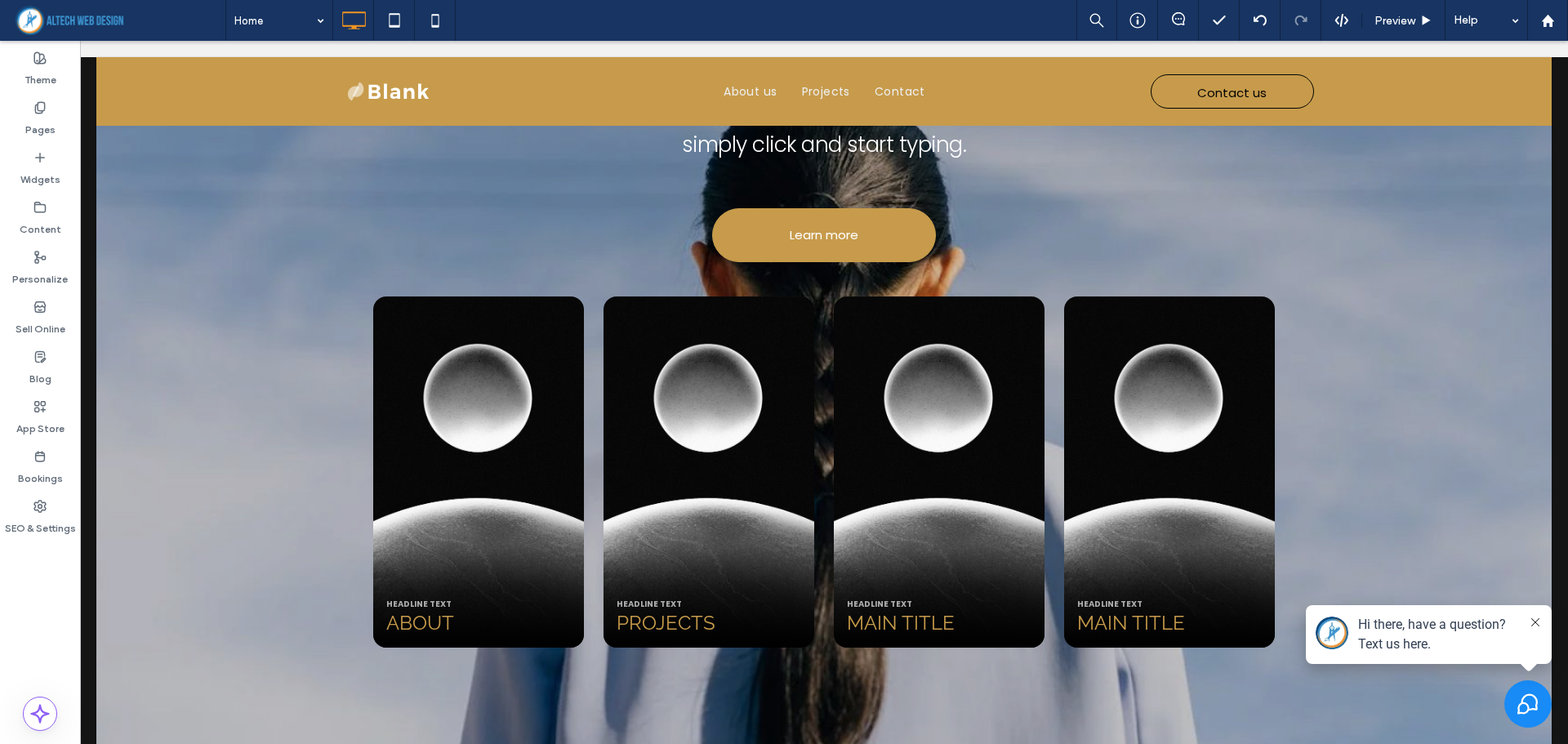
scroll to position [897, 0]
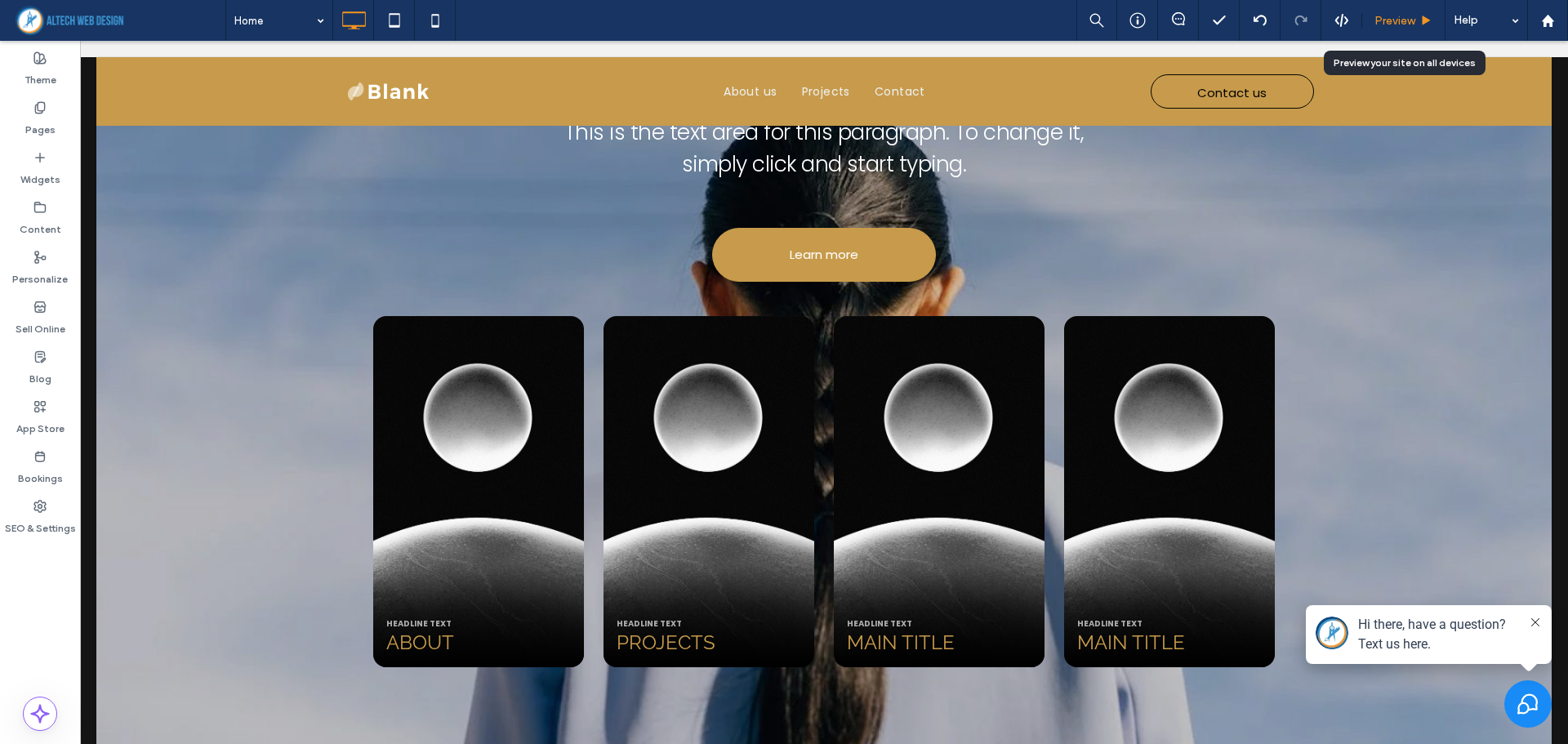
click at [1401, 9] on div "Preview" at bounding box center [1403, 21] width 83 height 41
click at [1398, 24] on span "Preview" at bounding box center [1394, 21] width 41 height 14
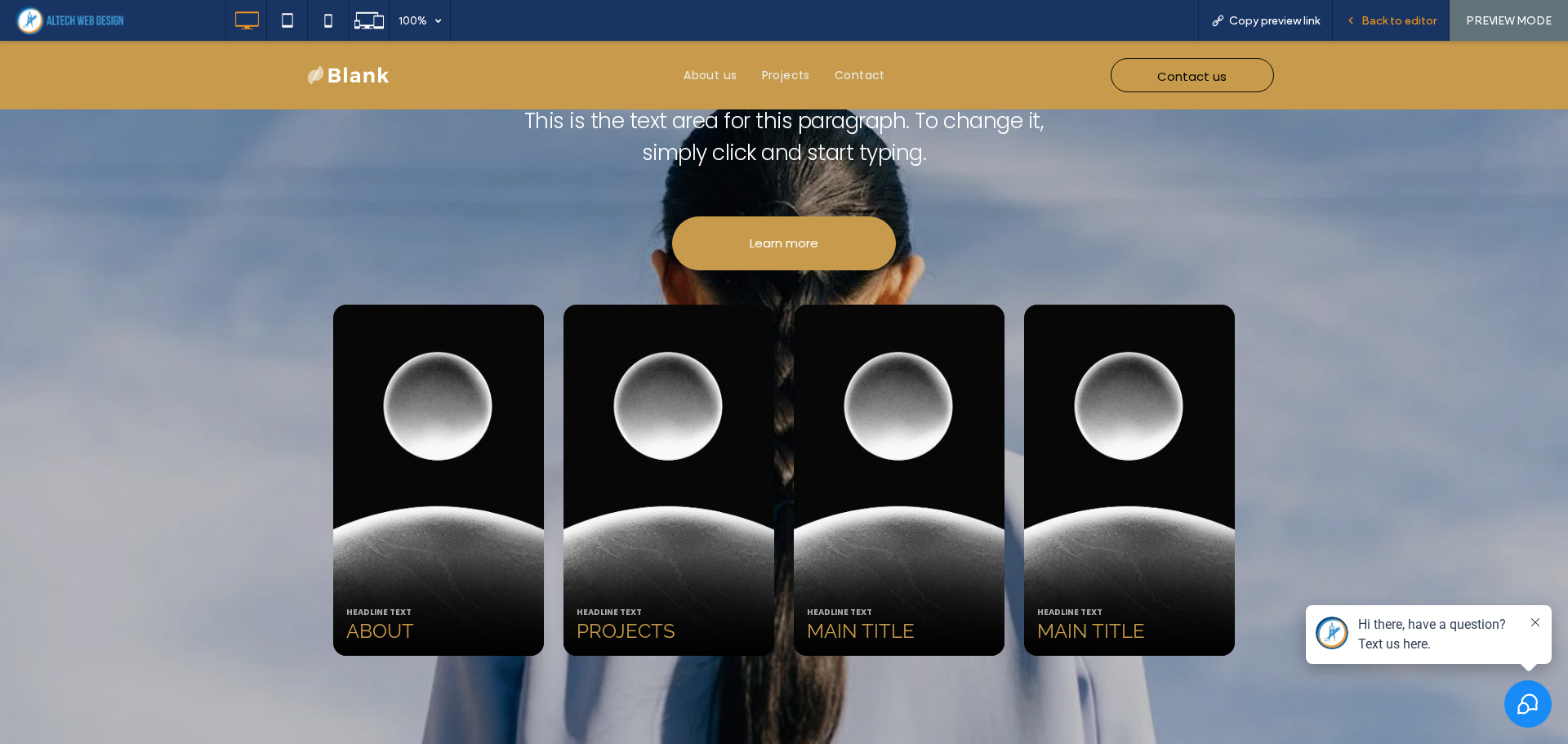
scroll to position [906, 0]
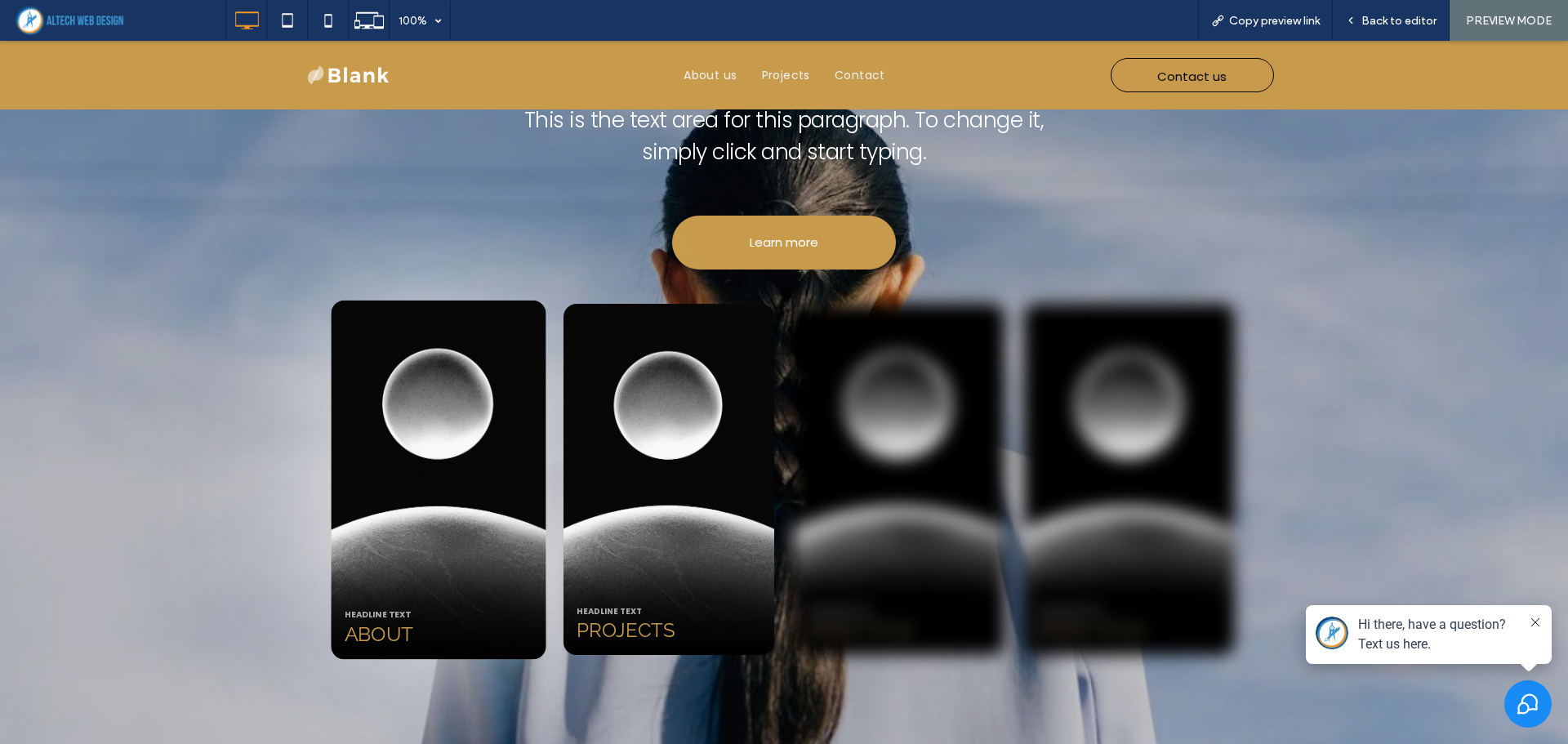
click at [445, 433] on div at bounding box center [438, 479] width 215 height 358
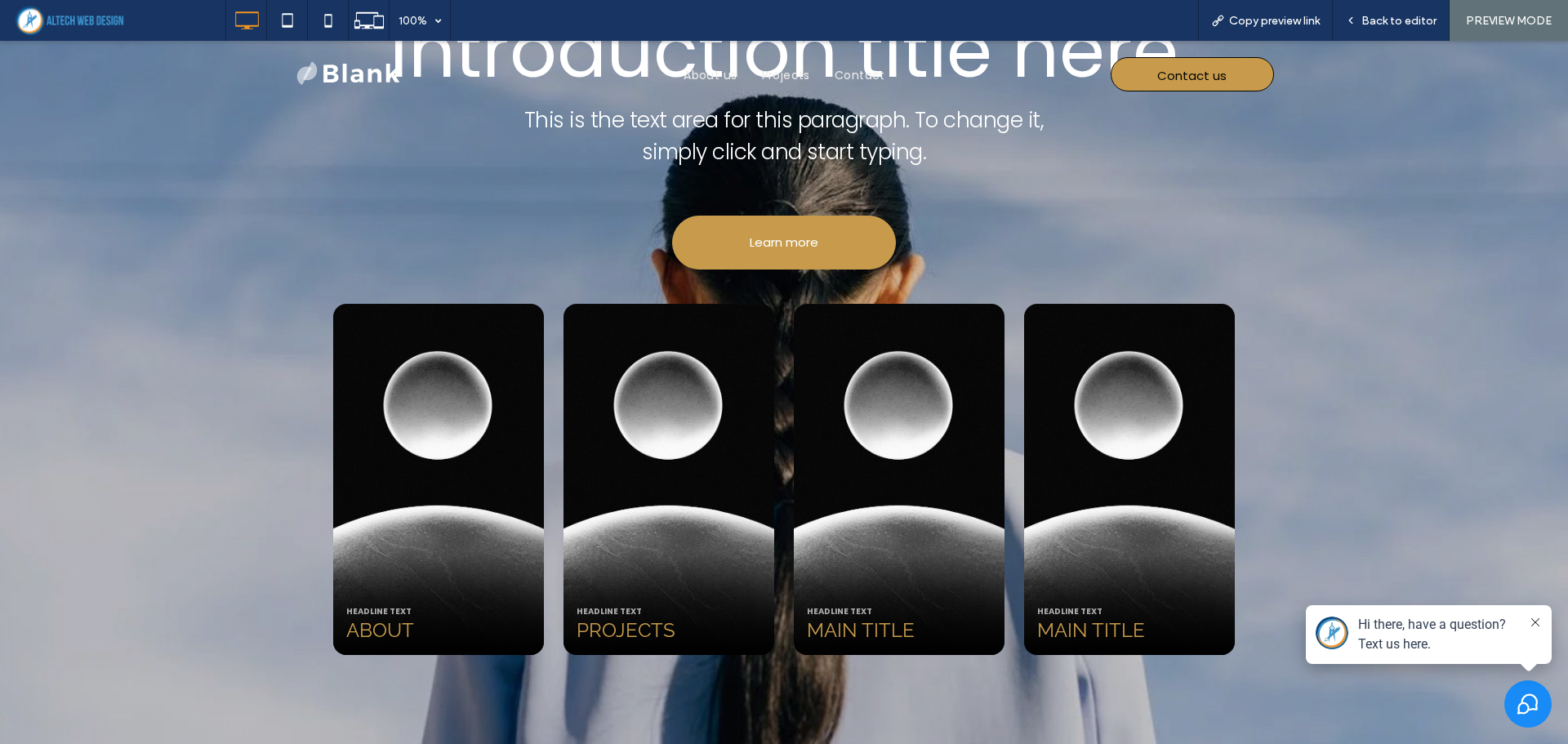
scroll to position [906, 0]
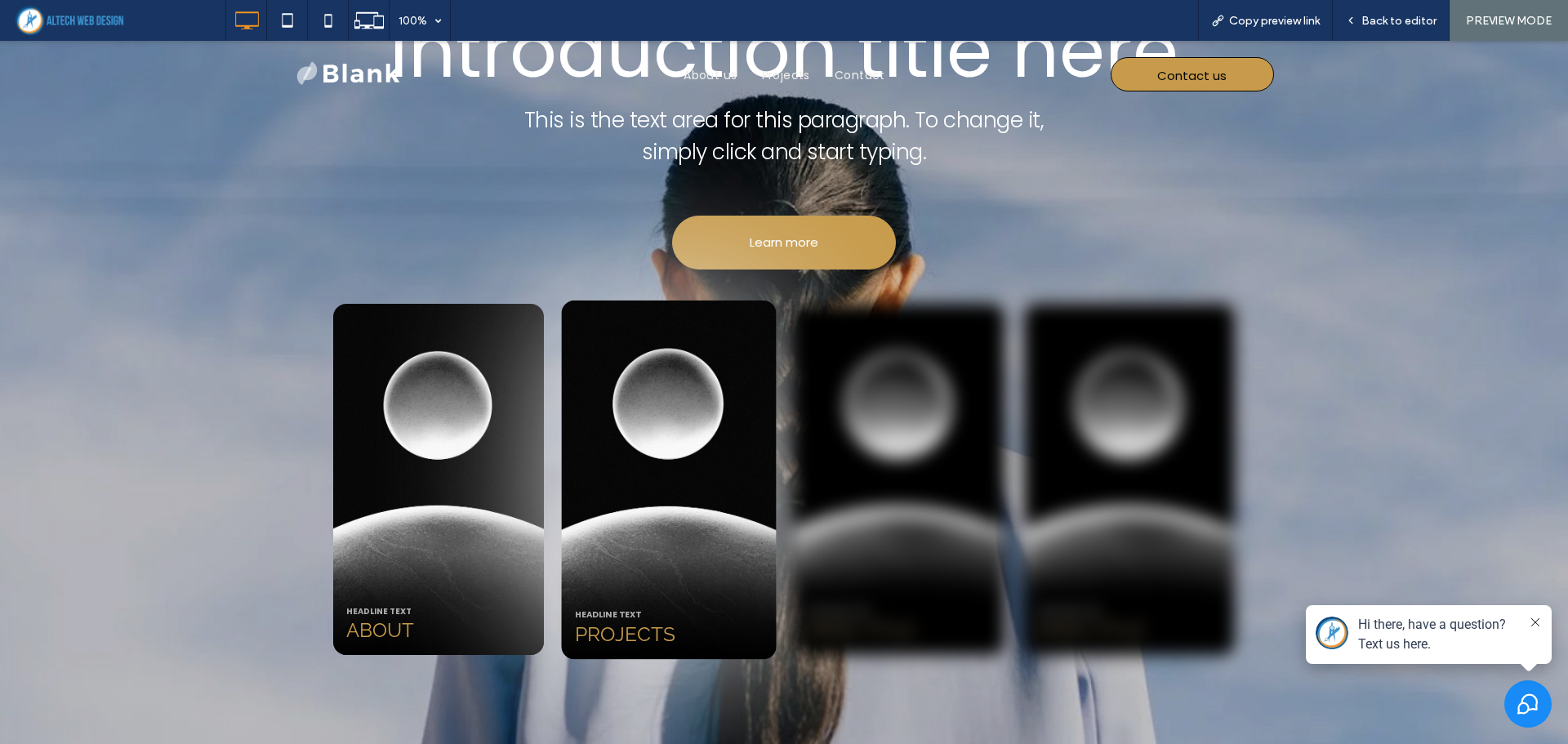
click at [655, 438] on div at bounding box center [668, 479] width 215 height 358
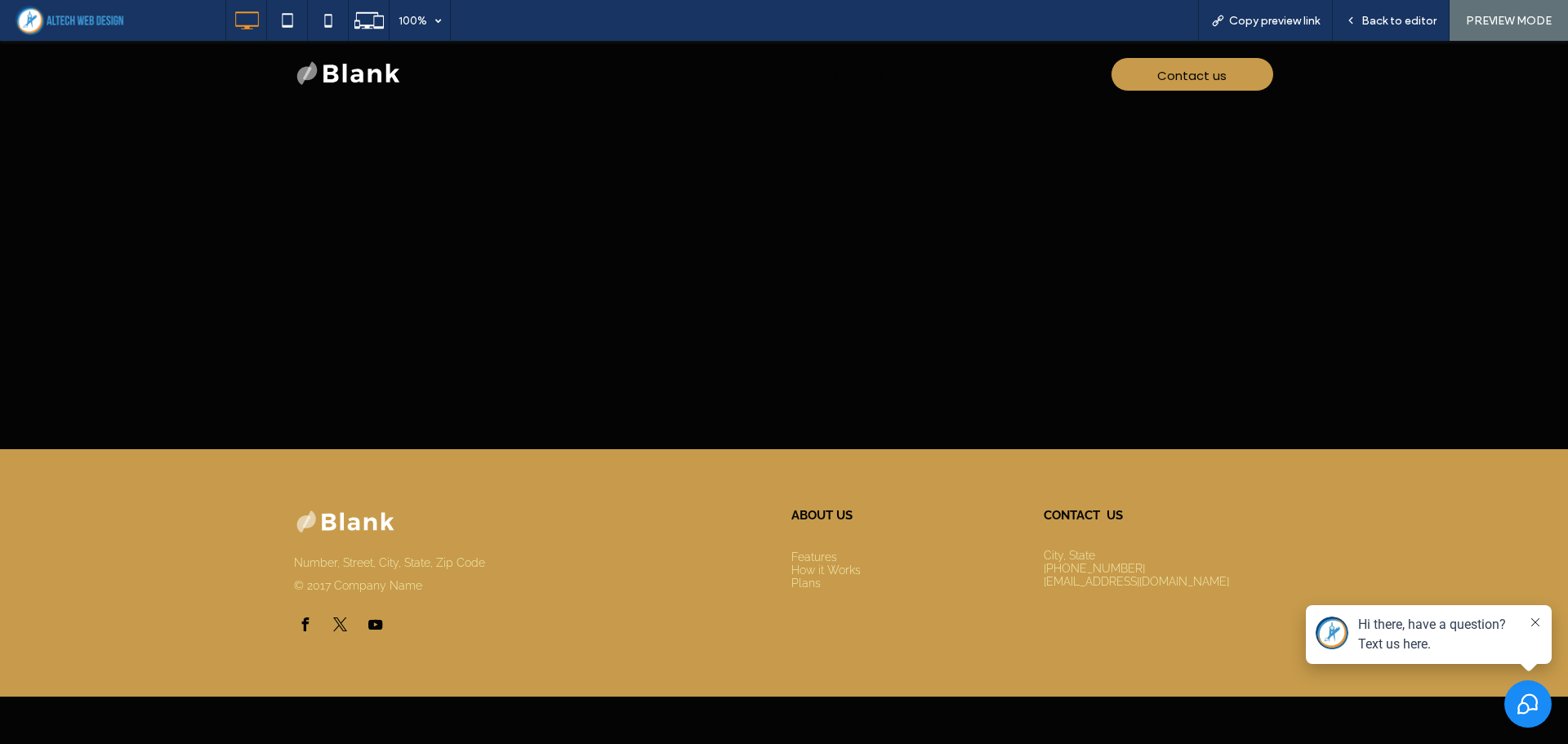
click at [681, 68] on link "About us" at bounding box center [710, 76] width 78 height 26
click at [547, 71] on nav "About us Projects Contact" at bounding box center [784, 75] width 638 height 36
click at [1375, 18] on span "Back to editor" at bounding box center [1399, 21] width 75 height 14
